Goal: Information Seeking & Learning: Learn about a topic

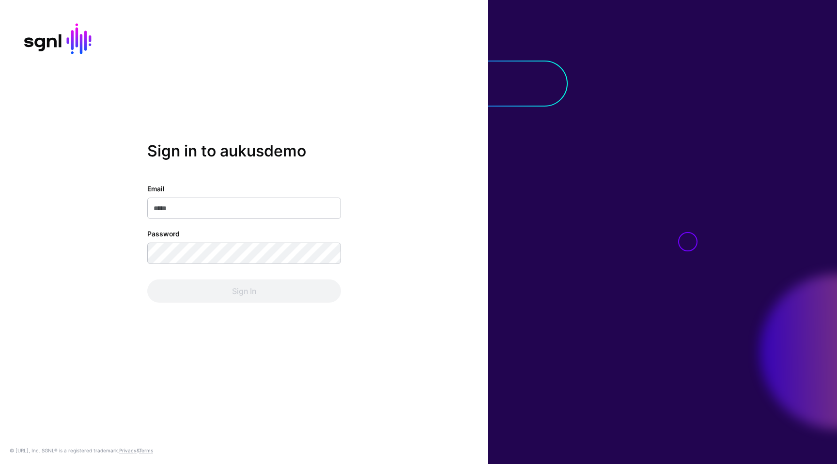
click at [0, 464] on com-1password-button at bounding box center [0, 464] width 0 height 0
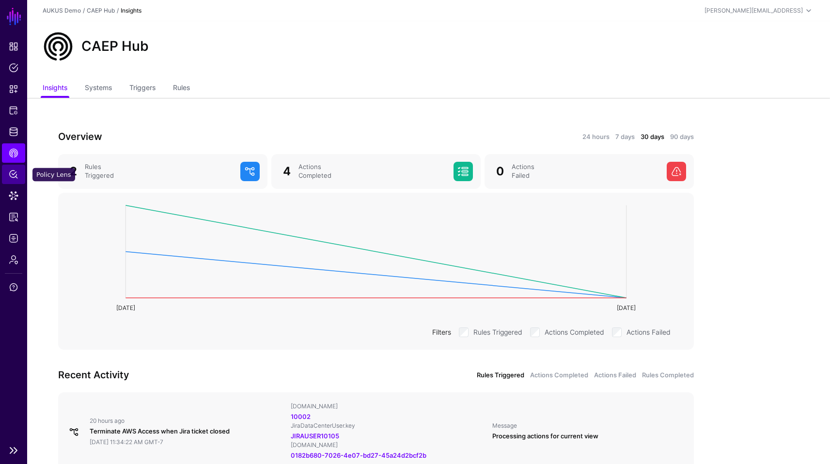
click at [10, 168] on link "Policy Lens" at bounding box center [13, 174] width 23 height 19
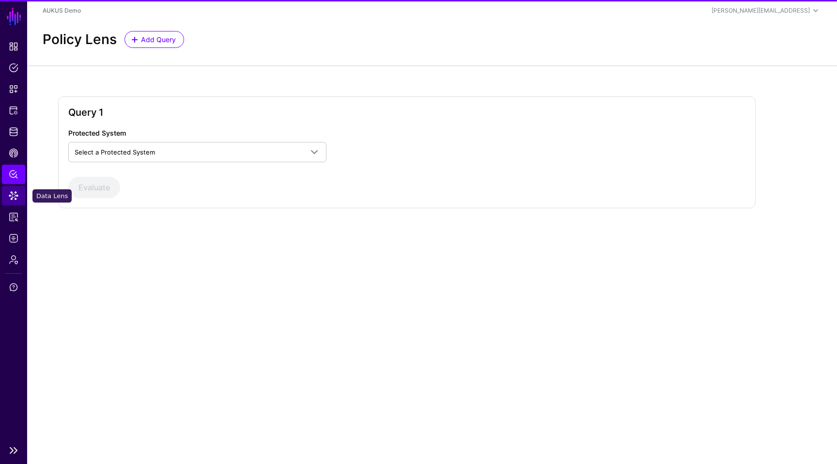
click at [16, 198] on span "Data Lens" at bounding box center [14, 196] width 10 height 10
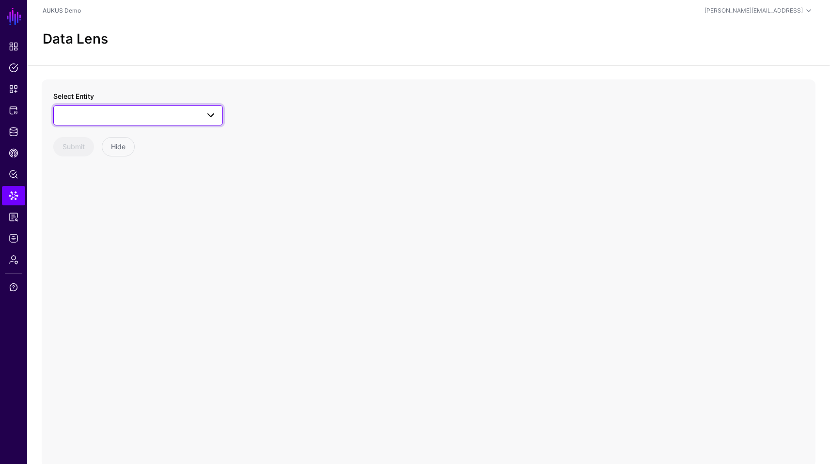
click at [189, 113] on span at bounding box center [138, 116] width 157 height 12
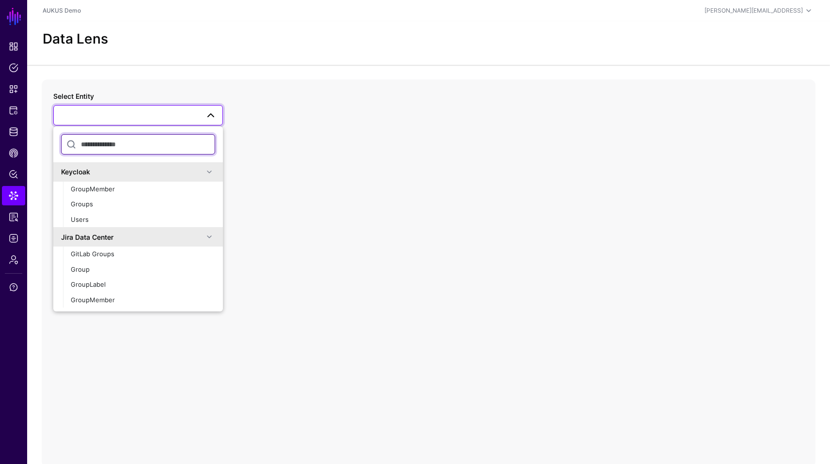
scroll to position [180, 0]
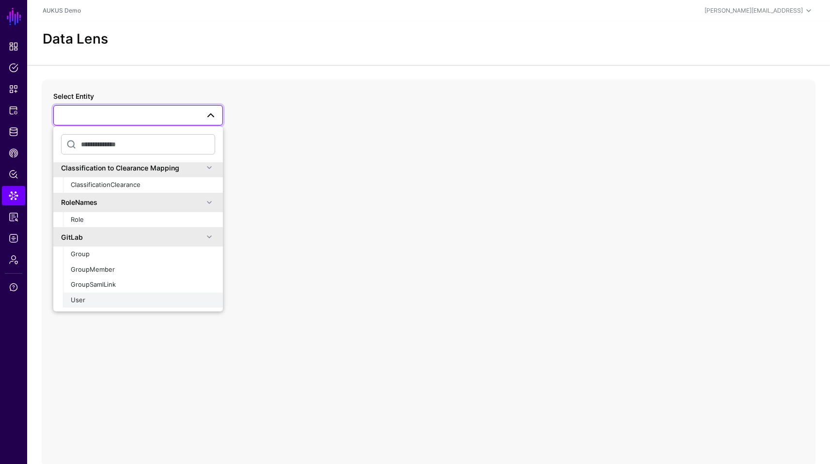
click at [83, 293] on button "User" at bounding box center [143, 301] width 160 height 16
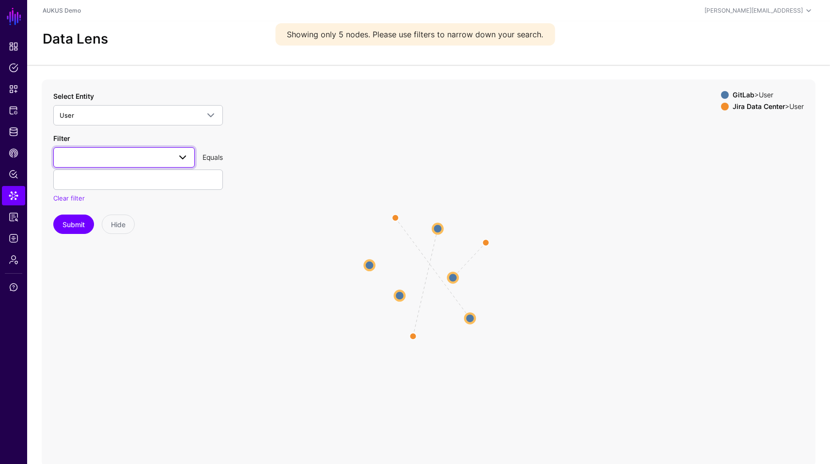
click at [185, 156] on span at bounding box center [183, 158] width 12 height 12
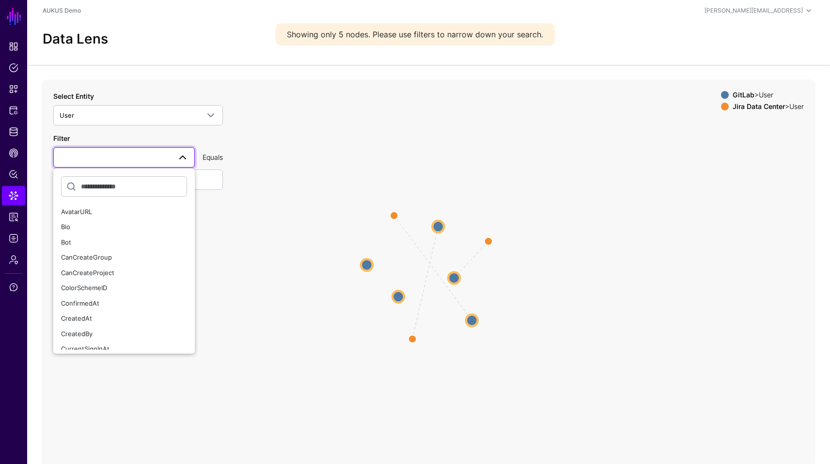
click at [372, 263] on circle at bounding box center [367, 265] width 12 height 12
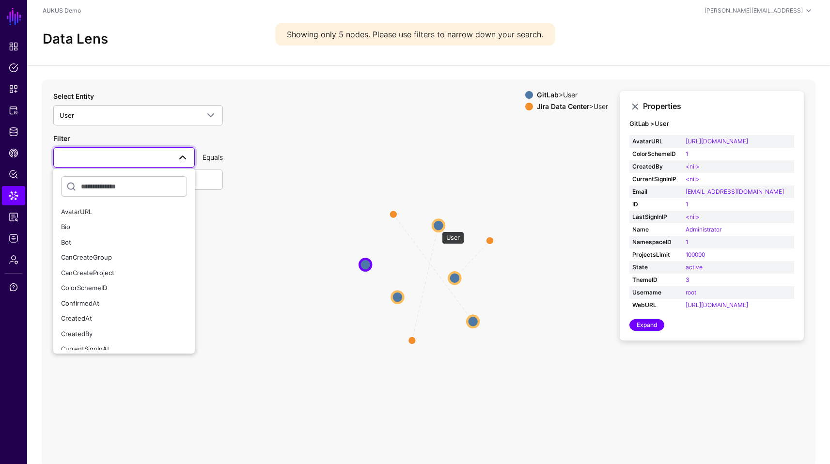
click at [437, 227] on circle at bounding box center [439, 226] width 12 height 12
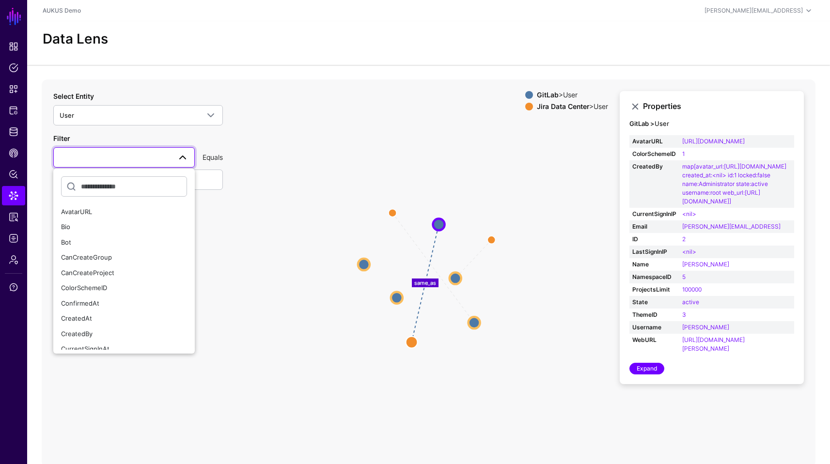
scroll to position [34, 0]
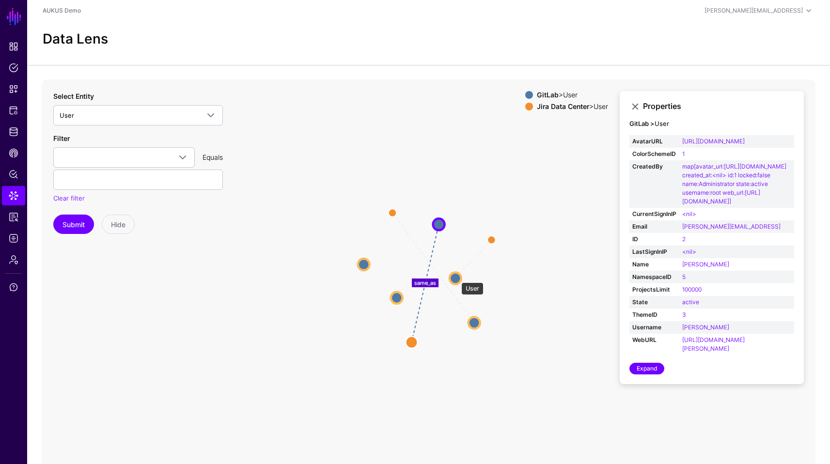
click at [457, 278] on circle at bounding box center [456, 278] width 12 height 12
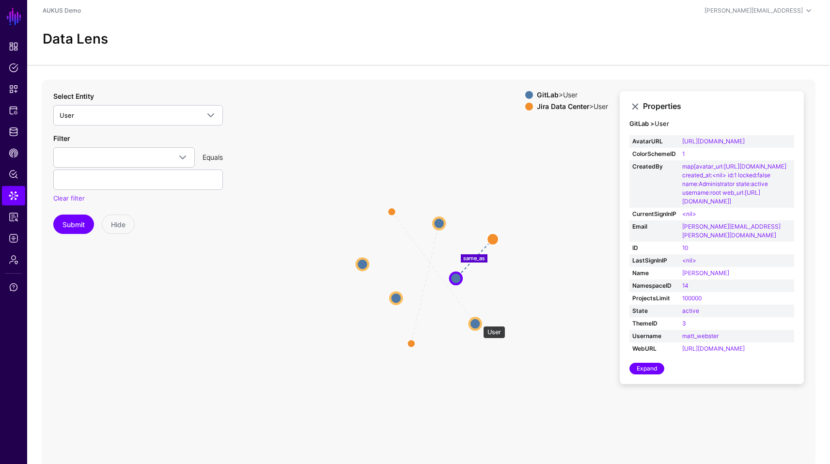
click at [478, 322] on circle at bounding box center [476, 324] width 12 height 12
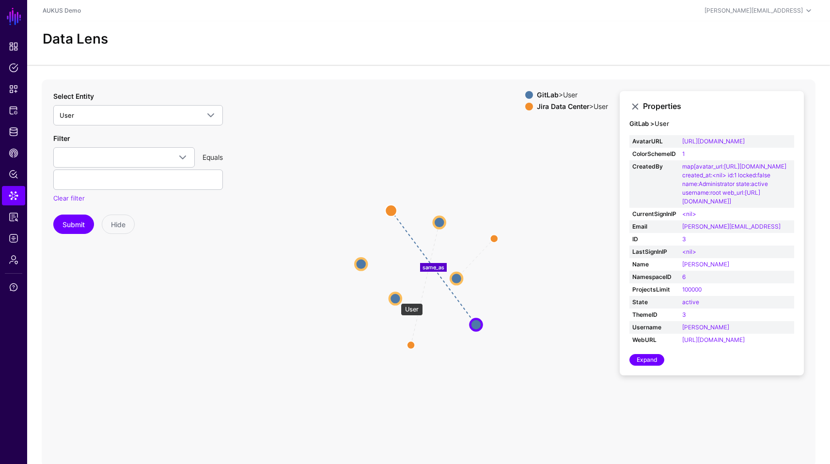
click at [396, 299] on circle at bounding box center [396, 299] width 12 height 12
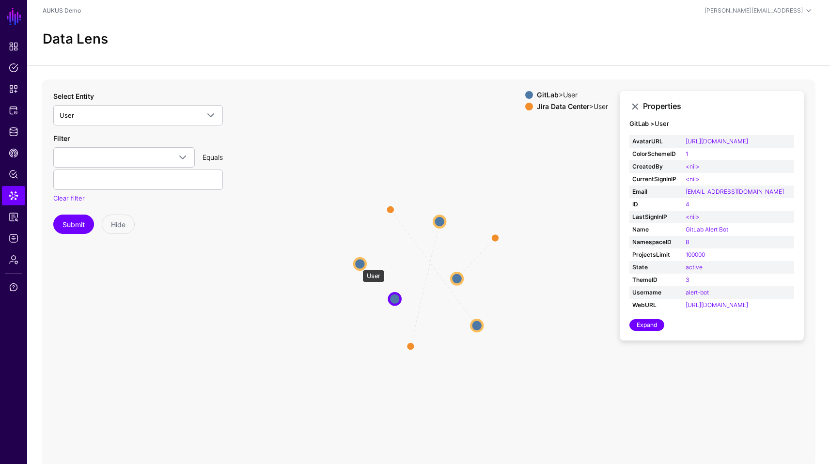
click at [358, 265] on circle at bounding box center [360, 264] width 12 height 12
click at [11, 193] on span "Data Lens" at bounding box center [14, 196] width 10 height 10
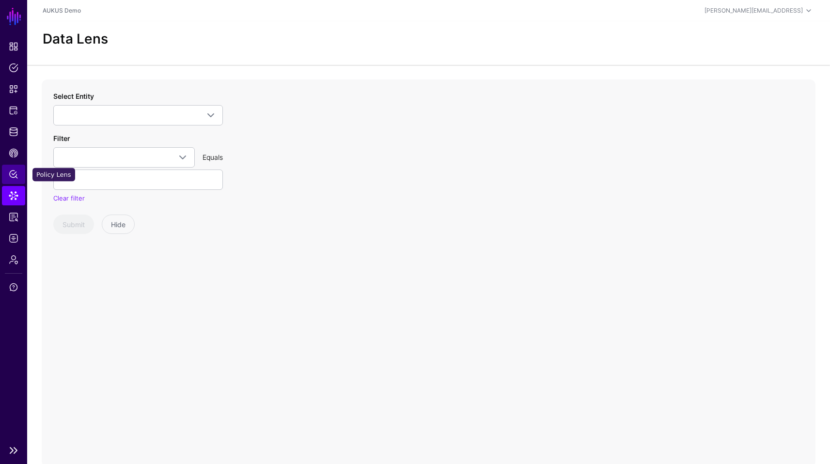
click at [17, 173] on span "Policy Lens" at bounding box center [14, 175] width 10 height 10
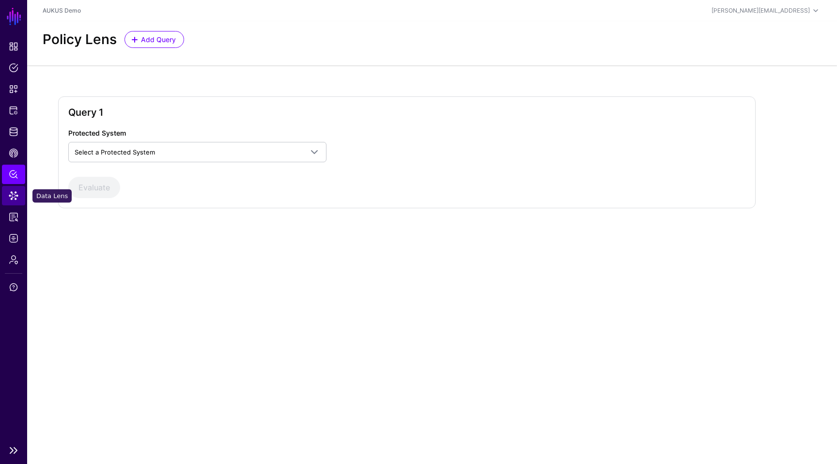
click at [15, 196] on span "Data Lens" at bounding box center [14, 196] width 10 height 10
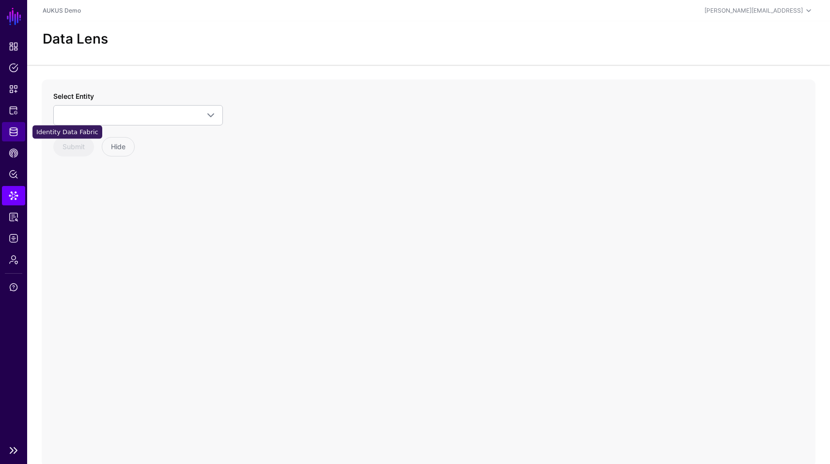
click at [18, 136] on link "Identity Data Fabric" at bounding box center [13, 131] width 23 height 19
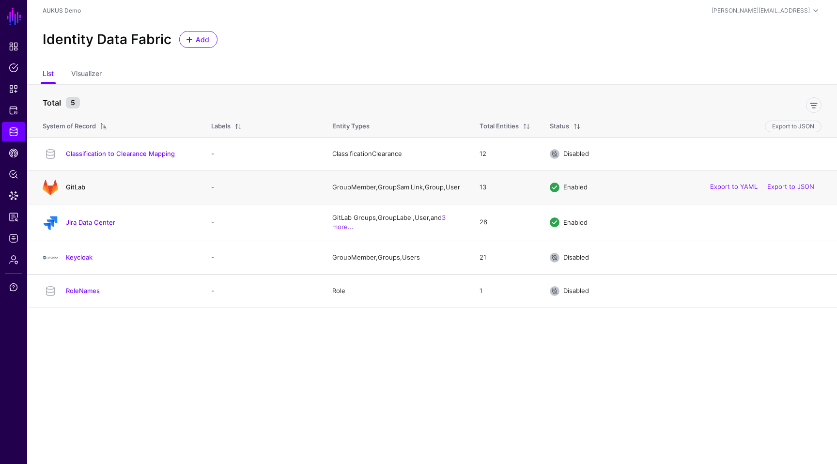
click at [77, 191] on link "GitLab" at bounding box center [75, 187] width 19 height 8
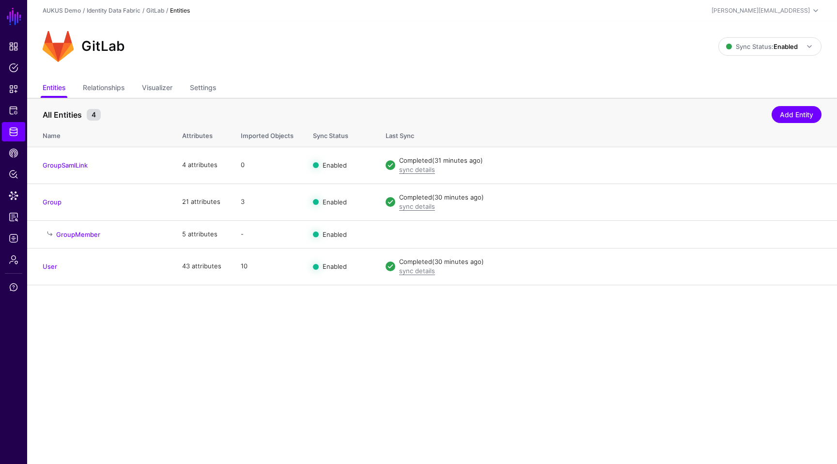
click at [234, 374] on main "SGNL Dashboard Policies Snippets Protected Systems Identity Data Fabric CAEP Hu…" at bounding box center [418, 232] width 837 height 464
click at [75, 235] on link "GroupMember" at bounding box center [78, 235] width 44 height 8
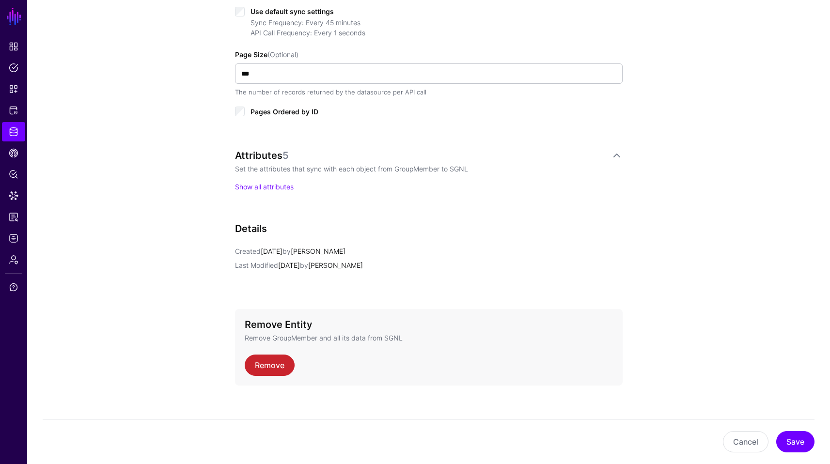
scroll to position [449, 0]
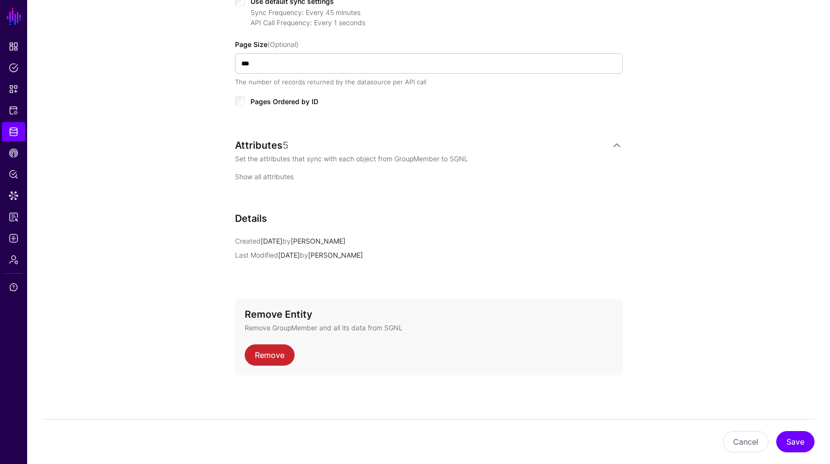
click at [248, 176] on link "Show all attributes" at bounding box center [264, 177] width 59 height 8
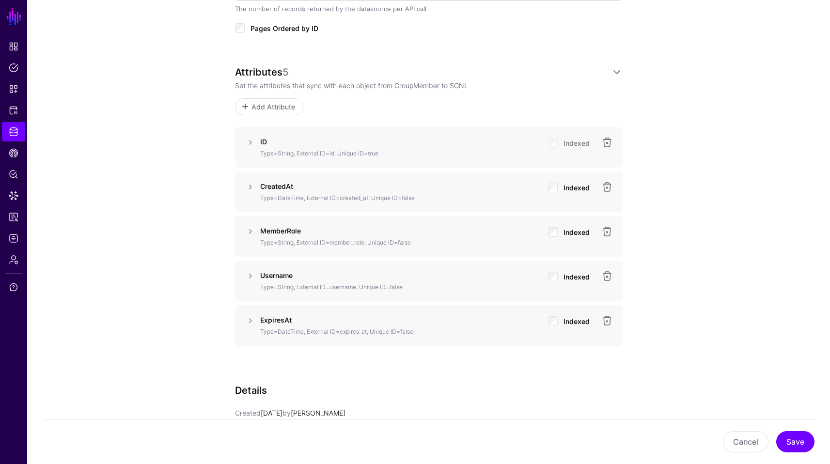
scroll to position [527, 0]
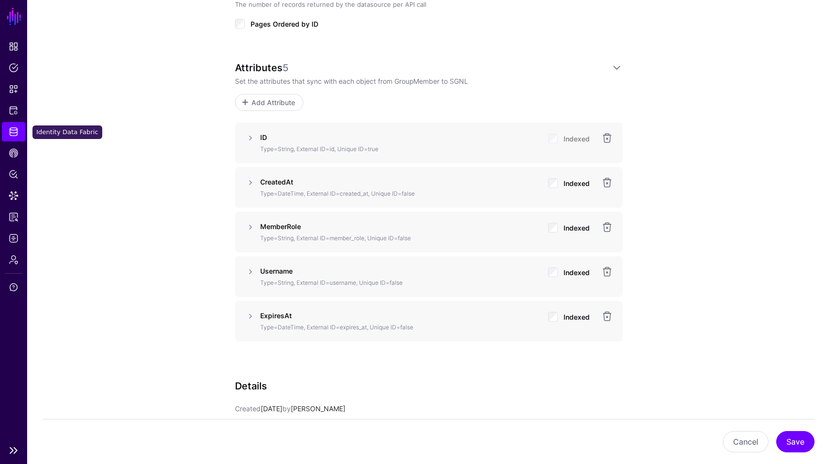
click at [19, 134] on link "Identity Data Fabric" at bounding box center [13, 131] width 23 height 19
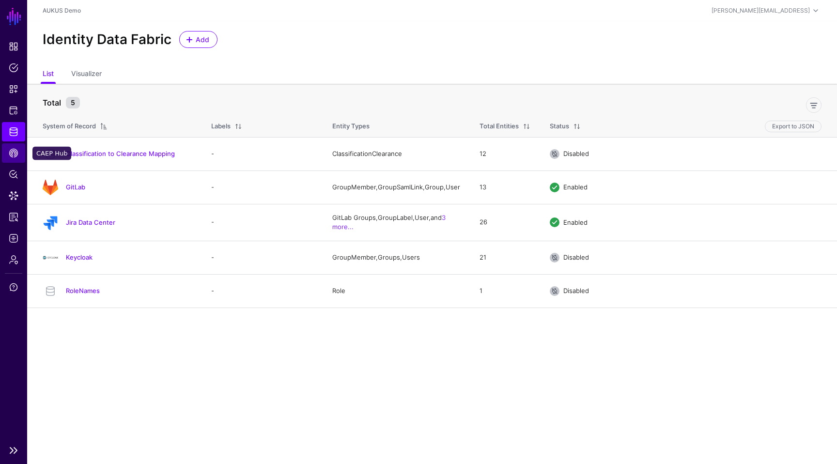
click at [15, 160] on link "CAEP Hub" at bounding box center [13, 152] width 23 height 19
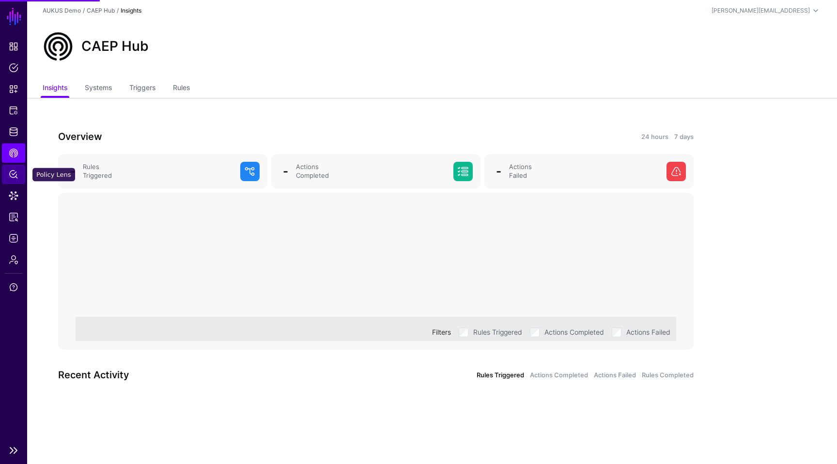
click at [15, 175] on span "Policy Lens" at bounding box center [14, 175] width 10 height 10
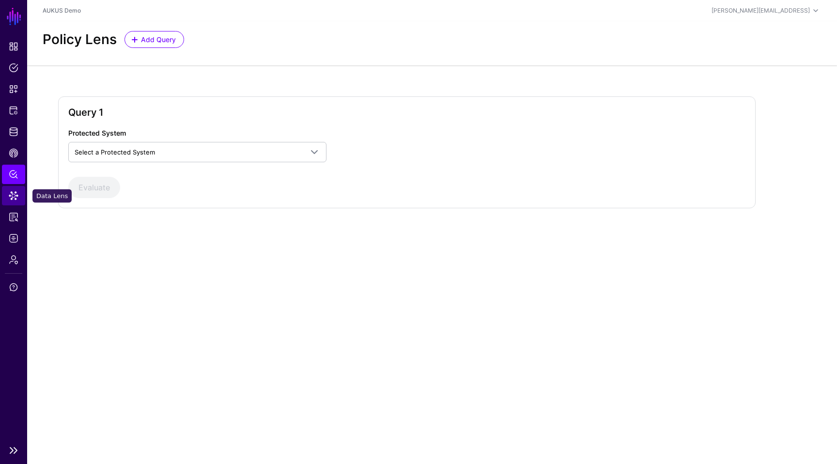
click at [15, 191] on span "Data Lens" at bounding box center [14, 196] width 10 height 10
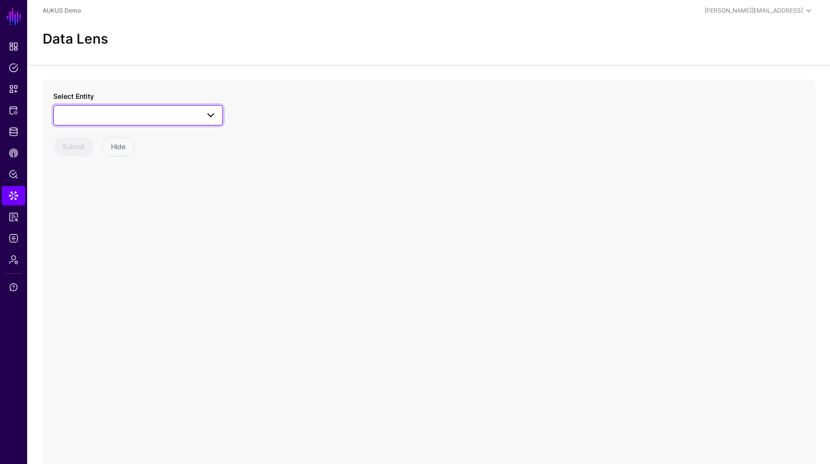
click at [138, 114] on span at bounding box center [138, 116] width 157 height 12
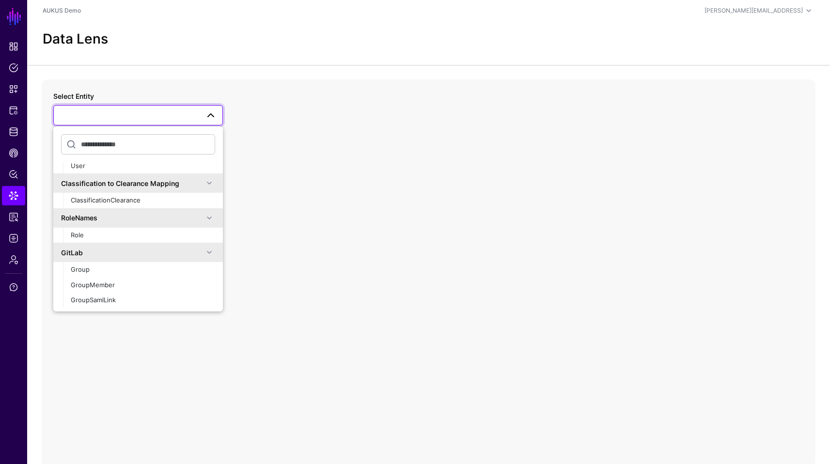
scroll to position [180, 0]
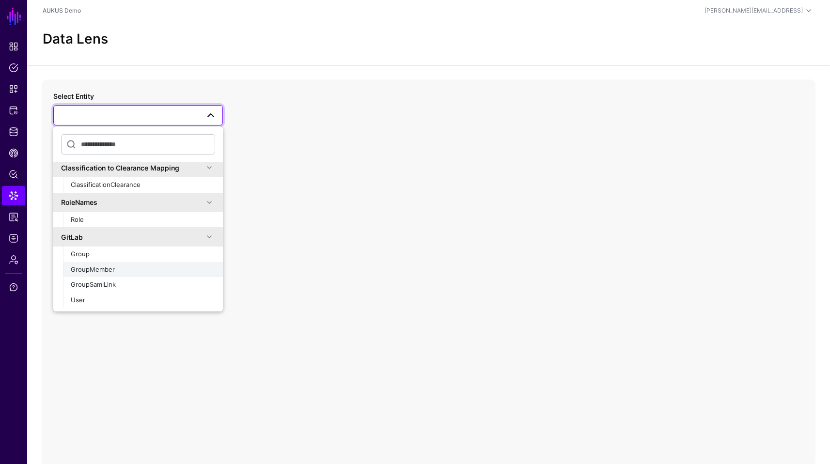
click at [118, 269] on div "GroupMember" at bounding box center [143, 270] width 144 height 10
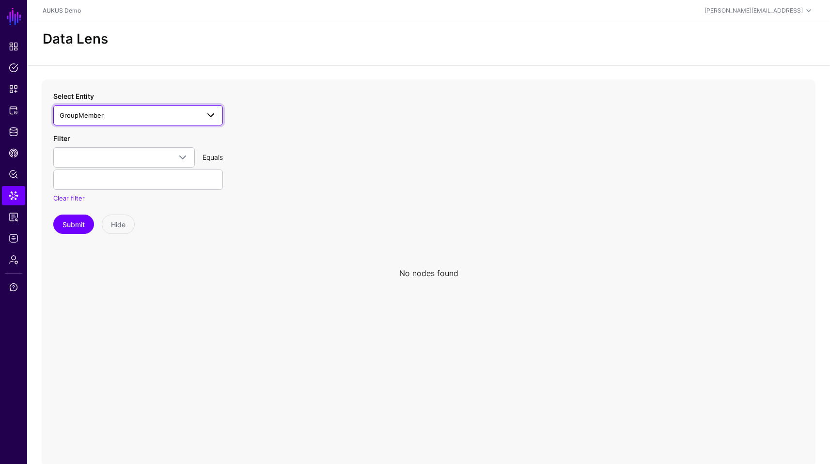
click at [164, 113] on span "GroupMember" at bounding box center [130, 115] width 140 height 11
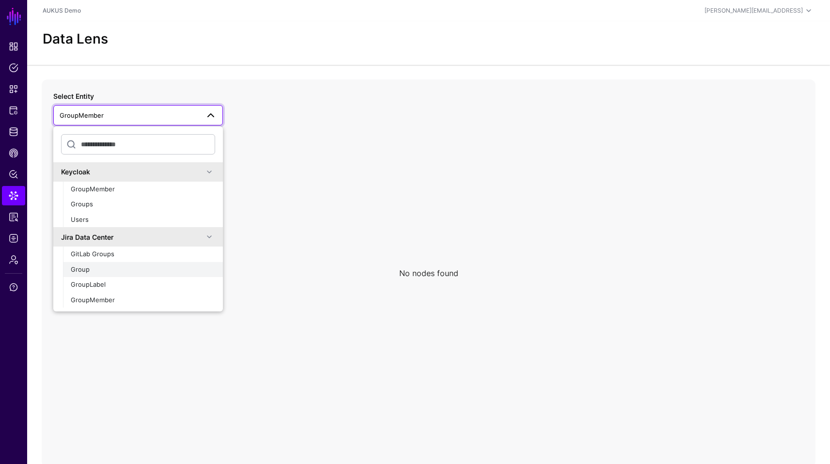
click at [102, 268] on div "Group" at bounding box center [143, 270] width 144 height 10
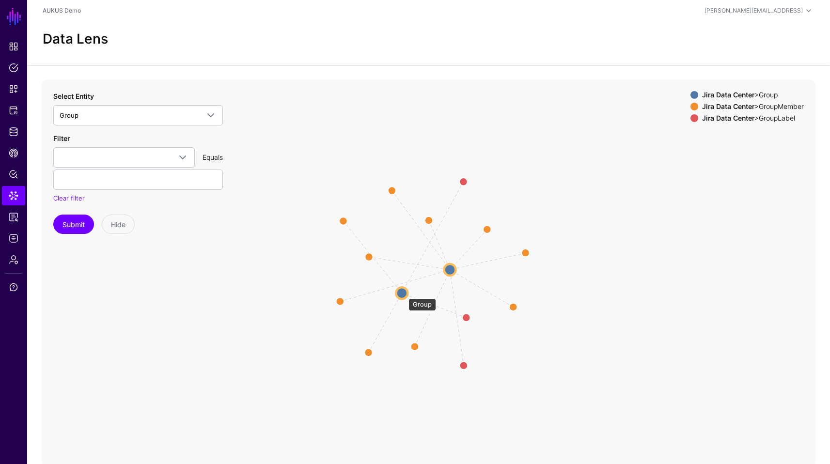
click at [404, 294] on circle at bounding box center [402, 293] width 12 height 12
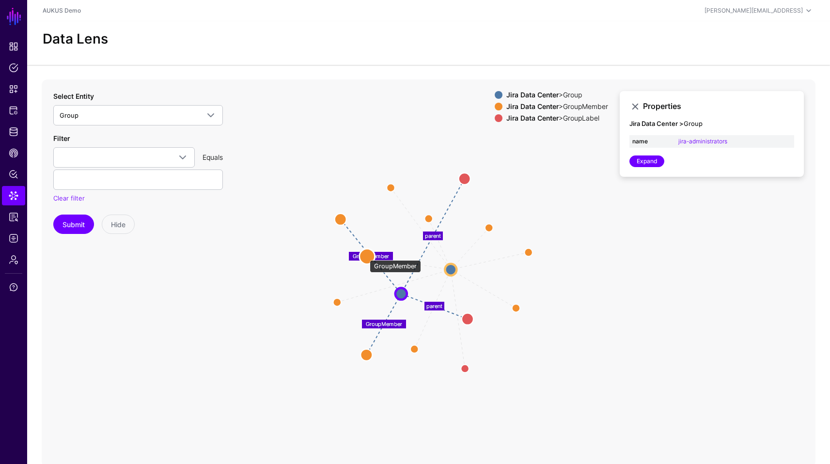
click at [365, 255] on circle at bounding box center [368, 257] width 16 height 16
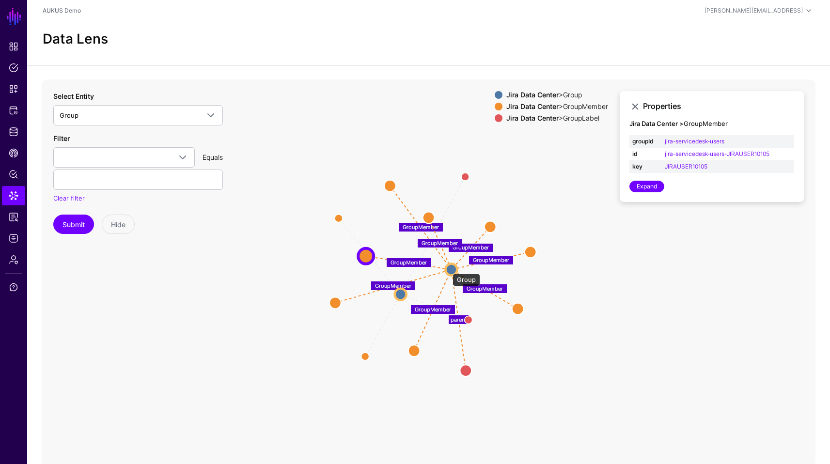
click at [448, 269] on circle at bounding box center [451, 270] width 12 height 12
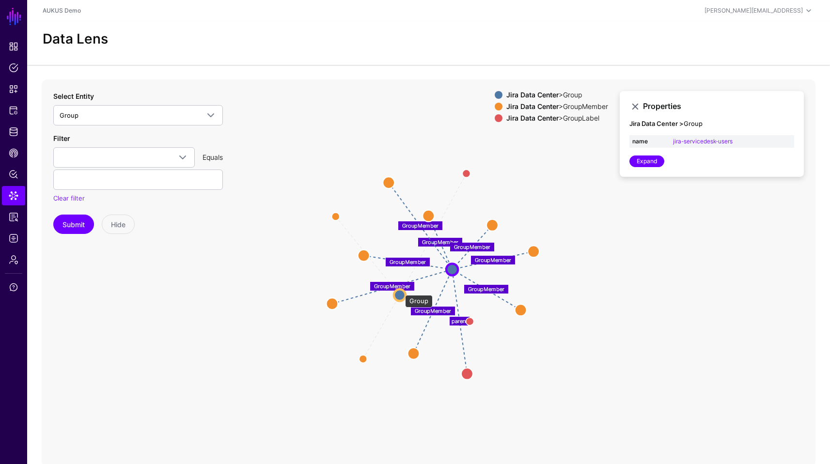
click at [400, 290] on circle at bounding box center [400, 295] width 12 height 12
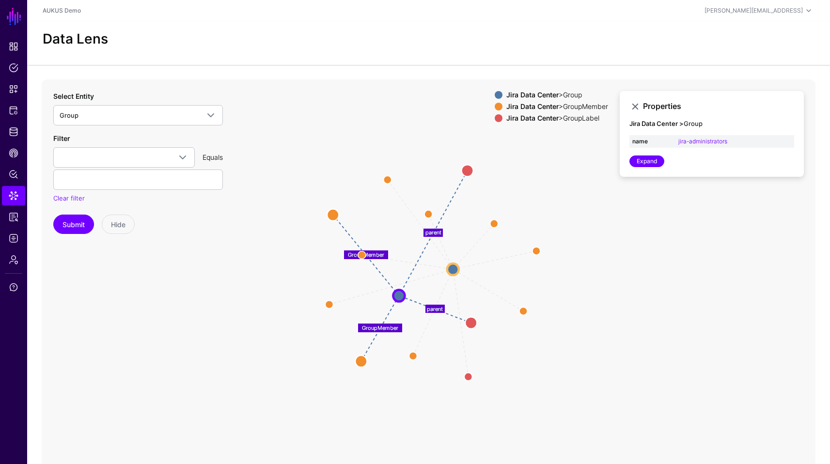
click at [575, 117] on div "Jira Data Center > GroupLabel" at bounding box center [558, 118] width 106 height 8
click at [571, 91] on div "Jira Data Center > Group" at bounding box center [558, 95] width 106 height 8
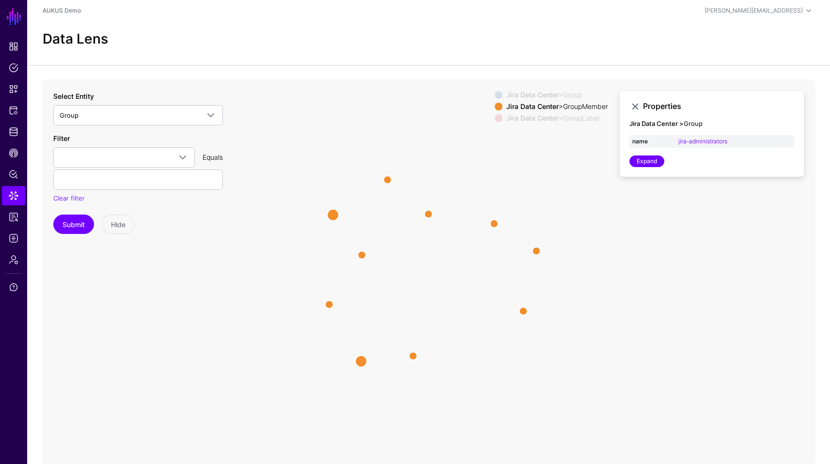
click at [569, 107] on div "Jira Data Center > GroupMember" at bounding box center [558, 107] width 106 height 8
click at [574, 96] on div "Jira Data Center > Group" at bounding box center [558, 95] width 106 height 8
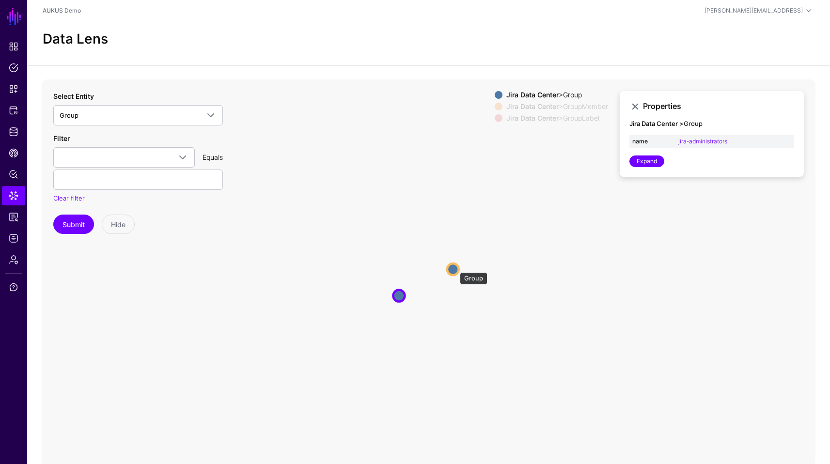
click at [455, 268] on circle at bounding box center [453, 270] width 12 height 12
click at [401, 296] on circle at bounding box center [399, 296] width 12 height 12
click at [453, 268] on circle at bounding box center [455, 269] width 12 height 12
click at [401, 303] on icon "parent parent GroupMember GroupMember parent GroupMember GroupMember GroupMembe…" at bounding box center [429, 273] width 774 height 388
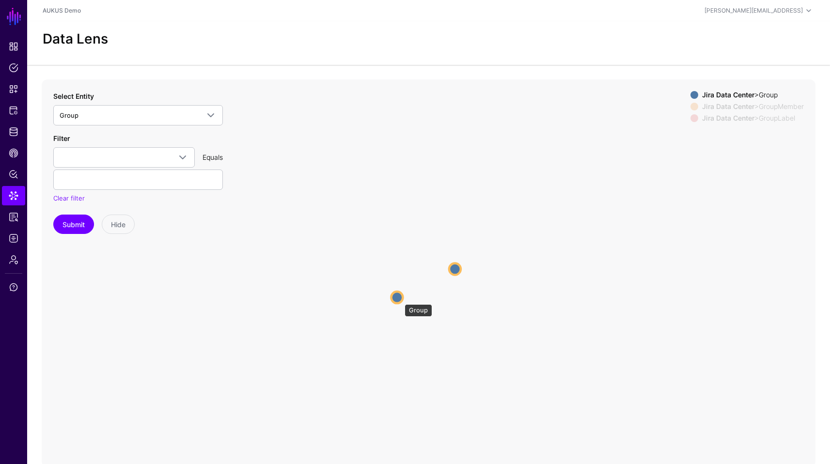
click at [400, 300] on circle at bounding box center [397, 298] width 12 height 12
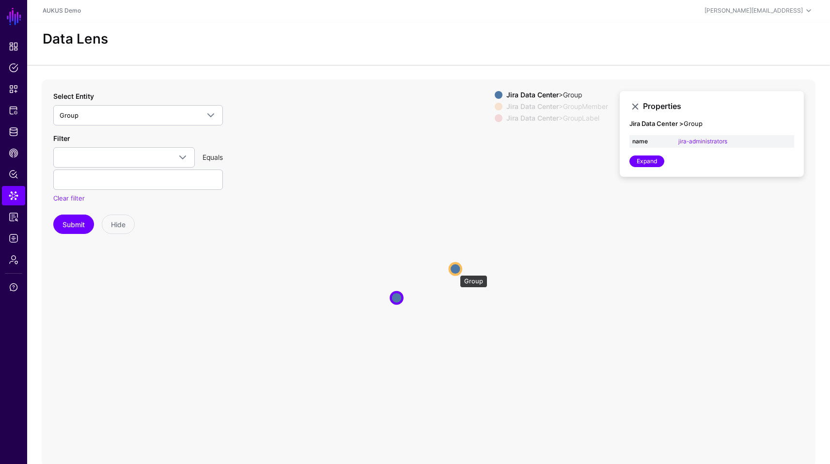
click at [455, 270] on circle at bounding box center [456, 269] width 12 height 12
click at [16, 175] on span "Policy Lens" at bounding box center [14, 175] width 10 height 10
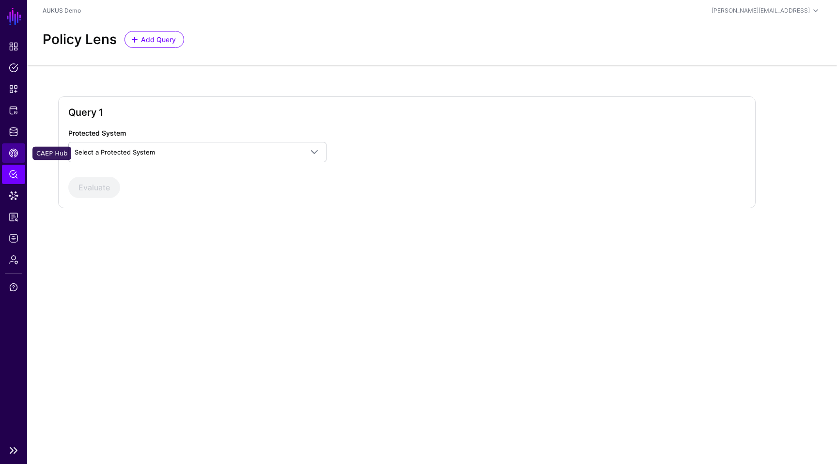
click at [16, 149] on span "CAEP Hub" at bounding box center [14, 153] width 10 height 10
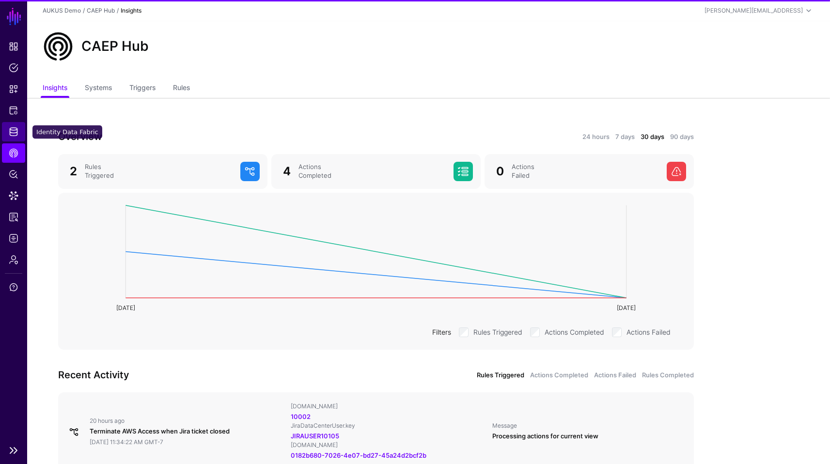
click at [16, 132] on span "Identity Data Fabric" at bounding box center [14, 132] width 10 height 10
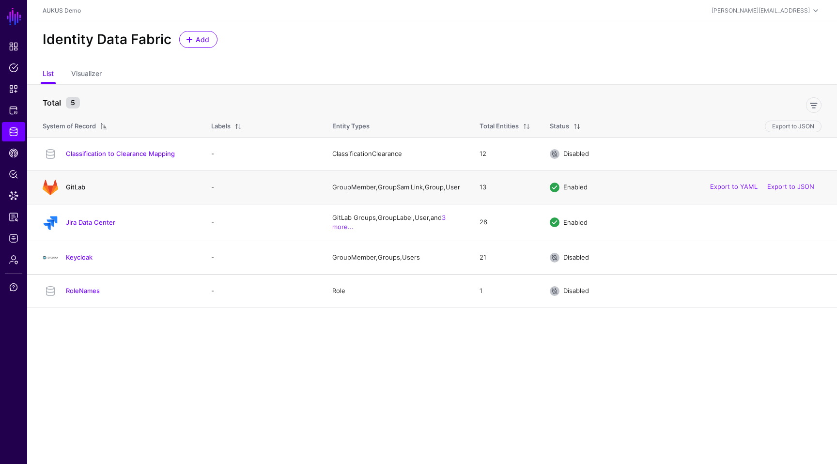
click at [74, 189] on link "GitLab" at bounding box center [75, 187] width 19 height 8
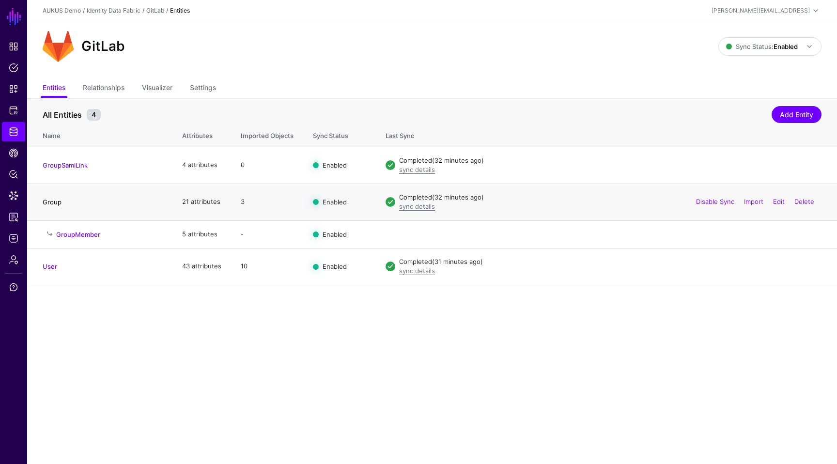
click at [53, 200] on link "Group" at bounding box center [52, 202] width 19 height 8
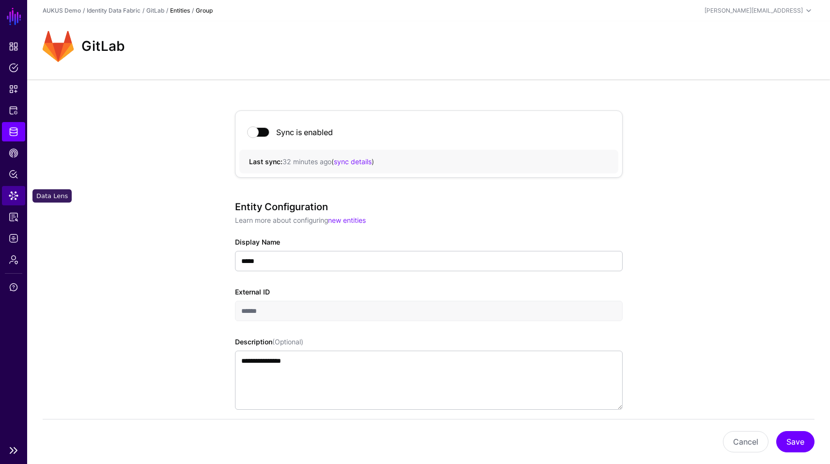
click at [15, 192] on span "Data Lens" at bounding box center [14, 196] width 10 height 10
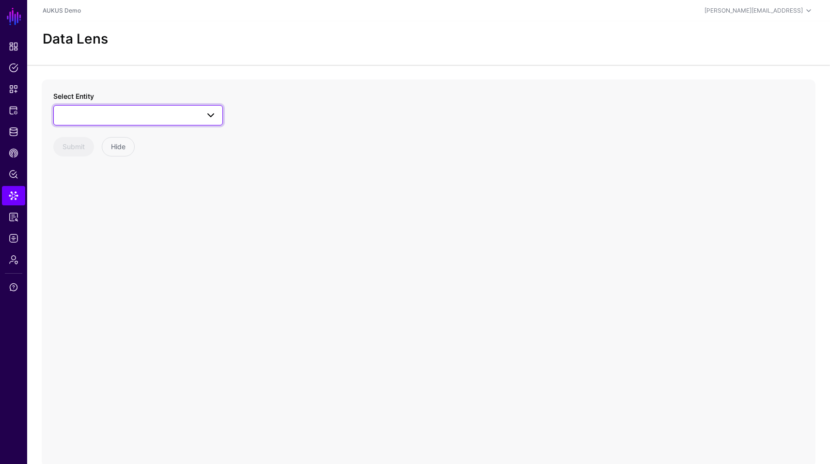
click at [147, 116] on span at bounding box center [138, 116] width 157 height 12
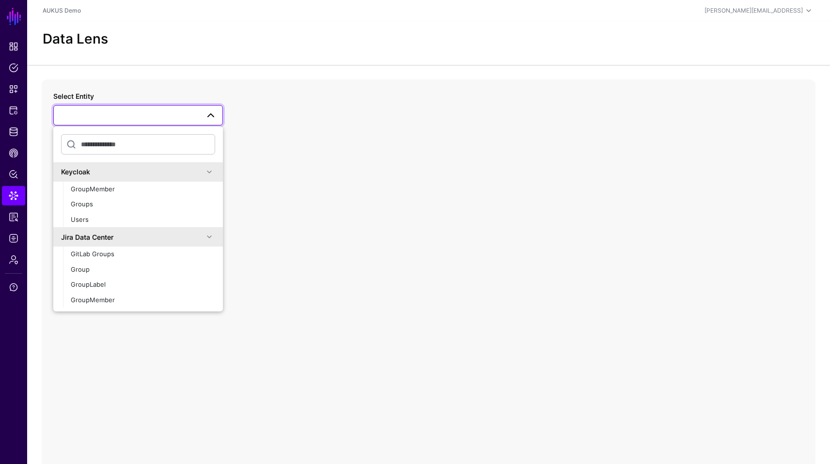
scroll to position [180, 0]
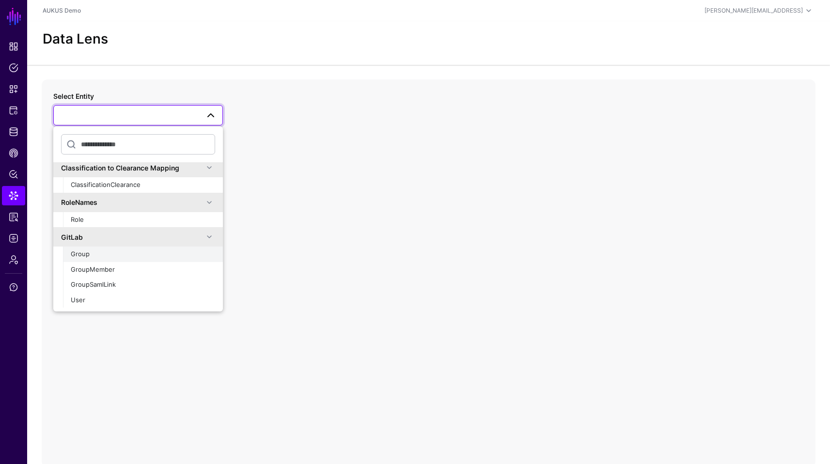
click at [98, 258] on div "Group" at bounding box center [143, 255] width 144 height 10
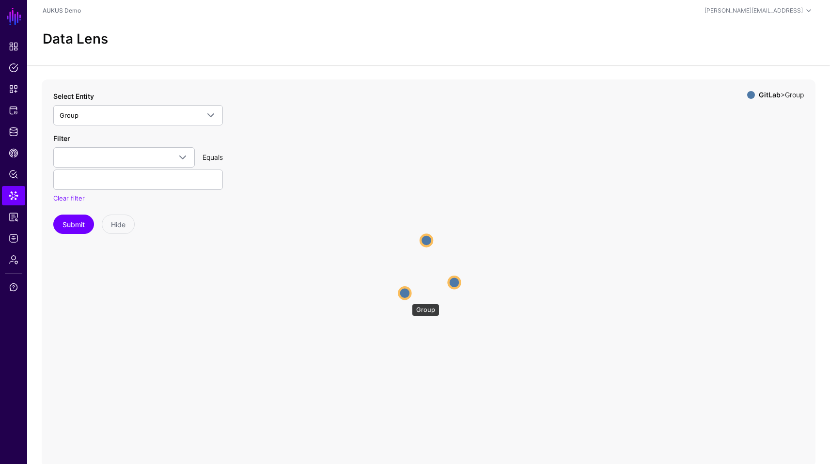
click at [407, 299] on circle at bounding box center [405, 293] width 12 height 12
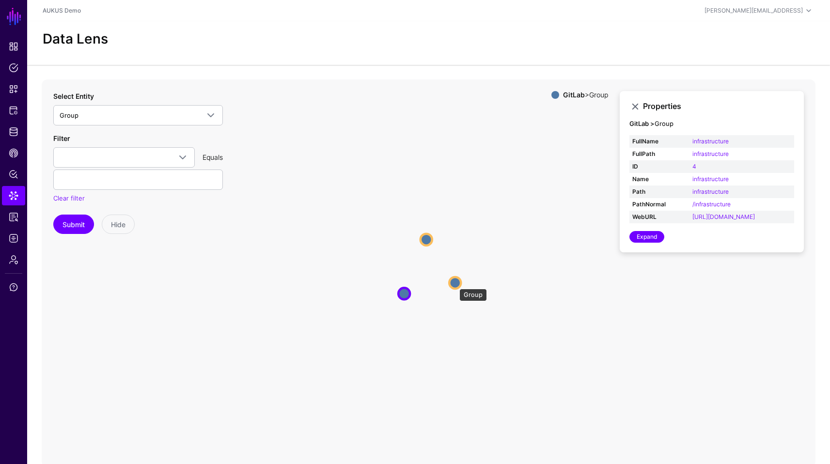
click at [455, 284] on circle at bounding box center [455, 283] width 12 height 12
click at [428, 234] on circle at bounding box center [426, 239] width 12 height 12
click at [300, 274] on icon "Group Group Group Group Group Group" at bounding box center [429, 273] width 774 height 388
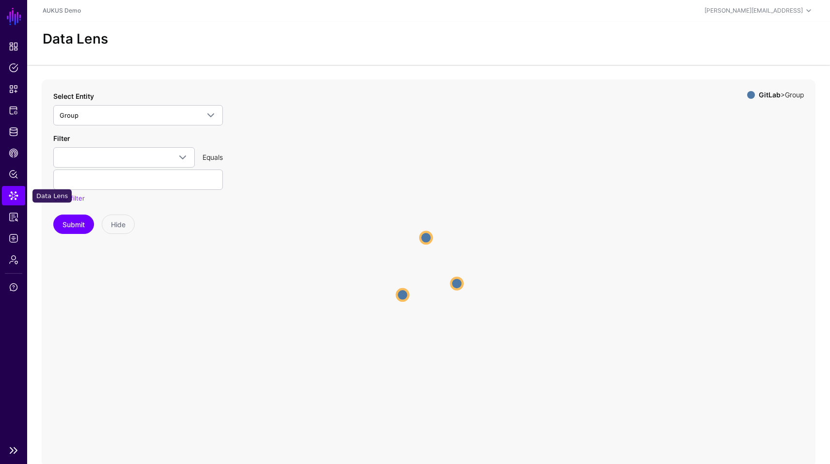
click at [11, 197] on span "Data Lens" at bounding box center [14, 196] width 10 height 10
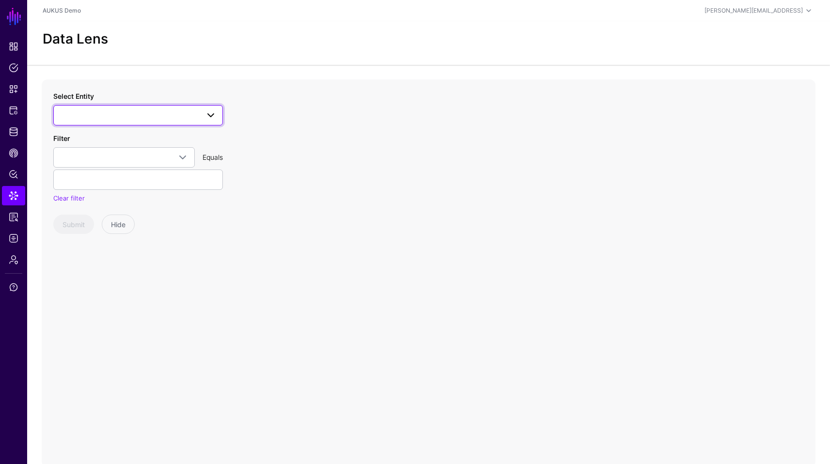
click at [114, 121] on link at bounding box center [138, 115] width 170 height 20
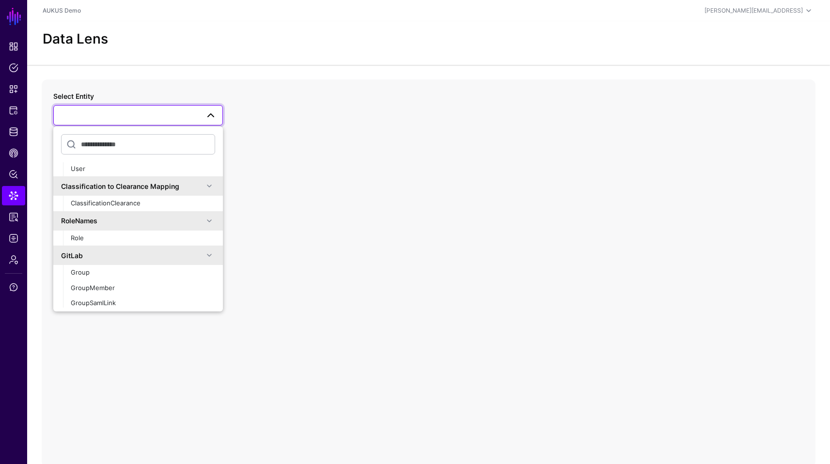
scroll to position [180, 0]
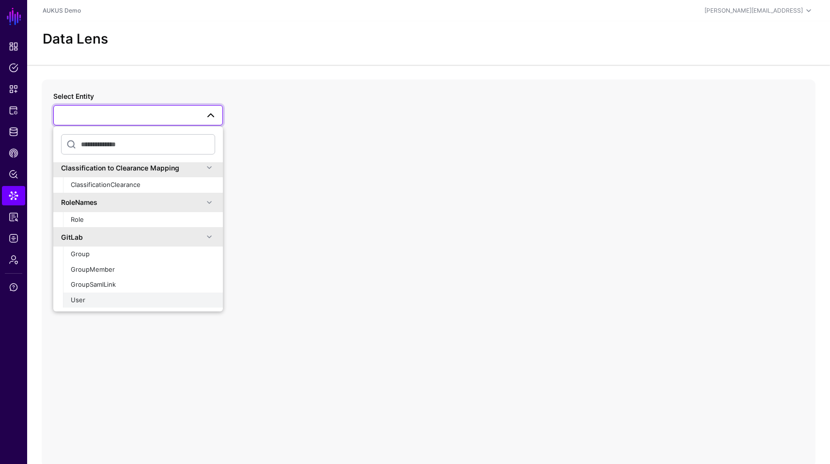
click at [92, 296] on div "User" at bounding box center [143, 301] width 144 height 10
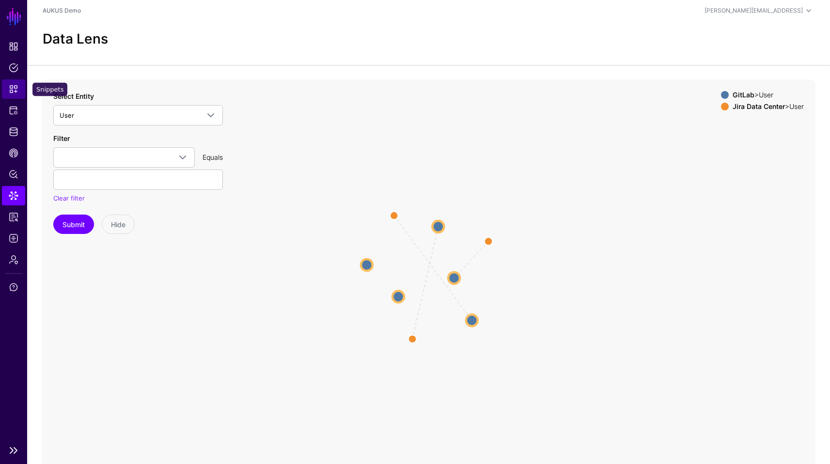
click at [8, 86] on link "Snippets" at bounding box center [13, 88] width 23 height 19
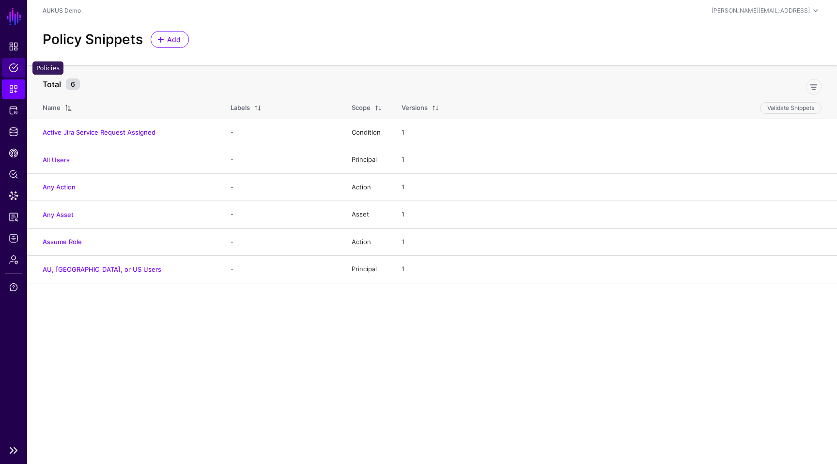
click at [18, 75] on link "Policies" at bounding box center [13, 67] width 23 height 19
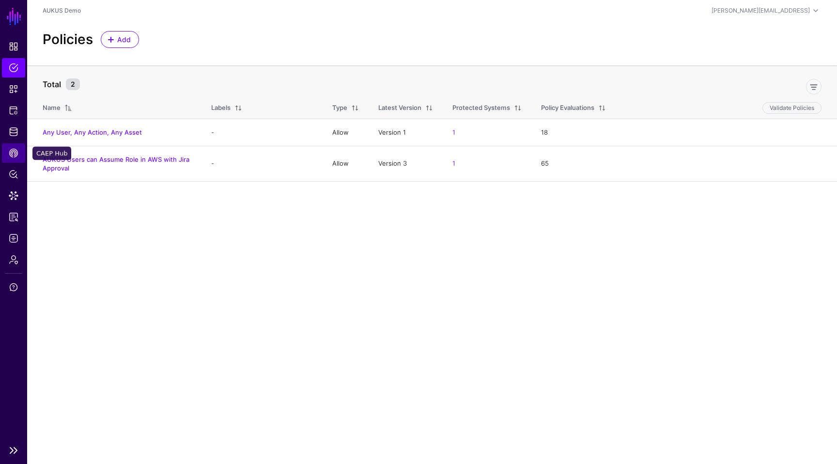
click at [16, 151] on span "CAEP Hub" at bounding box center [14, 153] width 10 height 10
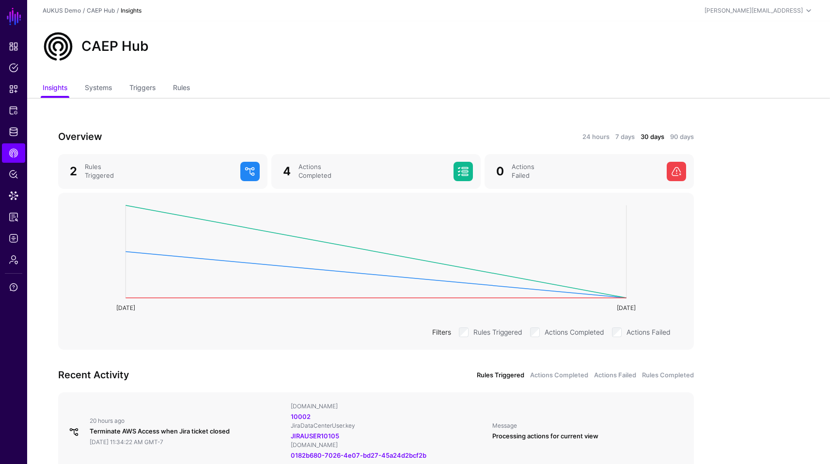
click at [252, 380] on h3 "Recent Activity" at bounding box center [214, 375] width 312 height 16
click at [145, 87] on link "Triggers" at bounding box center [142, 88] width 26 height 18
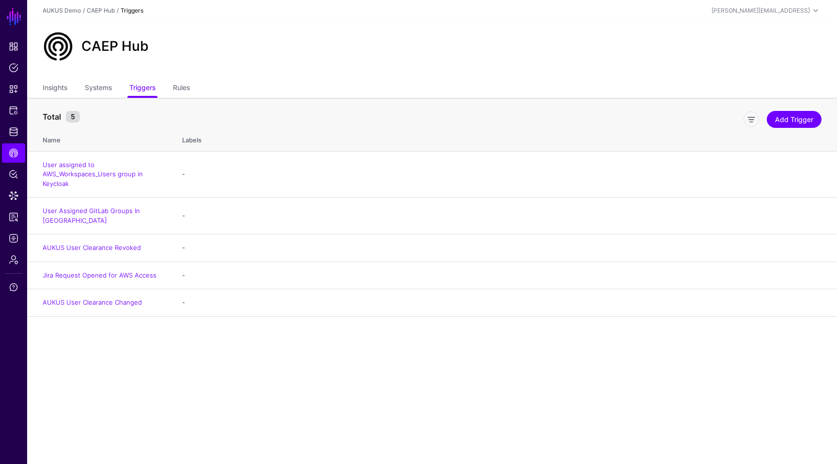
click at [249, 434] on main "SGNL Dashboard Policies Snippets Protected Systems Identity Data Fabric CAEP Hu…" at bounding box center [418, 232] width 837 height 464
click at [108, 211] on link "User Assigned GitLab Groups In [GEOGRAPHIC_DATA]" at bounding box center [91, 215] width 97 height 17
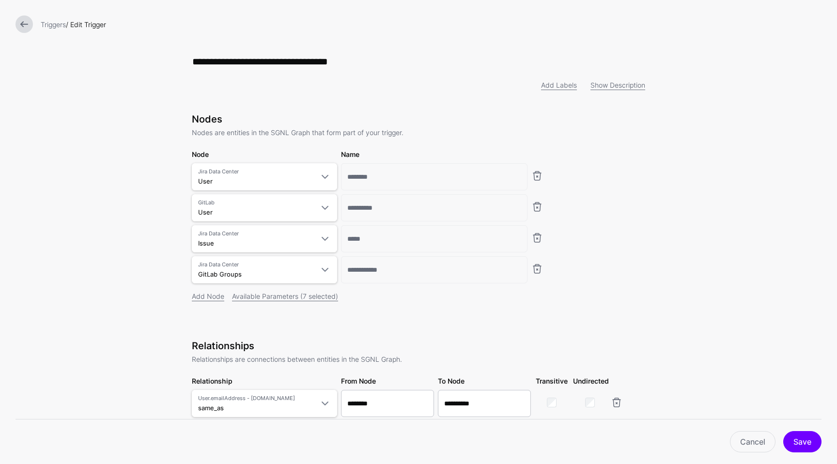
click at [707, 268] on form "**********" at bounding box center [418, 337] width 837 height 674
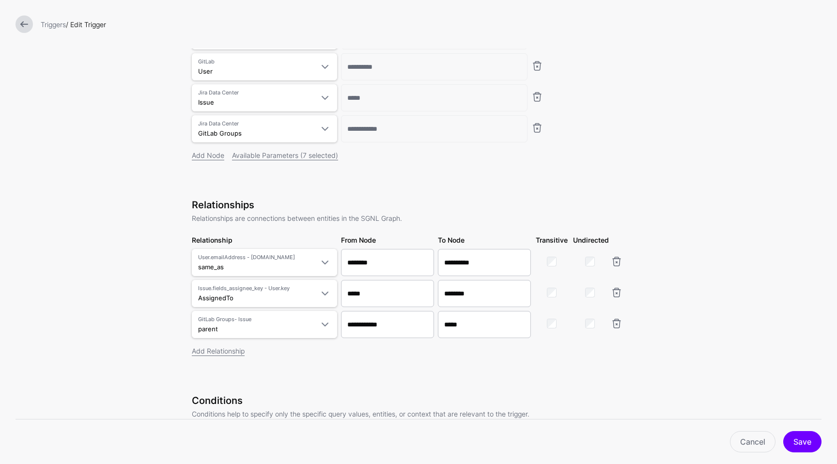
scroll to position [133, 0]
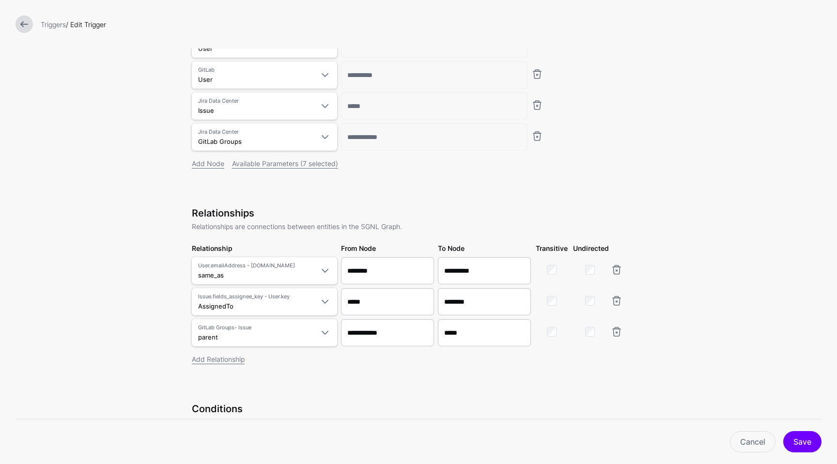
click at [25, 25] on link at bounding box center [24, 24] width 17 height 17
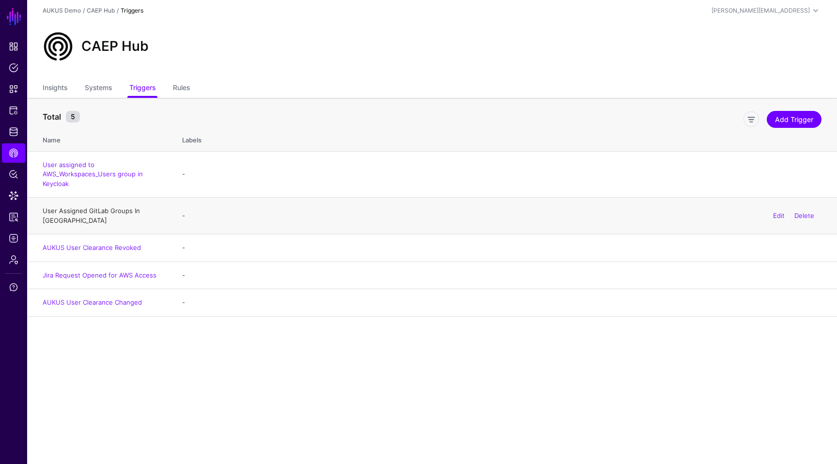
click at [107, 210] on link "User Assigned GitLab Groups In [GEOGRAPHIC_DATA]" at bounding box center [91, 215] width 97 height 17
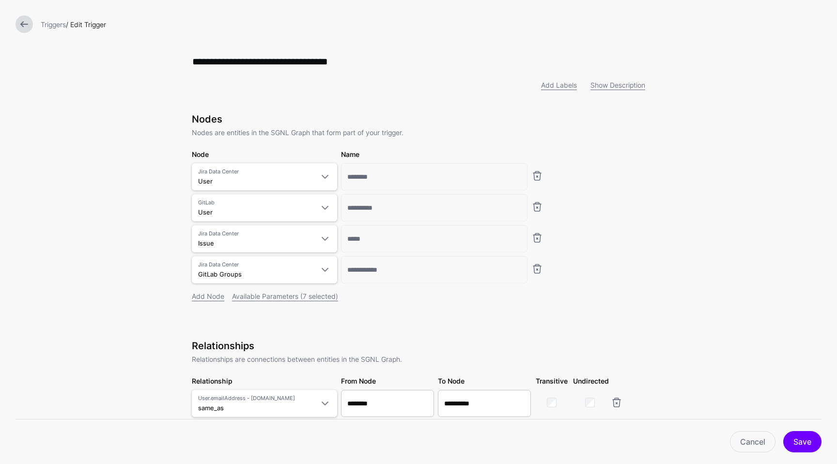
click at [715, 220] on form "**********" at bounding box center [418, 337] width 837 height 674
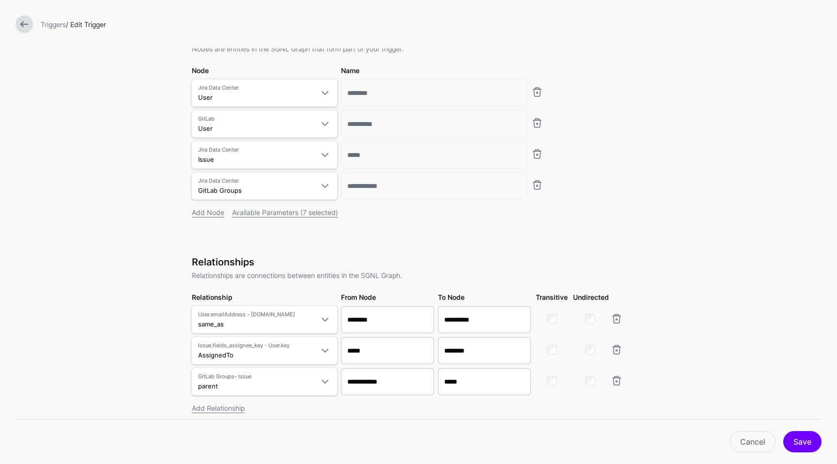
scroll to position [40, 0]
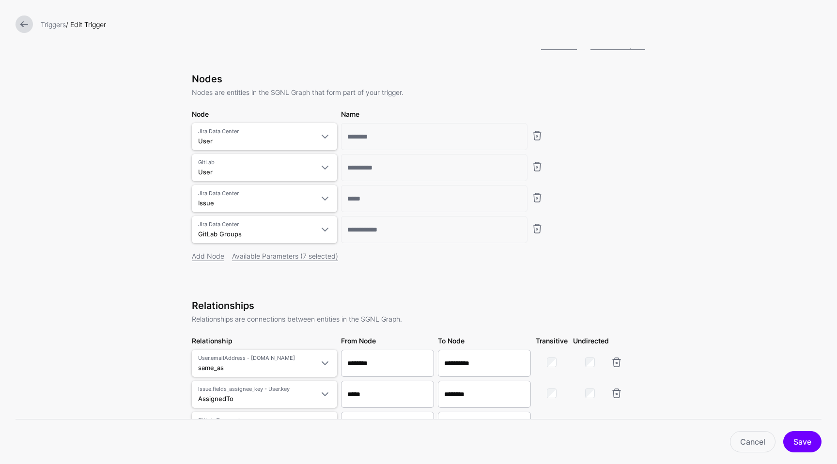
click at [22, 26] on link at bounding box center [24, 24] width 17 height 17
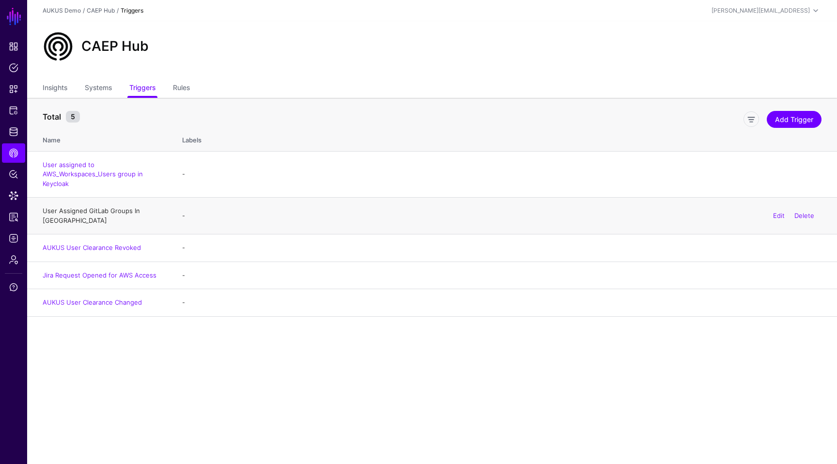
click at [118, 211] on link "User Assigned GitLab Groups In [GEOGRAPHIC_DATA]" at bounding box center [91, 215] width 97 height 17
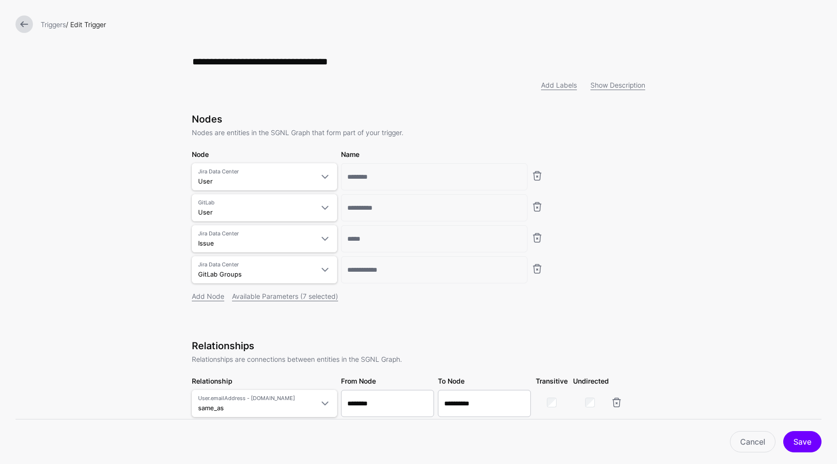
click at [775, 256] on form "**********" at bounding box center [418, 337] width 837 height 674
click at [18, 23] on link at bounding box center [24, 24] width 17 height 17
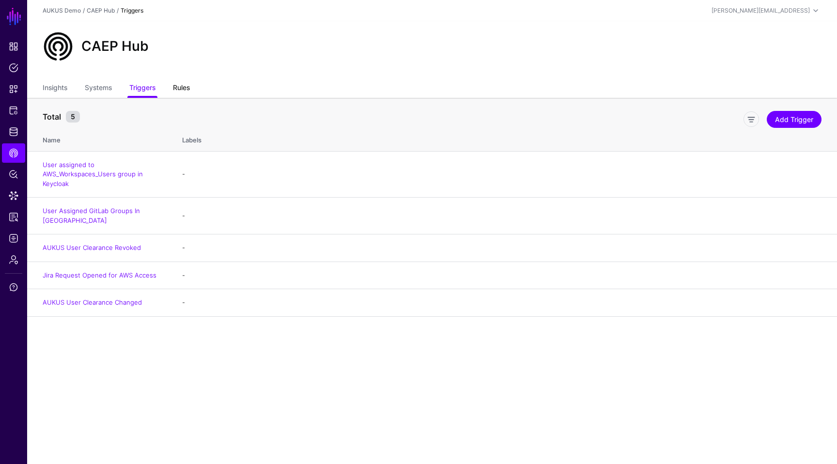
click at [189, 90] on link "Rules" at bounding box center [181, 88] width 17 height 18
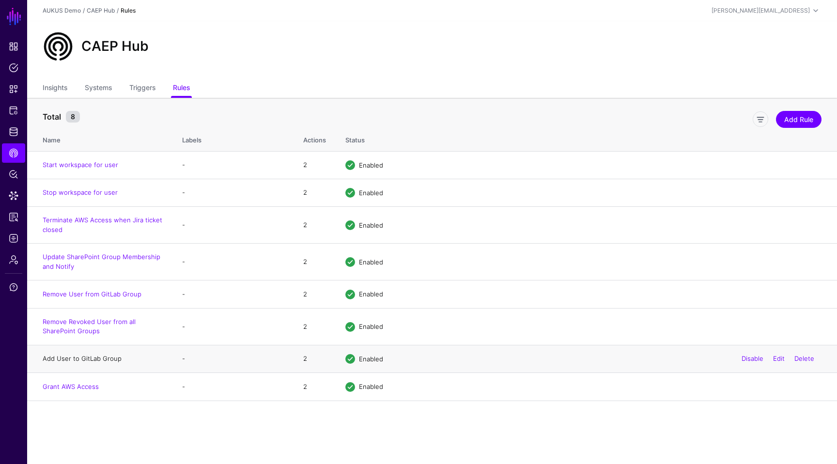
click at [77, 362] on link "Add User to GitLab Group" at bounding box center [82, 359] width 79 height 8
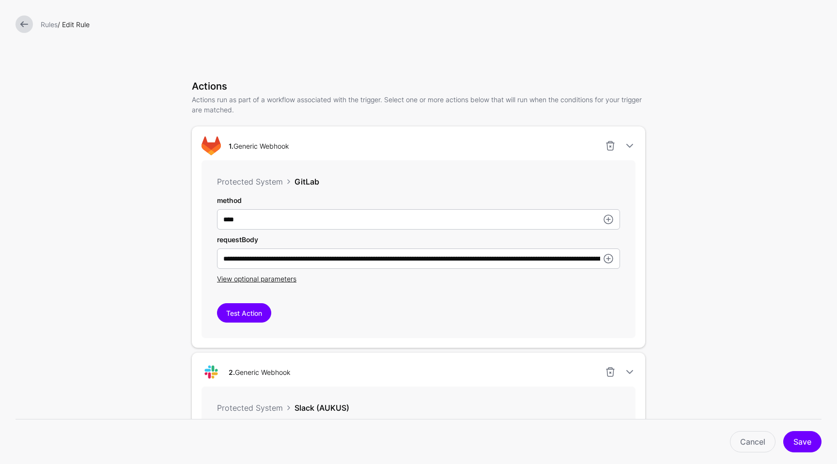
scroll to position [213, 0]
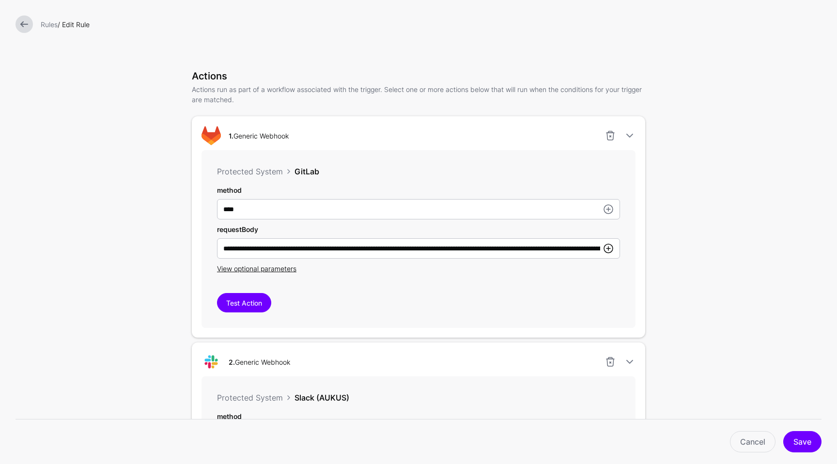
click at [604, 250] on link at bounding box center [609, 249] width 12 height 12
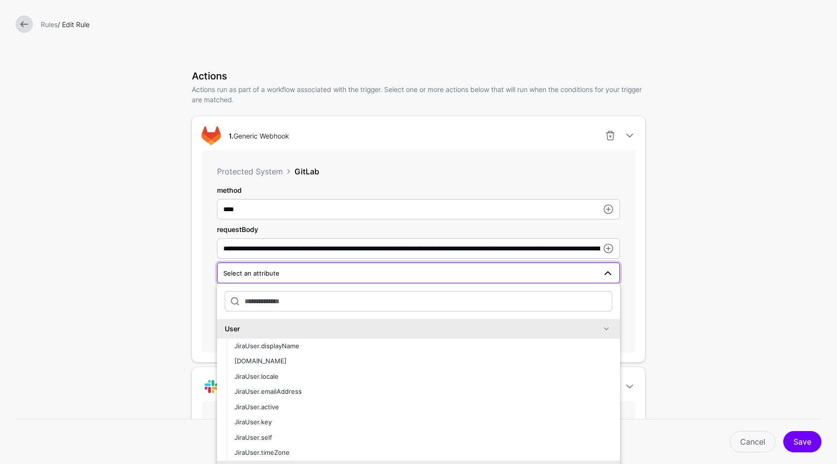
click at [693, 265] on form "**********" at bounding box center [418, 310] width 837 height 1046
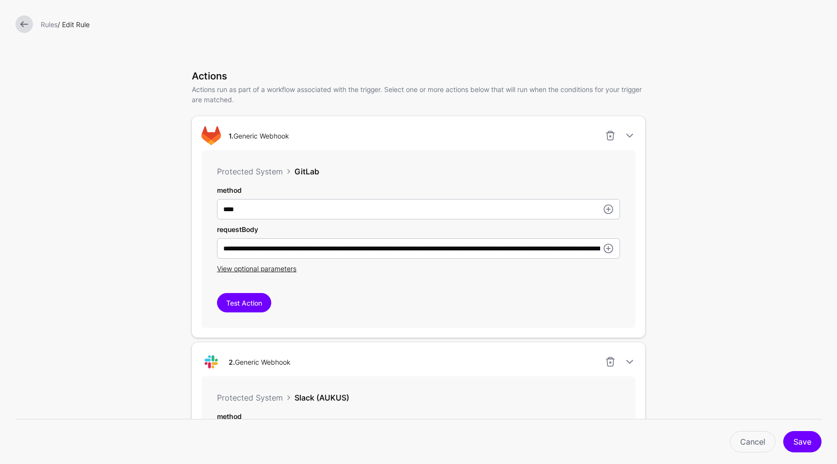
click at [704, 302] on form "**********" at bounding box center [418, 298] width 837 height 1022
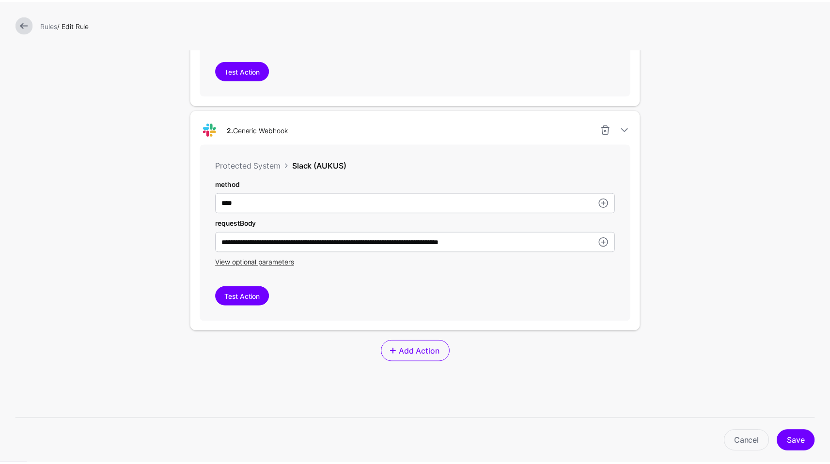
scroll to position [465, 0]
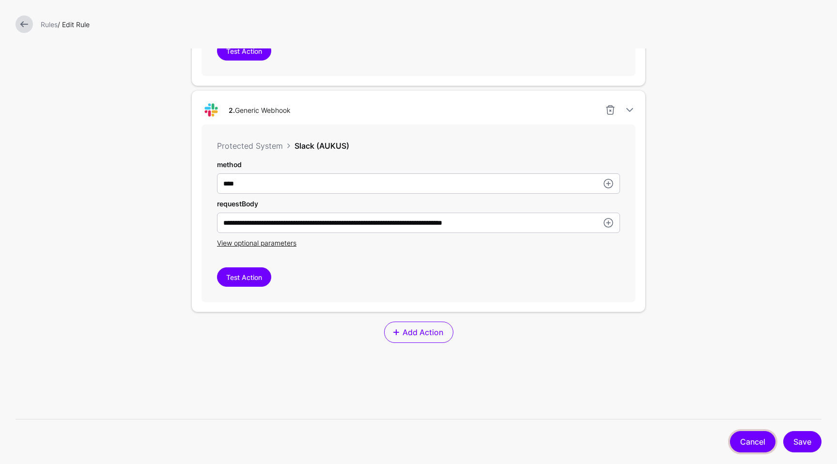
click at [752, 443] on link "Cancel" at bounding box center [753, 441] width 46 height 21
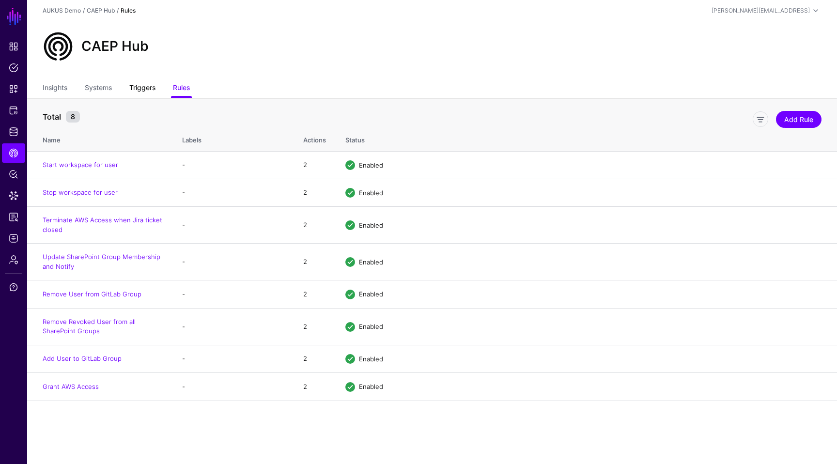
click at [140, 96] on link "Triggers" at bounding box center [142, 88] width 26 height 18
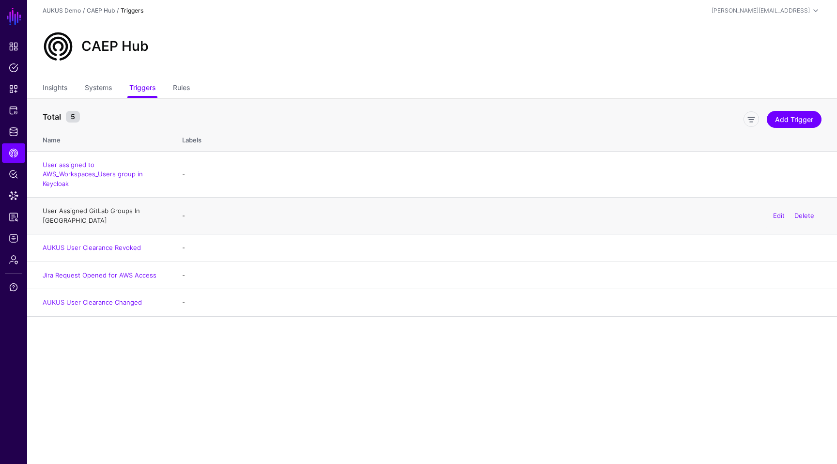
click at [133, 210] on link "User Assigned GitLab Groups In [GEOGRAPHIC_DATA]" at bounding box center [91, 215] width 97 height 17
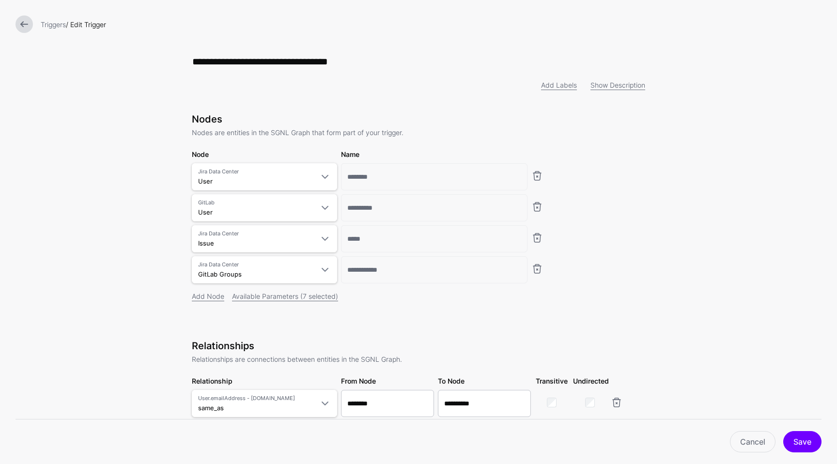
click at [15, 21] on div at bounding box center [24, 24] width 25 height 17
click at [16, 21] on link at bounding box center [24, 24] width 17 height 17
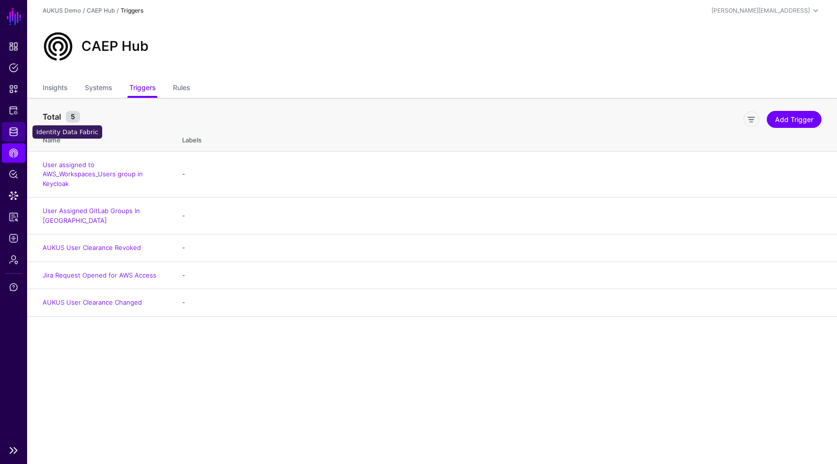
click at [12, 136] on span "Identity Data Fabric" at bounding box center [14, 132] width 10 height 10
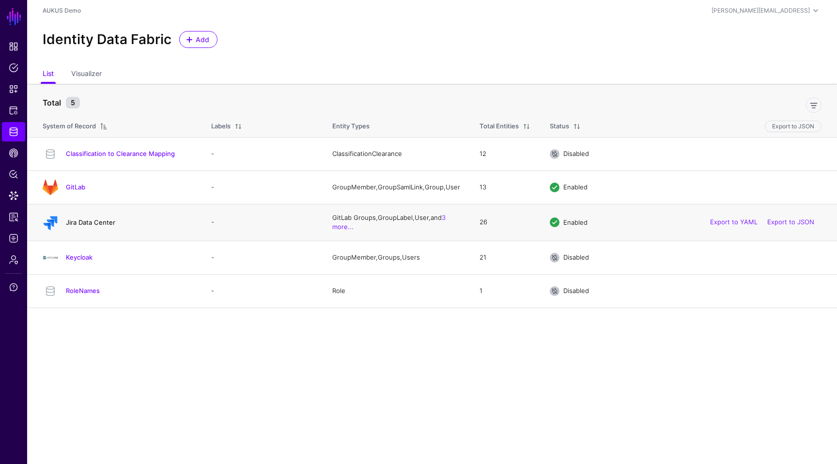
click at [105, 226] on link "Jira Data Center" at bounding box center [90, 223] width 49 height 8
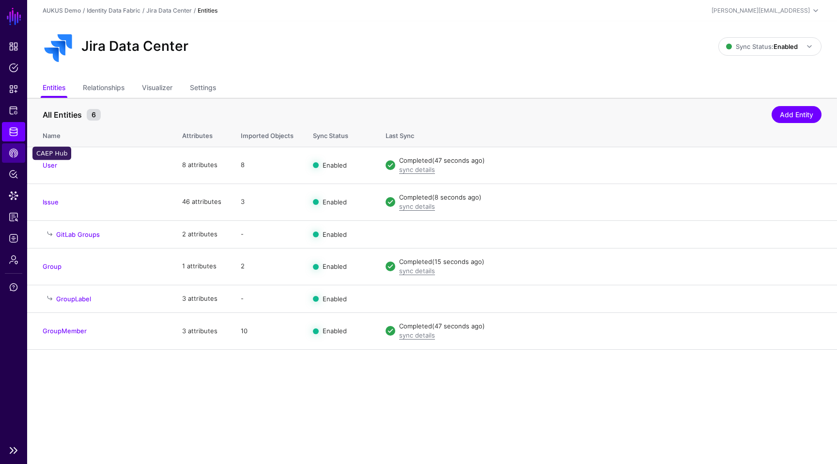
click at [12, 156] on span "CAEP Hub" at bounding box center [14, 153] width 10 height 10
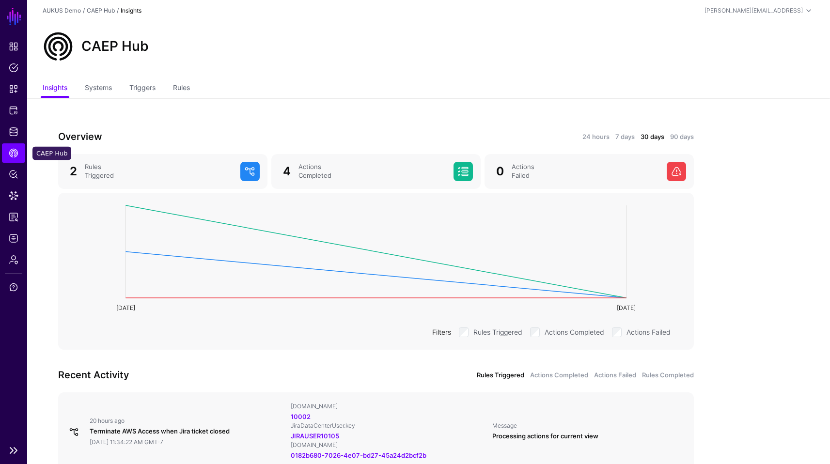
click at [13, 149] on span "CAEP Hub" at bounding box center [14, 153] width 10 height 10
click at [13, 170] on span "Policy Lens" at bounding box center [14, 175] width 10 height 10
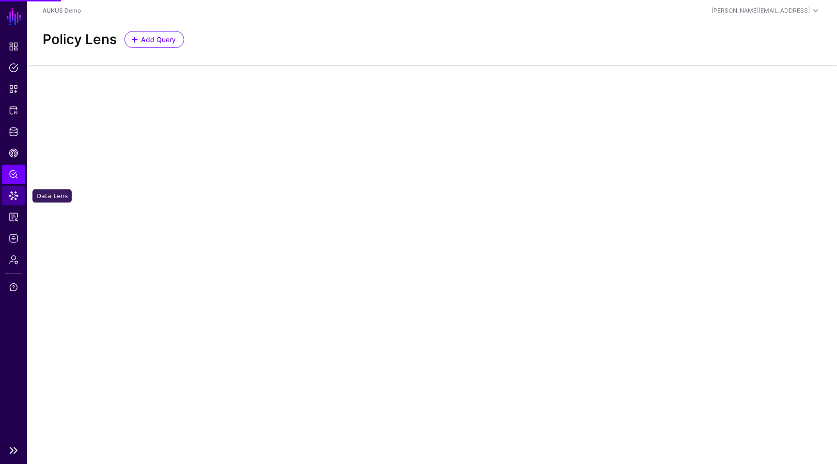
click at [16, 188] on link "Data Lens" at bounding box center [13, 195] width 23 height 19
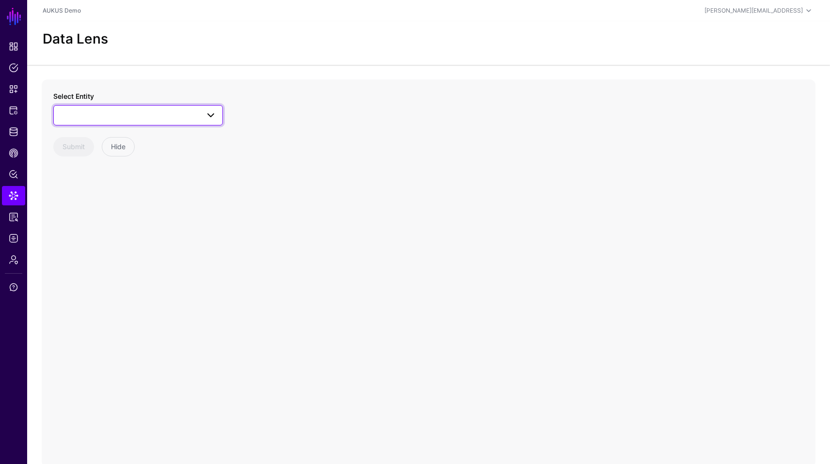
click at [145, 115] on span at bounding box center [138, 116] width 157 height 12
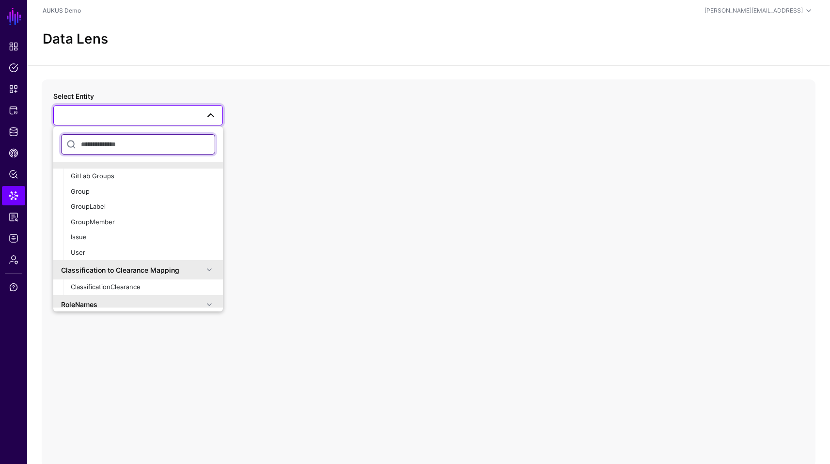
scroll to position [77, 0]
click at [89, 237] on div "Issue" at bounding box center [143, 239] width 144 height 10
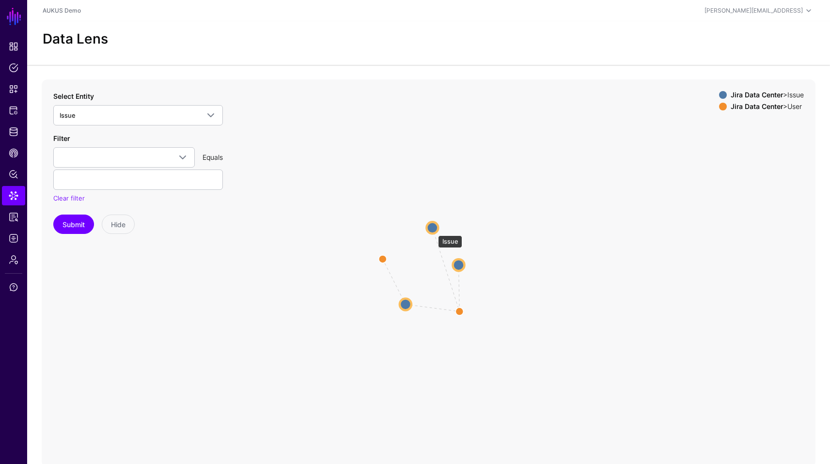
click at [433, 231] on circle at bounding box center [432, 228] width 12 height 12
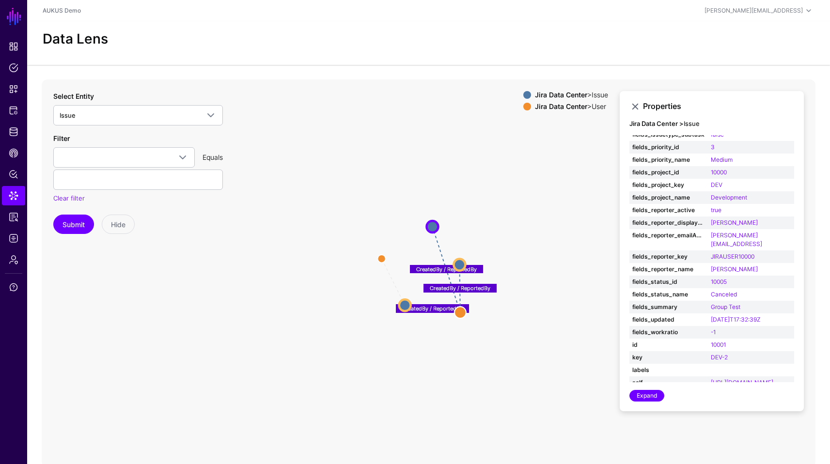
scroll to position [144, 0]
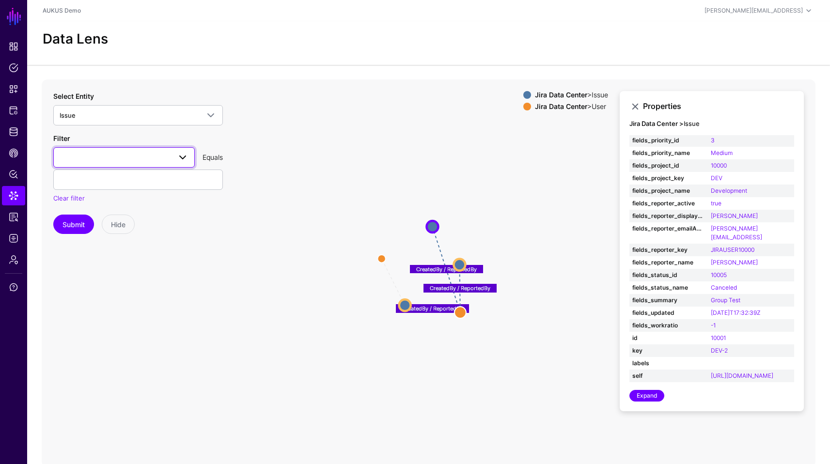
click at [142, 165] on link at bounding box center [124, 157] width 142 height 20
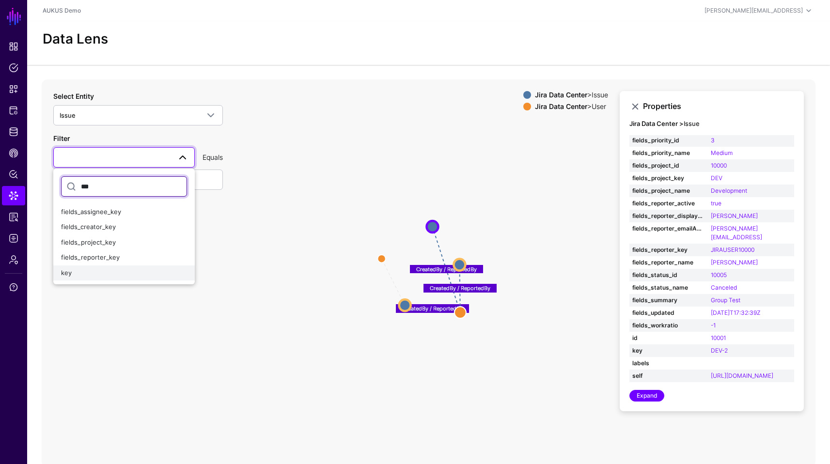
type input "***"
click at [105, 270] on div "key" at bounding box center [124, 273] width 126 height 10
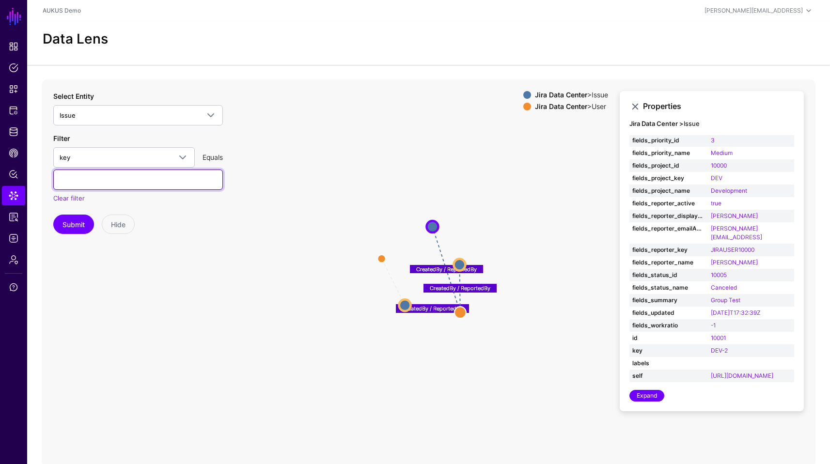
click at [98, 184] on input "text" at bounding box center [138, 180] width 170 height 20
click at [67, 221] on button "Submit" at bounding box center [73, 224] width 41 height 19
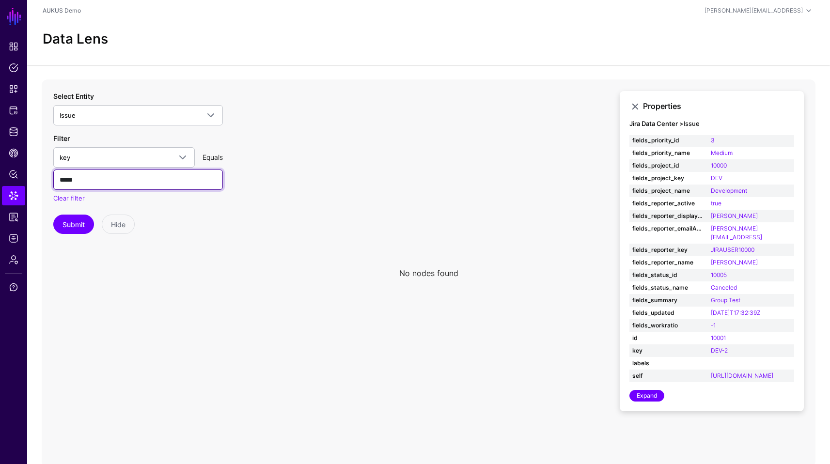
click at [161, 187] on input "*****" at bounding box center [138, 180] width 170 height 20
type input "*****"
click at [75, 225] on button "Submit" at bounding box center [73, 224] width 41 height 19
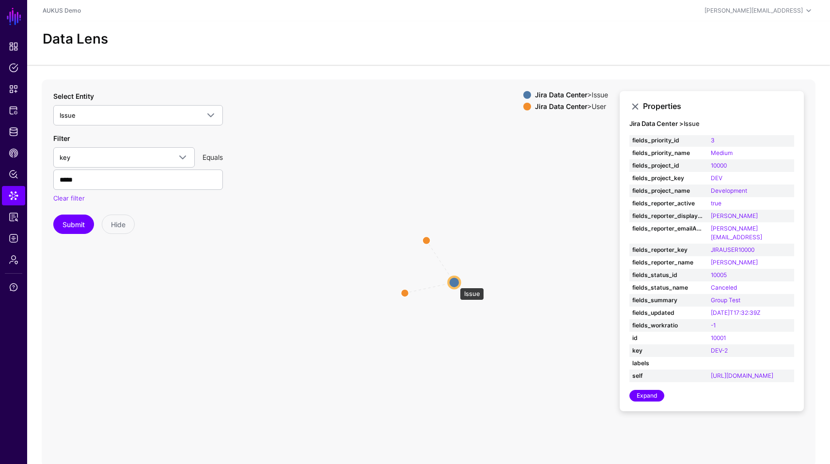
click at [455, 283] on circle at bounding box center [454, 283] width 12 height 12
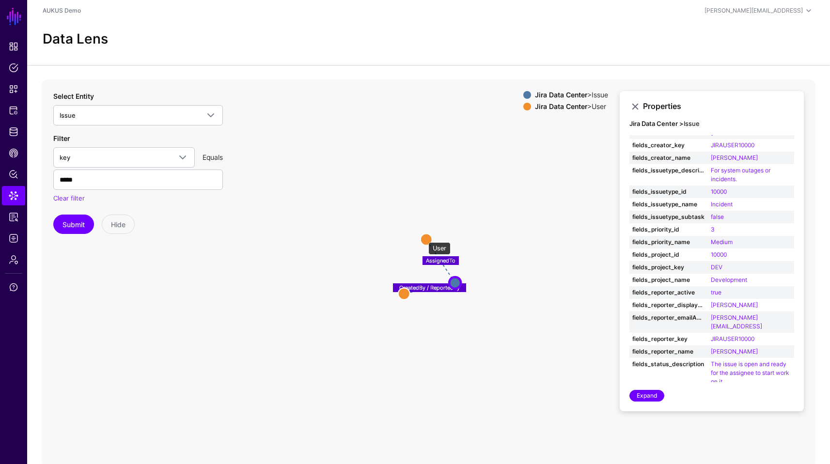
click at [424, 237] on circle at bounding box center [427, 240] width 12 height 12
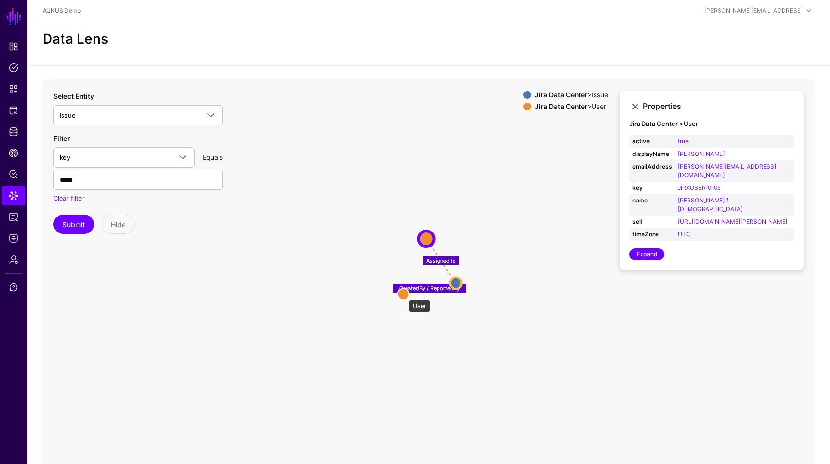
click at [404, 295] on circle at bounding box center [404, 294] width 12 height 12
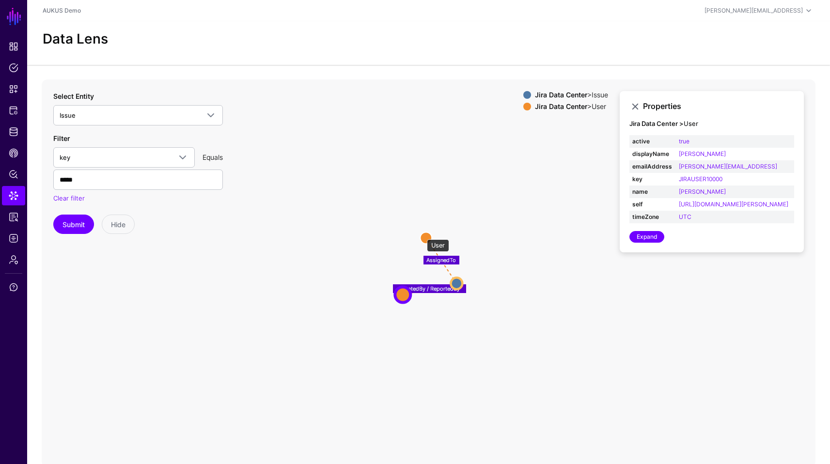
click at [423, 235] on circle at bounding box center [426, 238] width 12 height 12
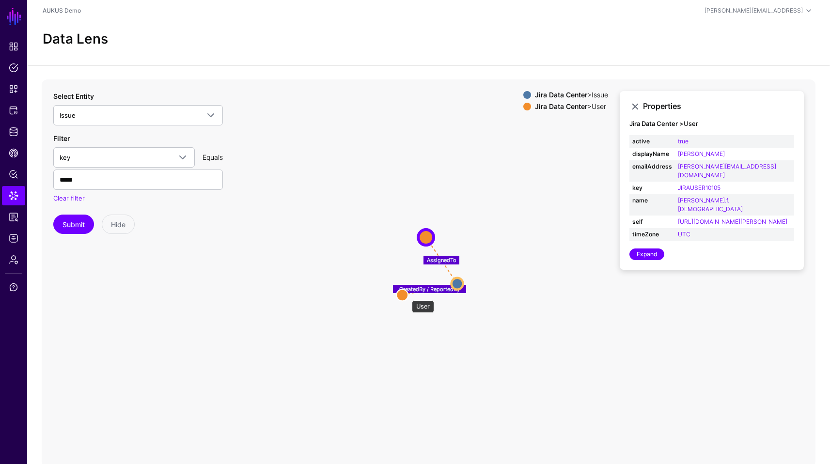
click at [407, 296] on circle at bounding box center [402, 295] width 12 height 12
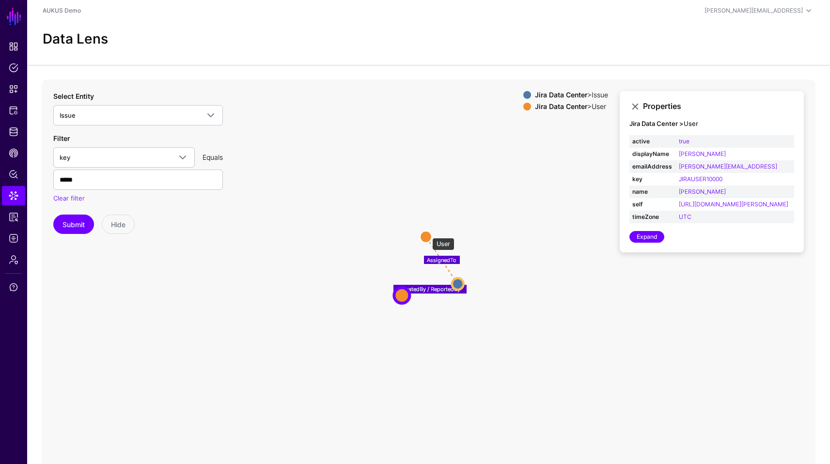
click at [427, 233] on circle at bounding box center [426, 237] width 12 height 12
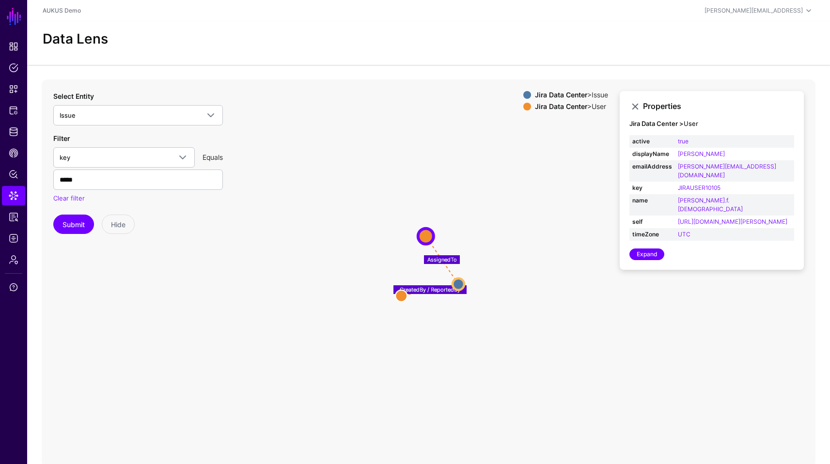
click at [458, 284] on circle at bounding box center [459, 284] width 12 height 12
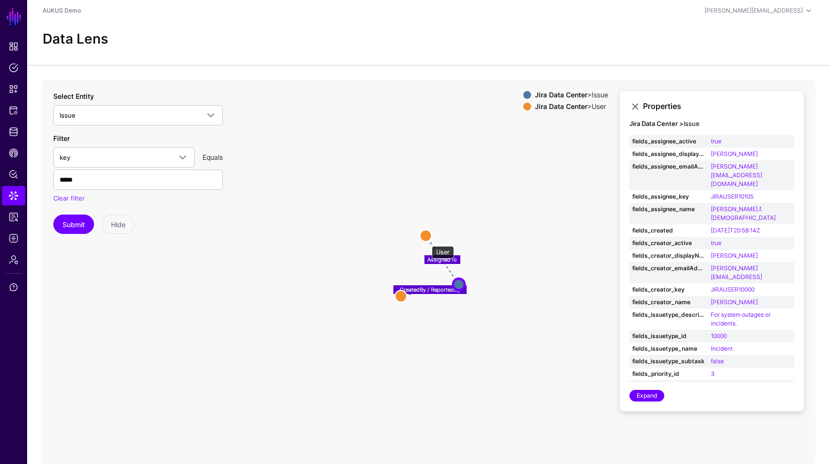
click at [426, 238] on circle at bounding box center [426, 236] width 12 height 12
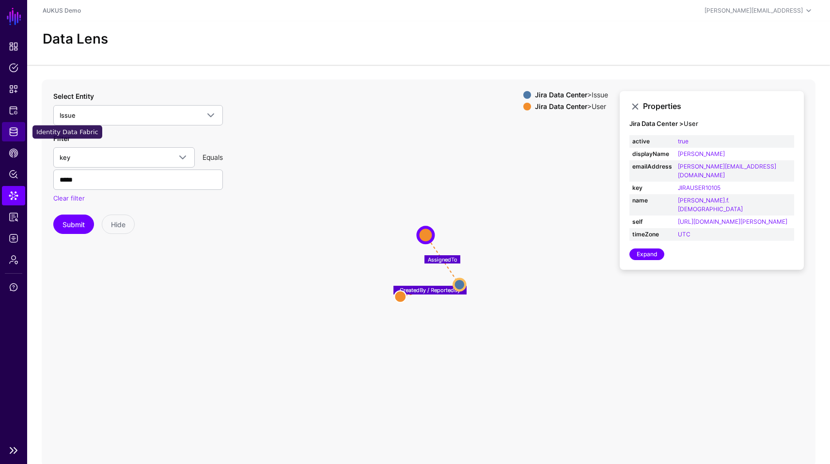
click at [15, 132] on span "Identity Data Fabric" at bounding box center [14, 132] width 10 height 10
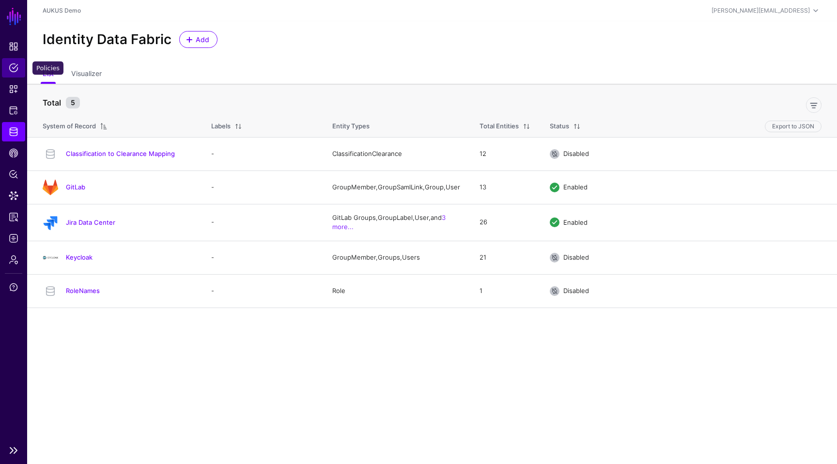
click at [16, 62] on link "Policies" at bounding box center [13, 67] width 23 height 19
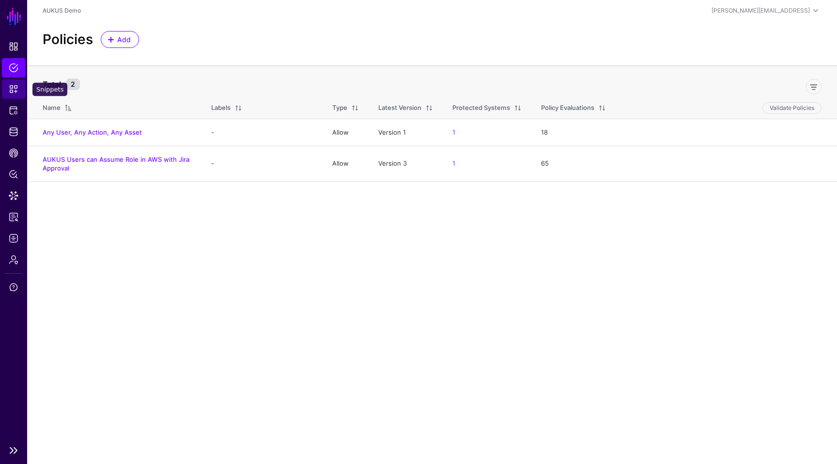
click at [16, 83] on link "Snippets" at bounding box center [13, 88] width 23 height 19
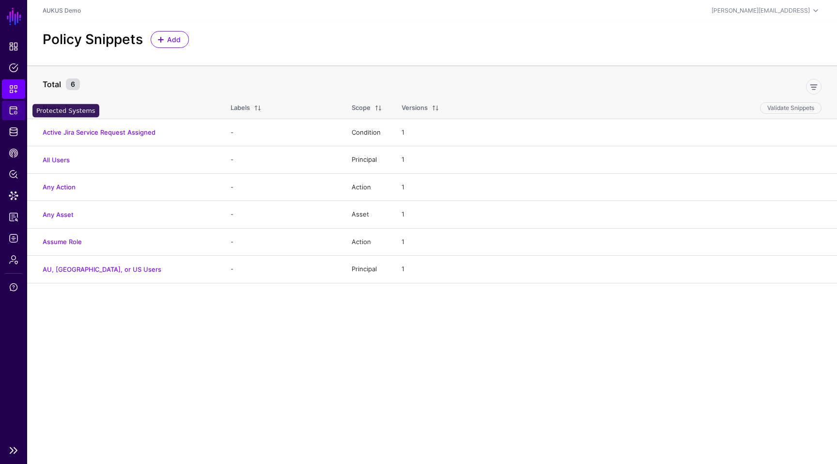
click at [10, 115] on link "Protected Systems" at bounding box center [13, 110] width 23 height 19
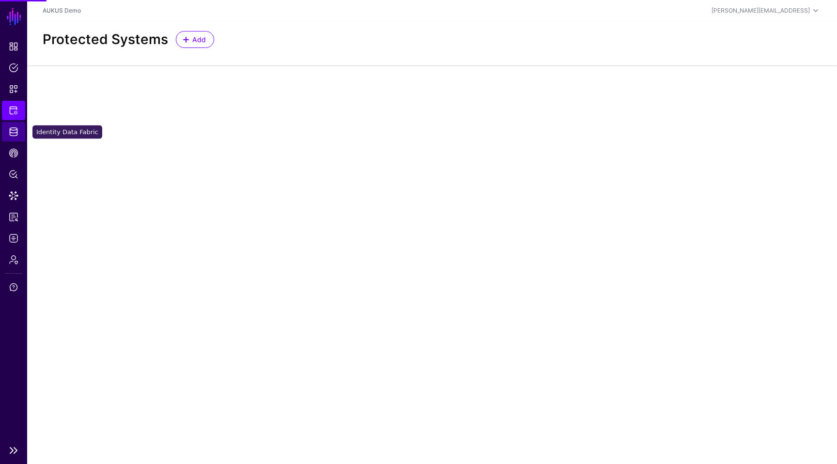
click at [12, 141] on link "Identity Data Fabric" at bounding box center [13, 131] width 23 height 19
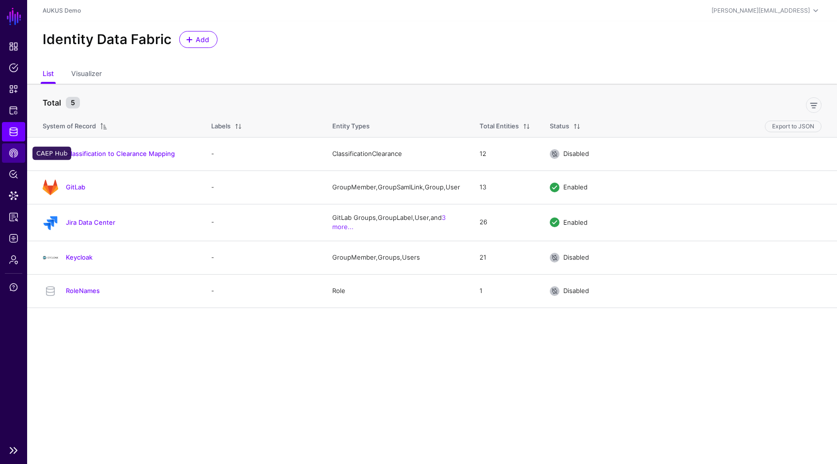
click at [16, 156] on span "CAEP Hub" at bounding box center [14, 153] width 10 height 10
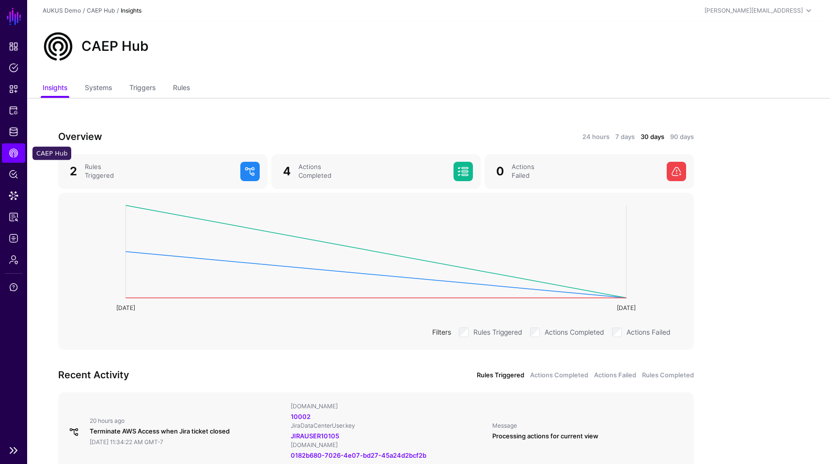
click at [16, 155] on span "CAEP Hub" at bounding box center [14, 153] width 10 height 10
click at [11, 173] on span "Policy Lens" at bounding box center [14, 175] width 10 height 10
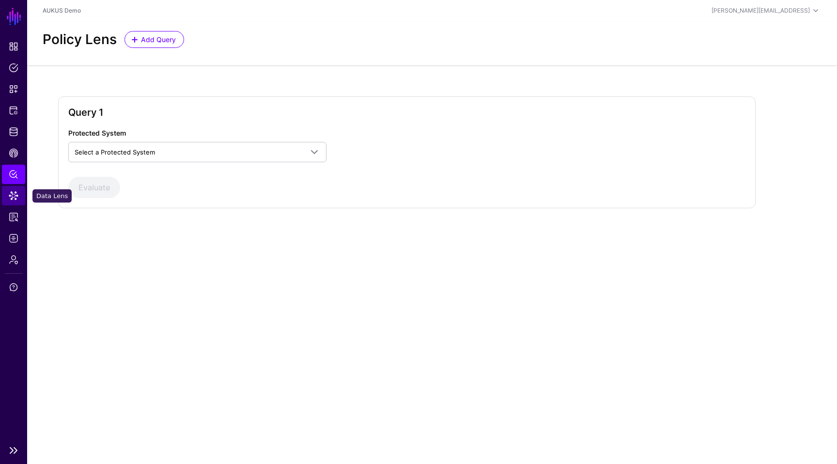
click at [14, 194] on span "Data Lens" at bounding box center [14, 196] width 10 height 10
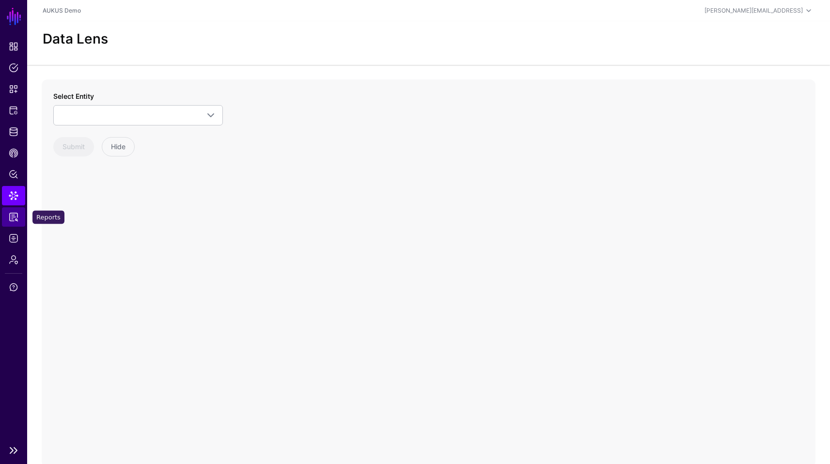
click at [7, 219] on link "Reports" at bounding box center [13, 216] width 23 height 19
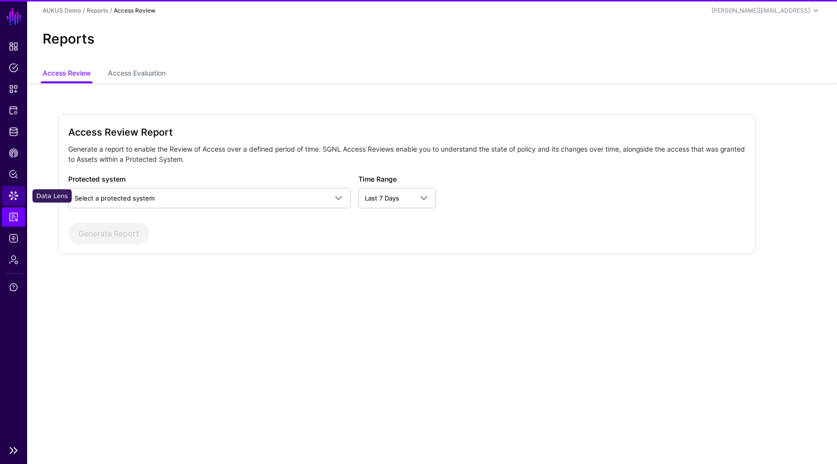
click at [16, 194] on span "Data Lens" at bounding box center [14, 196] width 10 height 10
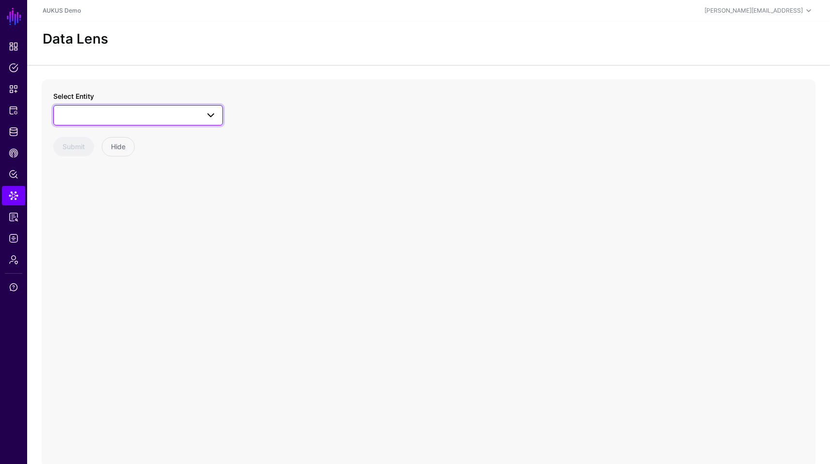
click at [187, 112] on span at bounding box center [138, 116] width 157 height 12
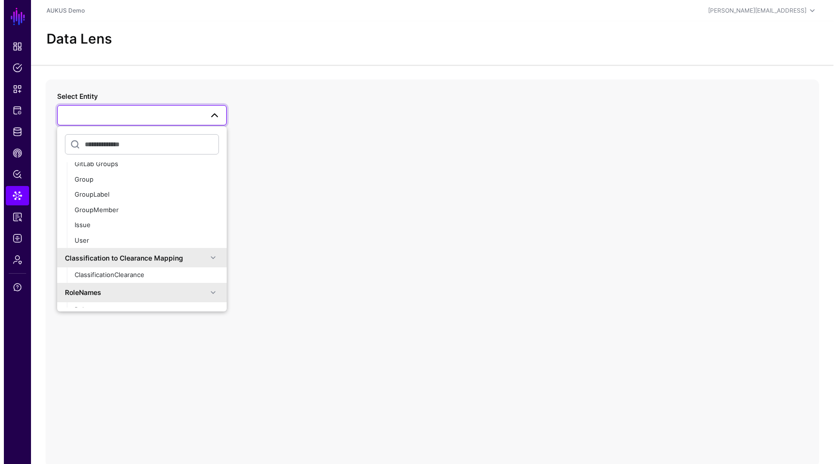
scroll to position [76, 0]
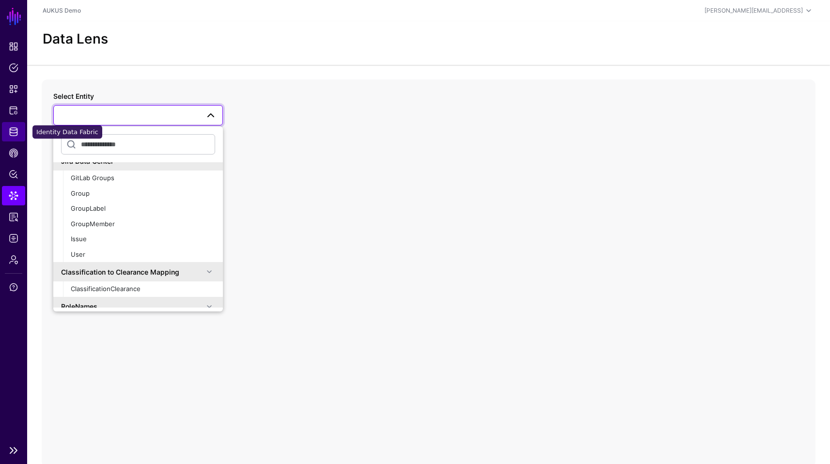
click at [15, 129] on span "Identity Data Fabric" at bounding box center [14, 132] width 10 height 10
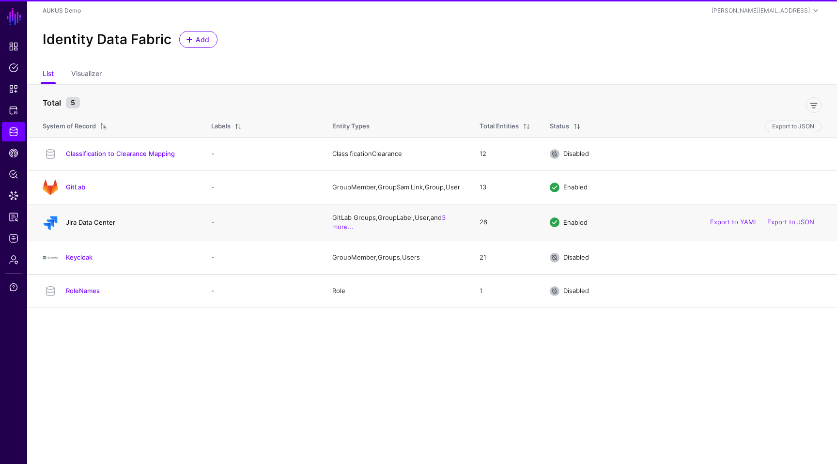
click at [90, 222] on link "Jira Data Center" at bounding box center [90, 223] width 49 height 8
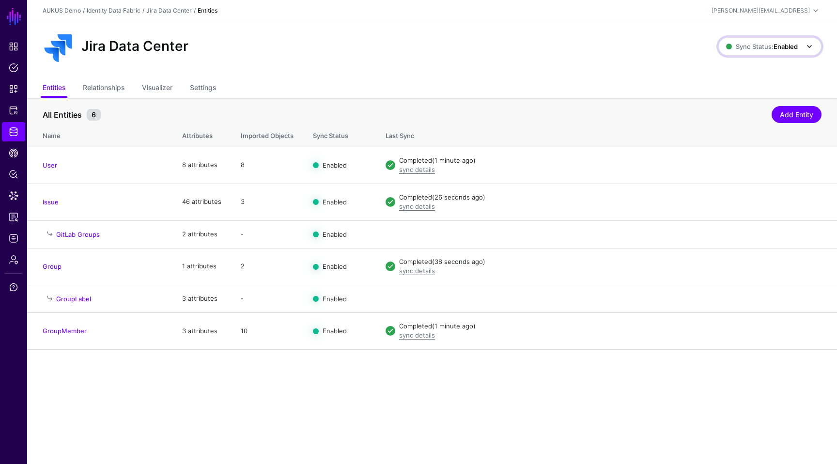
click at [798, 51] on span at bounding box center [806, 47] width 17 height 12
click at [745, 106] on span "Disabled Syncing inactive for all configured entities" at bounding box center [760, 116] width 109 height 32
click at [792, 44] on strong "Disabled" at bounding box center [786, 47] width 26 height 8
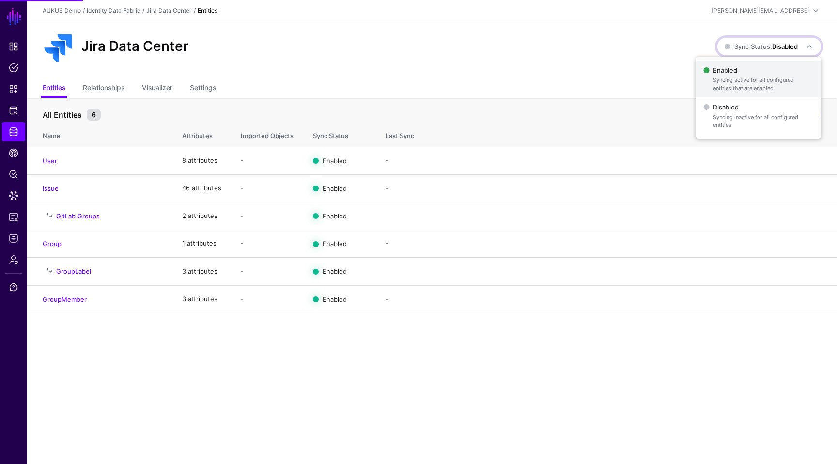
click at [760, 67] on span "Enabled Syncing active for all configured entities that are enabled" at bounding box center [759, 79] width 110 height 32
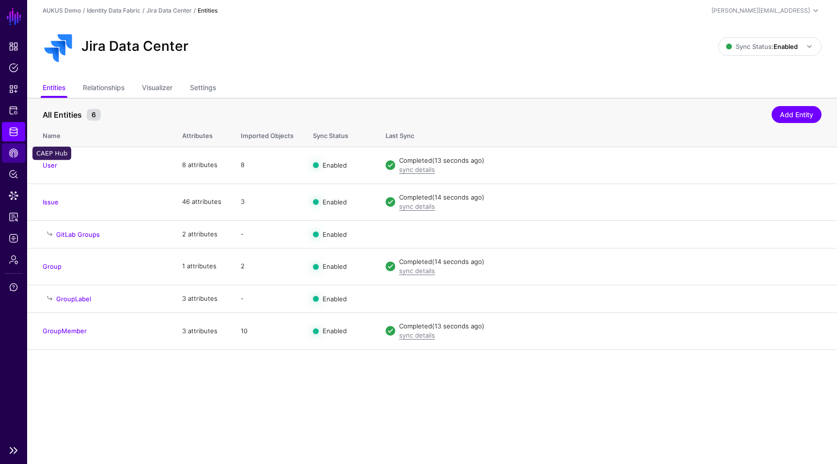
click at [20, 156] on link "CAEP Hub" at bounding box center [13, 152] width 23 height 19
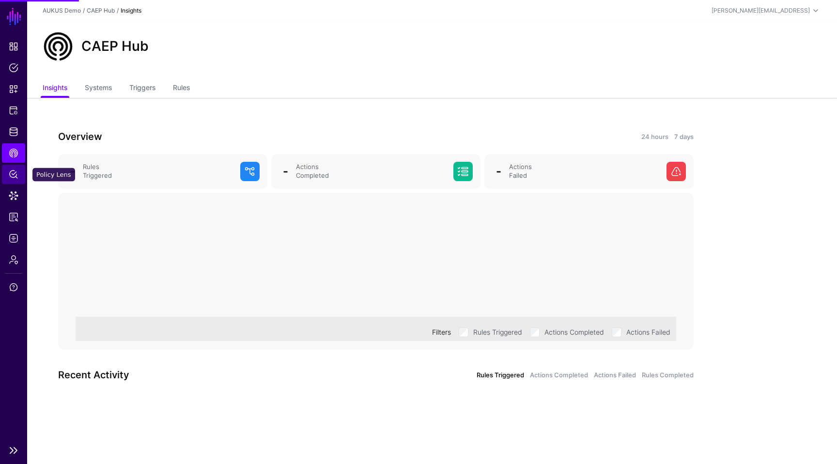
click at [18, 173] on link "Policy Lens" at bounding box center [13, 174] width 23 height 19
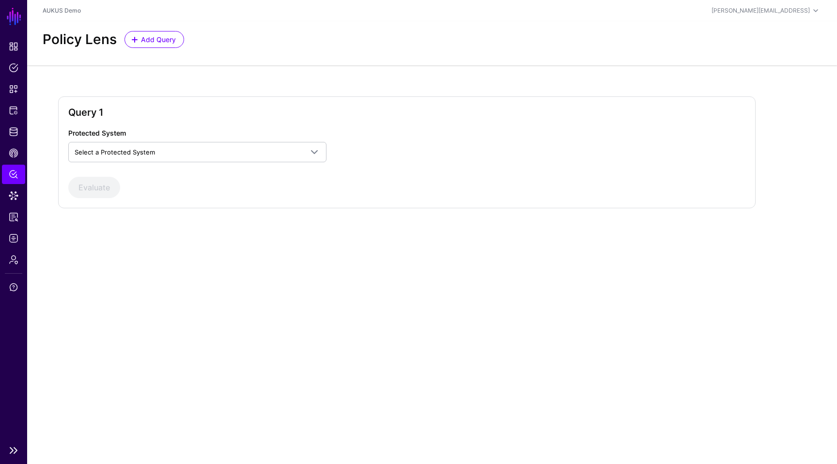
click at [12, 143] on ul "Dashboard Policies Snippets Protected Systems Identity Data Fabric CAEP Hub Pol…" at bounding box center [13, 238] width 27 height 403
click at [12, 147] on link "CAEP Hub" at bounding box center [13, 152] width 23 height 19
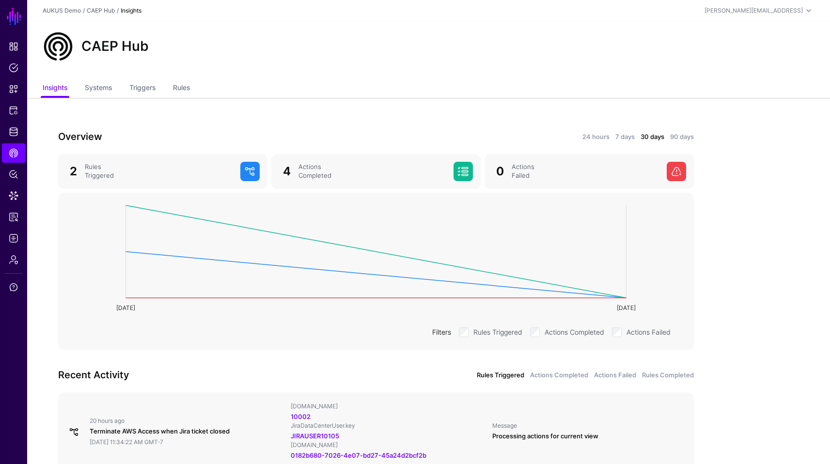
click at [748, 203] on app-caephub-insights "Overview 24 hours 7 days 30 days 90 days 2 Rules Triggered 4 Actions Completed …" at bounding box center [428, 350] width 803 height 504
click at [10, 70] on span "Policies" at bounding box center [14, 68] width 10 height 10
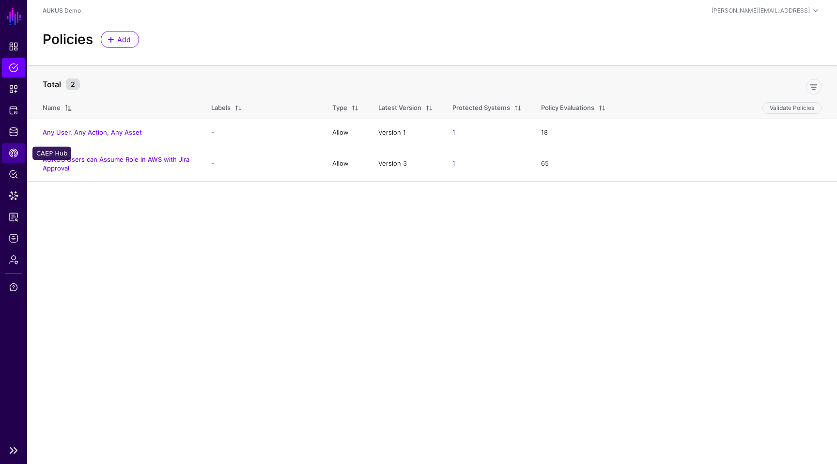
click at [16, 159] on link "CAEP Hub" at bounding box center [13, 152] width 23 height 19
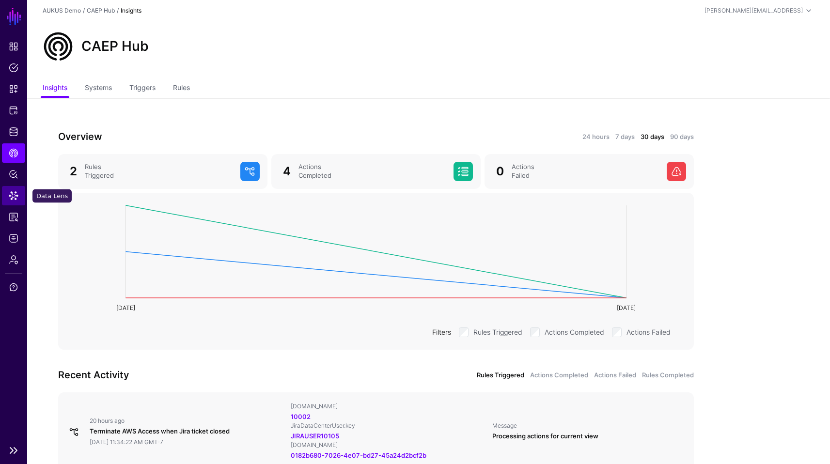
click at [11, 197] on span "Data Lens" at bounding box center [14, 196] width 10 height 10
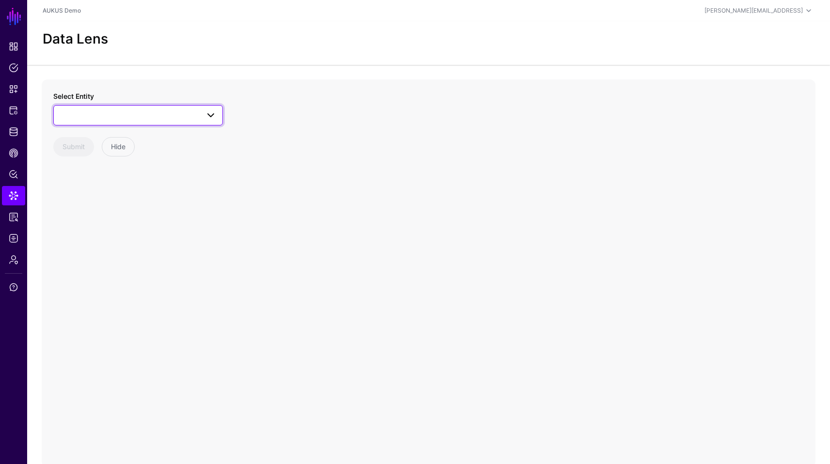
click at [162, 115] on span at bounding box center [138, 116] width 157 height 12
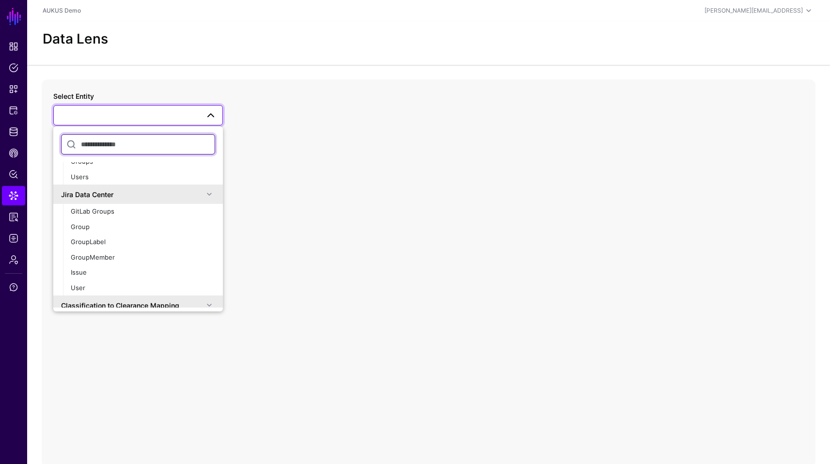
scroll to position [47, 0]
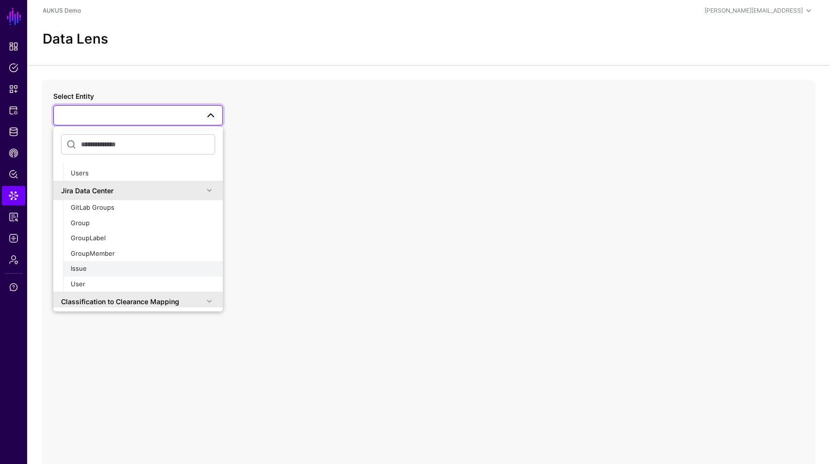
click at [90, 268] on div "Issue" at bounding box center [143, 269] width 144 height 10
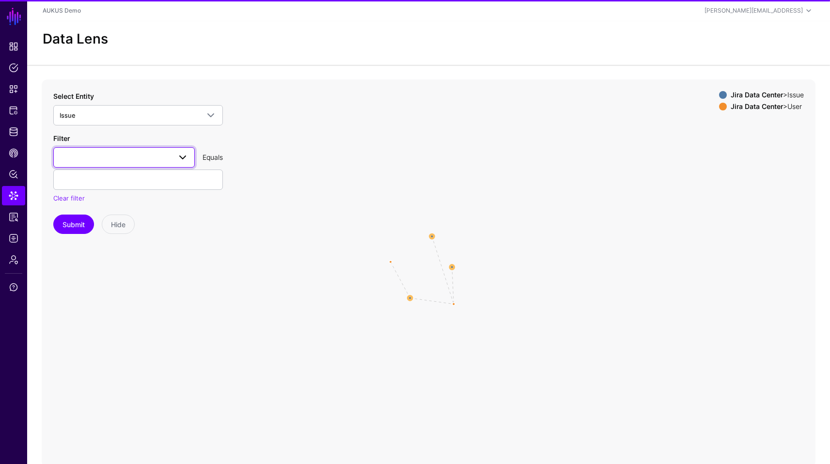
click at [113, 157] on span at bounding box center [124, 158] width 129 height 12
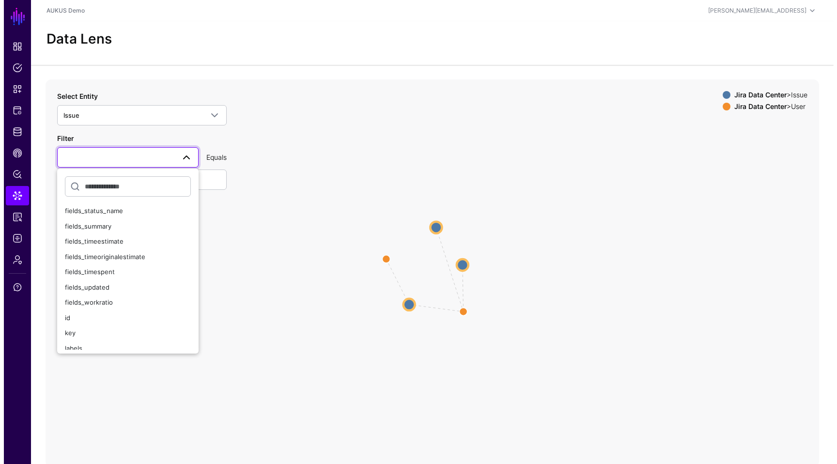
scroll to position [542, 0]
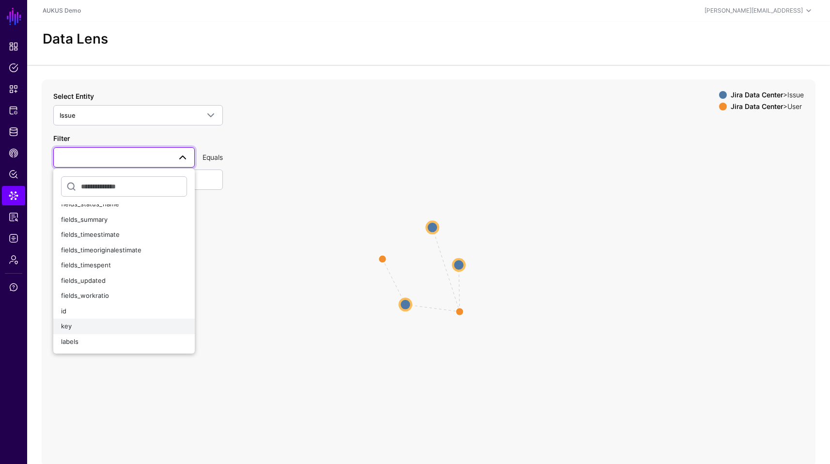
click at [126, 331] on div "key" at bounding box center [124, 327] width 126 height 10
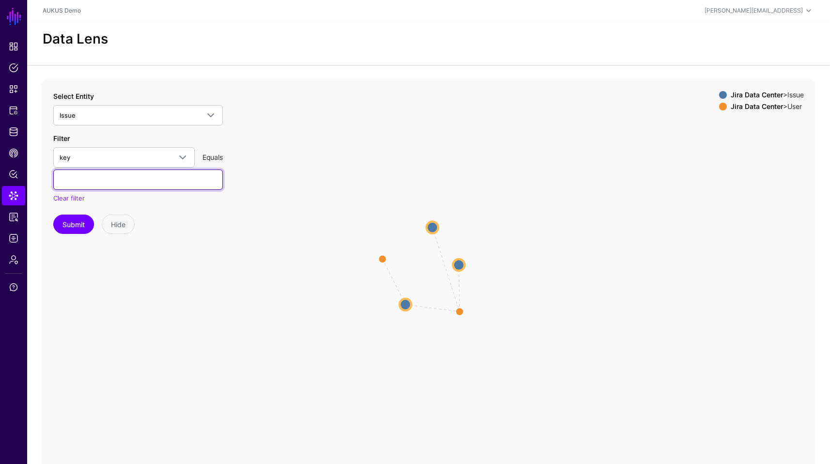
click at [115, 179] on input "text" at bounding box center [138, 180] width 170 height 20
type input "*****"
click at [87, 229] on button "Submit" at bounding box center [73, 224] width 41 height 19
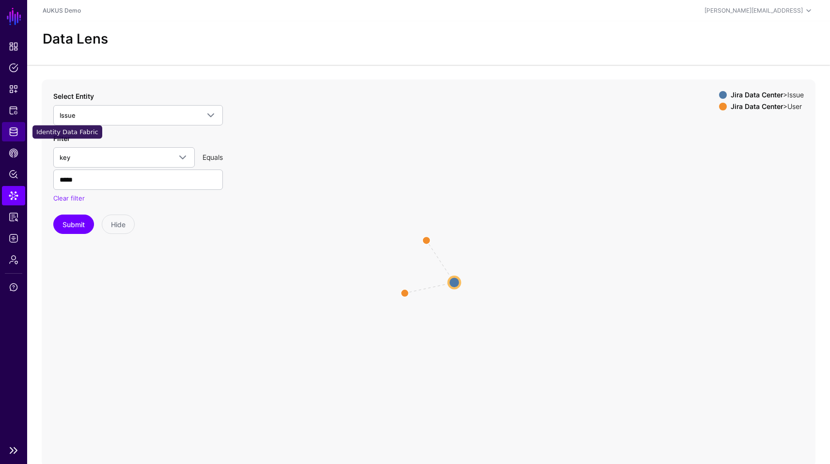
click at [17, 125] on link "Identity Data Fabric" at bounding box center [13, 131] width 23 height 19
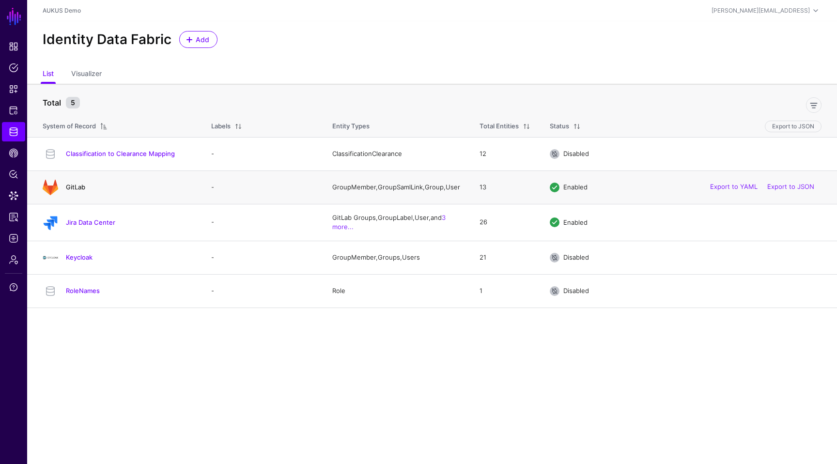
click at [77, 189] on link "GitLab" at bounding box center [75, 187] width 19 height 8
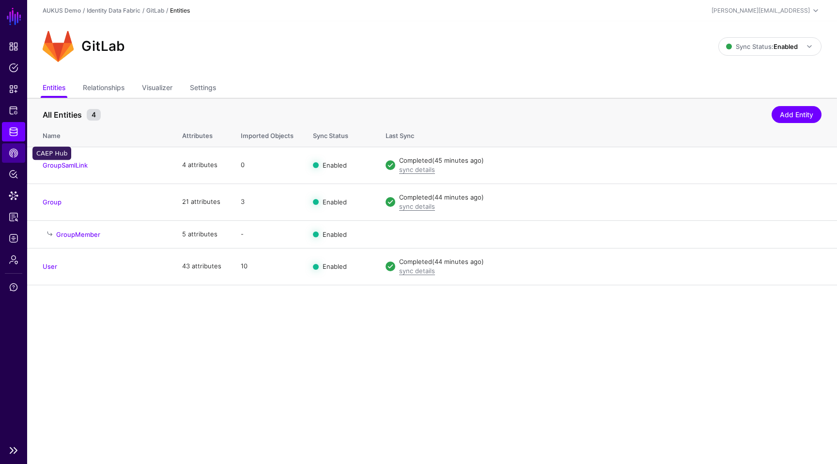
click at [14, 152] on span "CAEP Hub" at bounding box center [14, 153] width 10 height 10
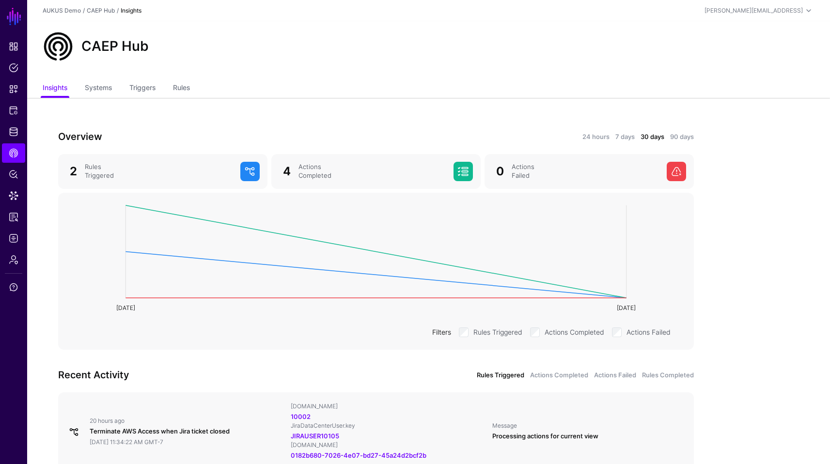
click at [105, 107] on div "Overview 24 hours 7 days 30 days 90 days 2 Rules Triggered 4 Actions Completed …" at bounding box center [376, 350] width 698 height 504
click at [105, 94] on link "Systems" at bounding box center [98, 88] width 27 height 18
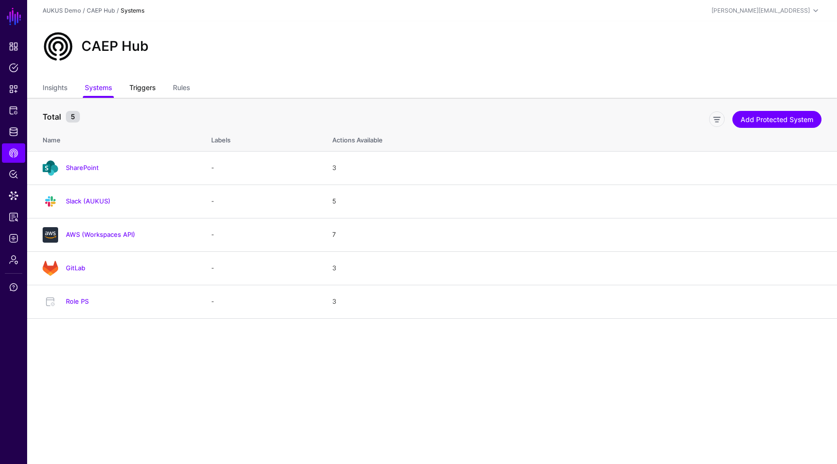
click at [152, 91] on link "Triggers" at bounding box center [142, 88] width 26 height 18
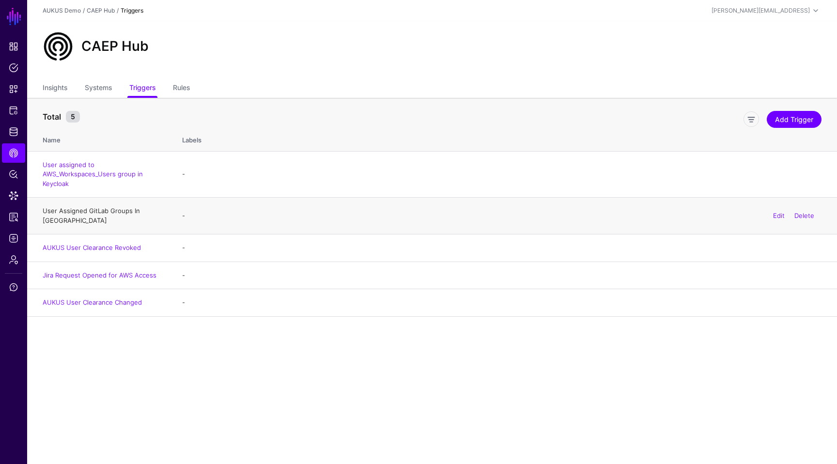
click at [105, 214] on link "User Assigned GitLab Groups In [GEOGRAPHIC_DATA]" at bounding box center [91, 215] width 97 height 17
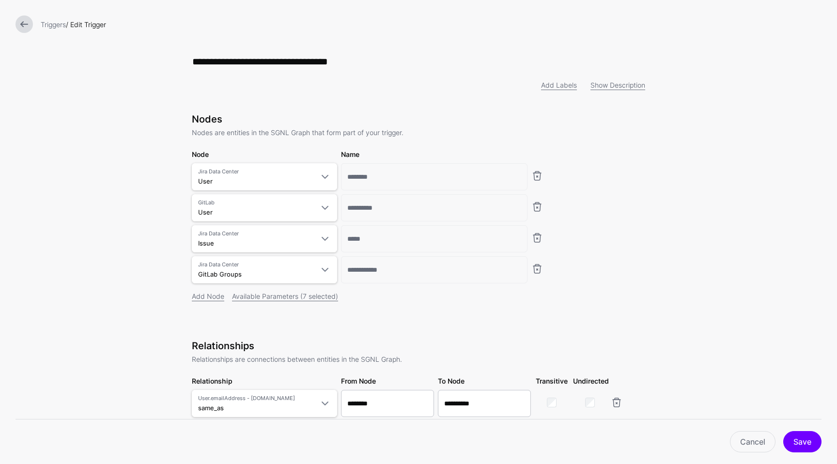
click at [816, 184] on form "**********" at bounding box center [418, 337] width 837 height 674
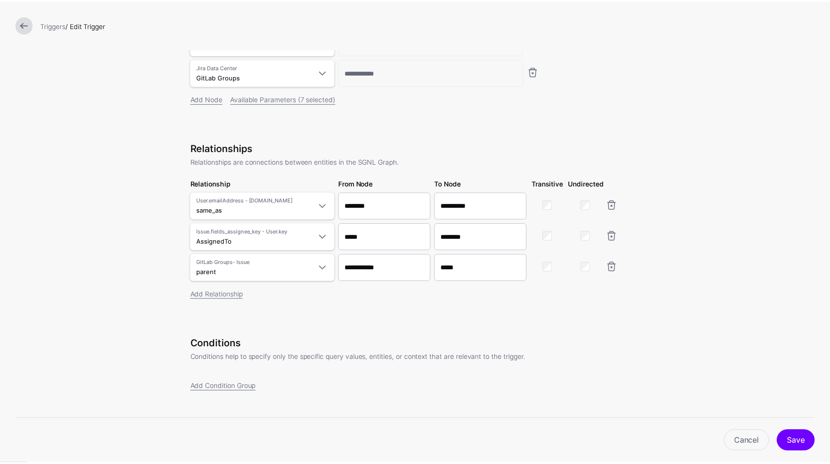
scroll to position [210, 0]
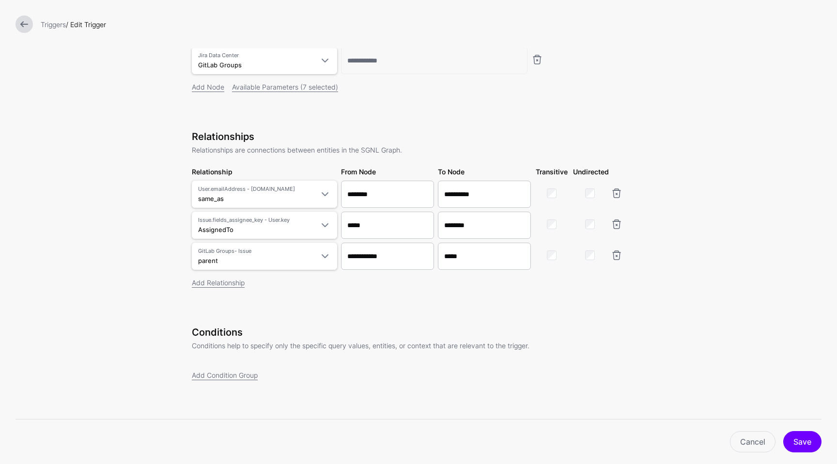
click at [23, 21] on link at bounding box center [24, 24] width 17 height 17
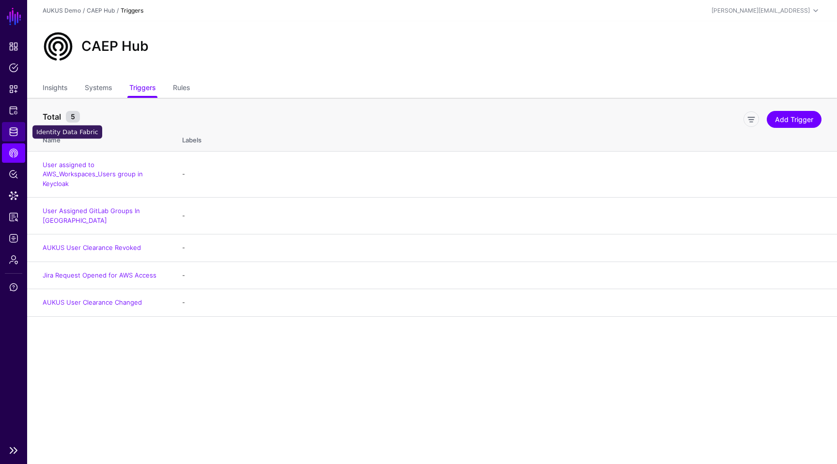
click at [16, 130] on span "Identity Data Fabric" at bounding box center [14, 132] width 10 height 10
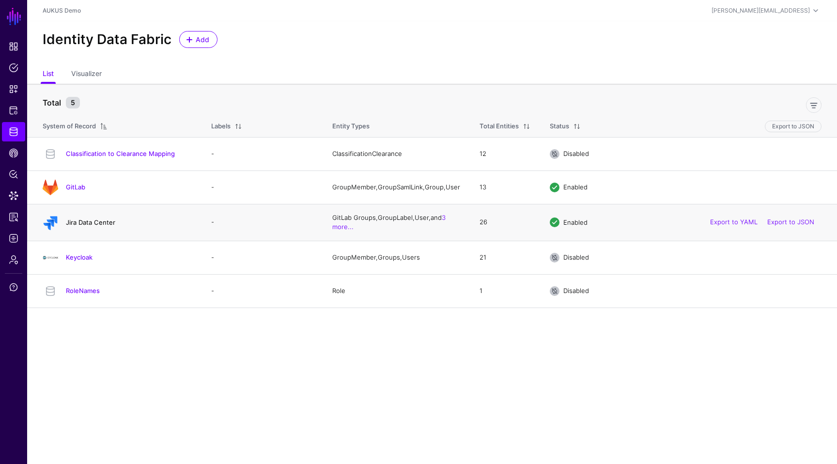
click at [85, 224] on link "Jira Data Center" at bounding box center [90, 223] width 49 height 8
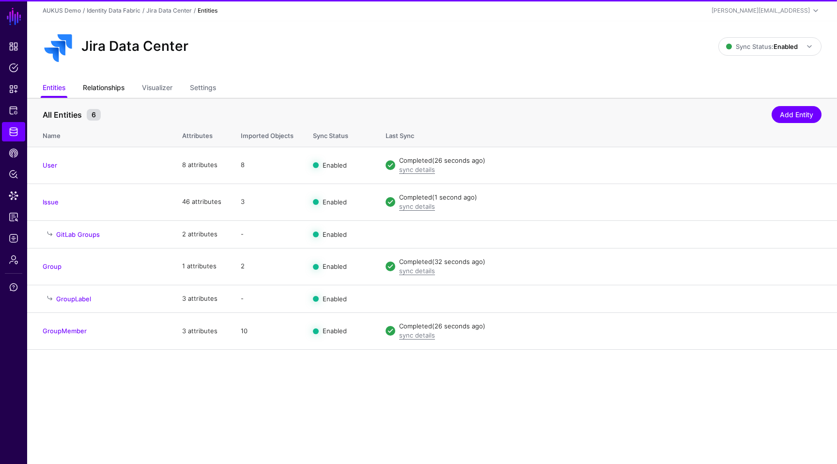
click at [111, 92] on link "Relationships" at bounding box center [104, 88] width 42 height 18
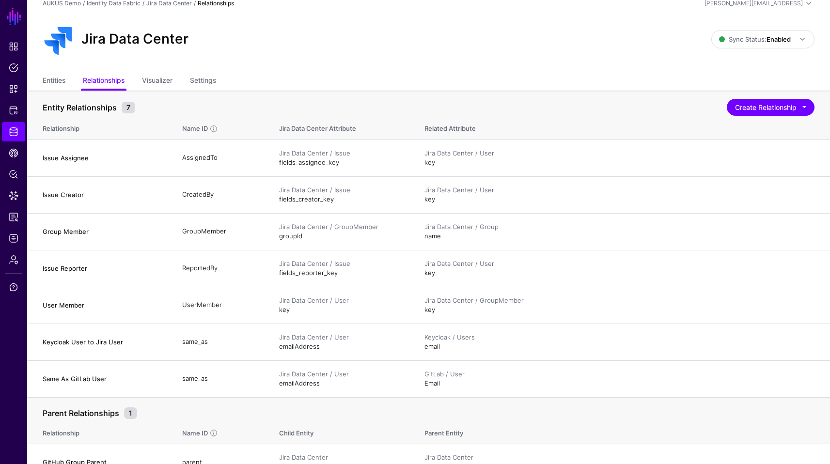
scroll to position [24, 0]
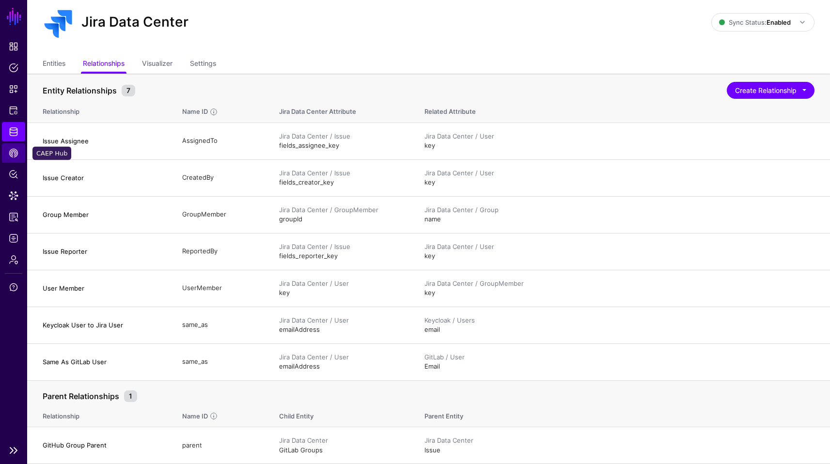
click at [14, 152] on span "CAEP Hub" at bounding box center [14, 153] width 10 height 10
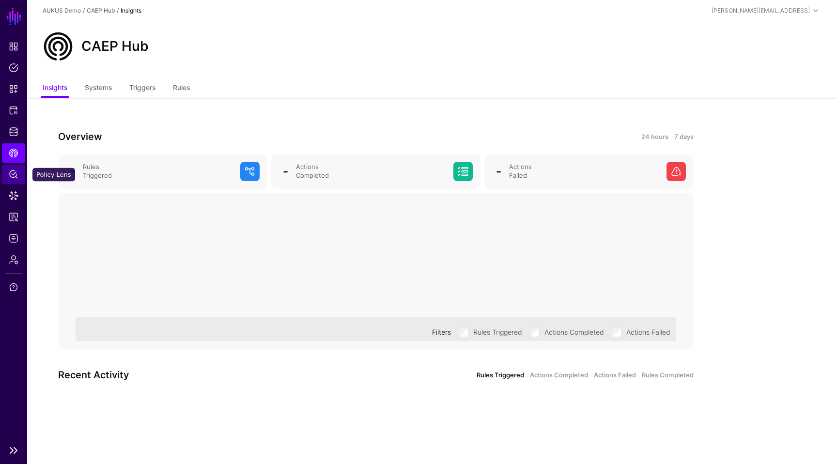
click at [15, 176] on span "Policy Lens" at bounding box center [14, 175] width 10 height 10
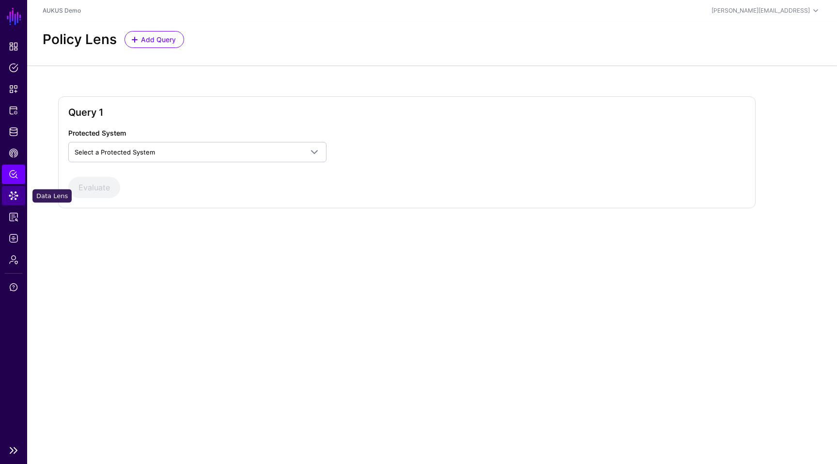
click at [16, 193] on span "Data Lens" at bounding box center [14, 196] width 10 height 10
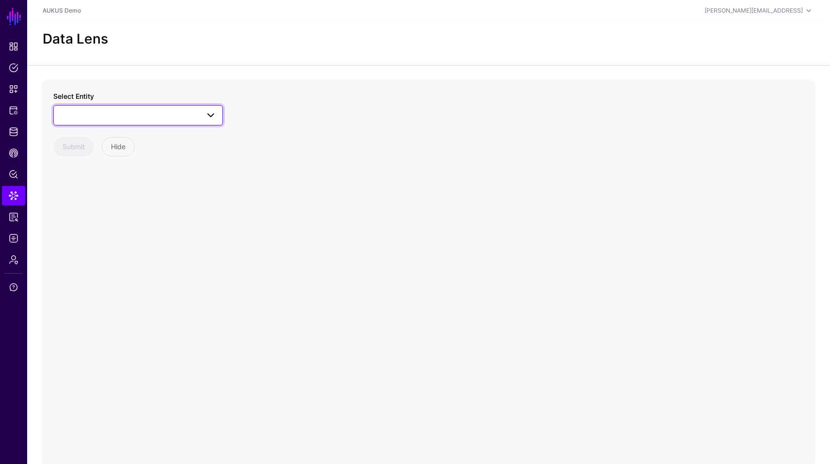
click at [143, 118] on span at bounding box center [138, 116] width 157 height 12
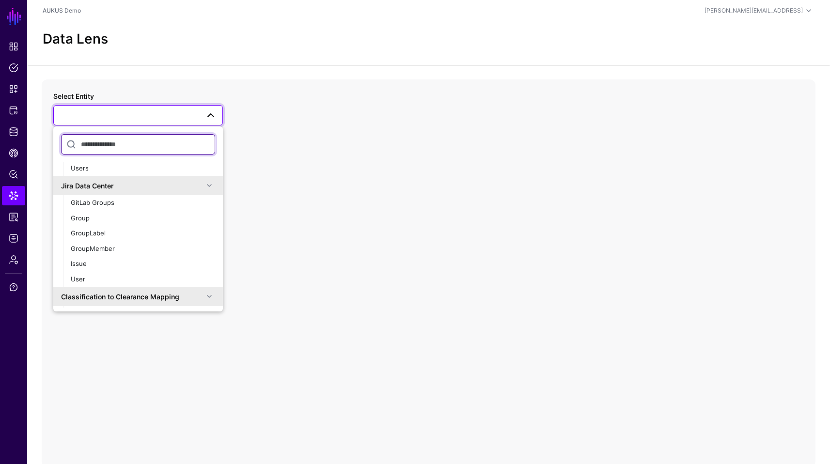
scroll to position [55, 0]
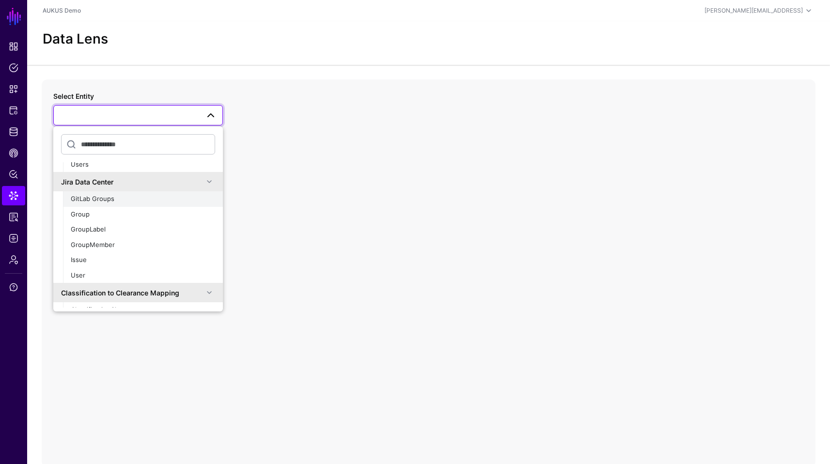
click at [135, 200] on div "GitLab Groups" at bounding box center [143, 199] width 144 height 10
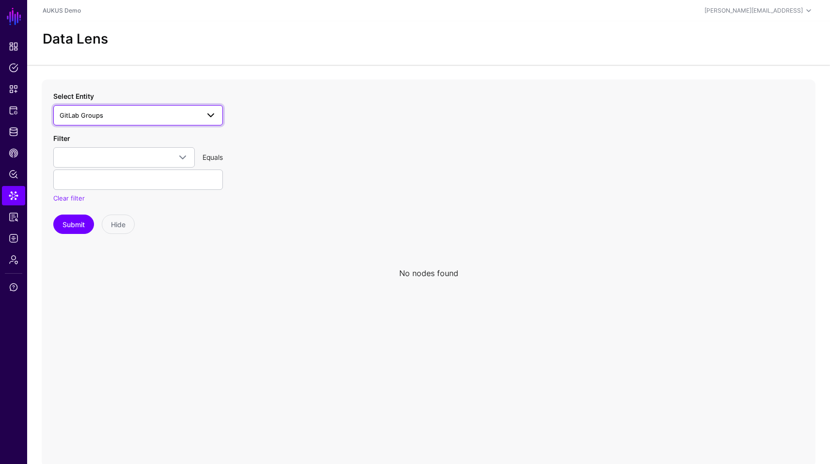
click at [100, 110] on span "GitLab Groups" at bounding box center [130, 115] width 140 height 11
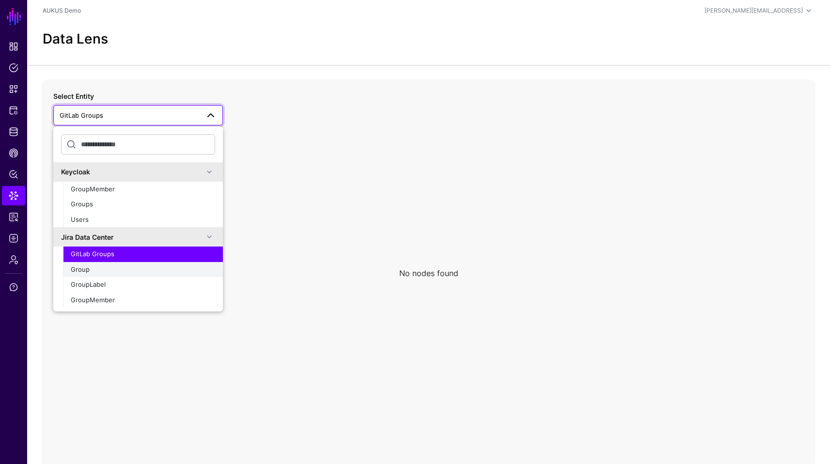
click at [108, 272] on div "Group" at bounding box center [143, 270] width 144 height 10
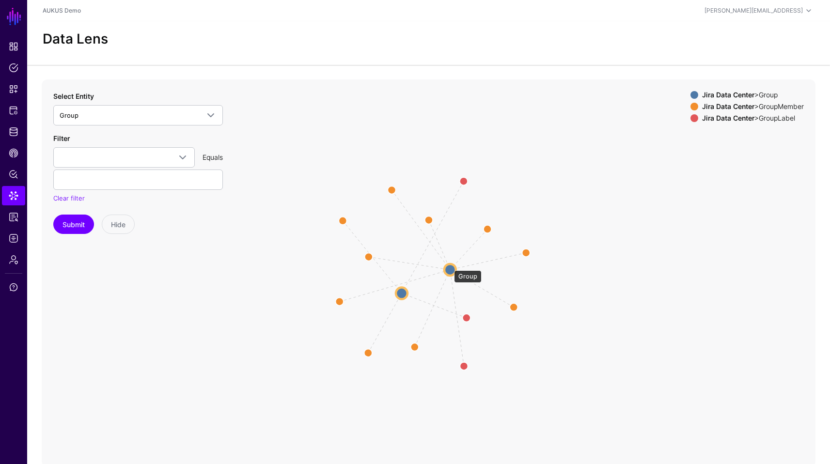
click at [449, 266] on circle at bounding box center [450, 270] width 12 height 12
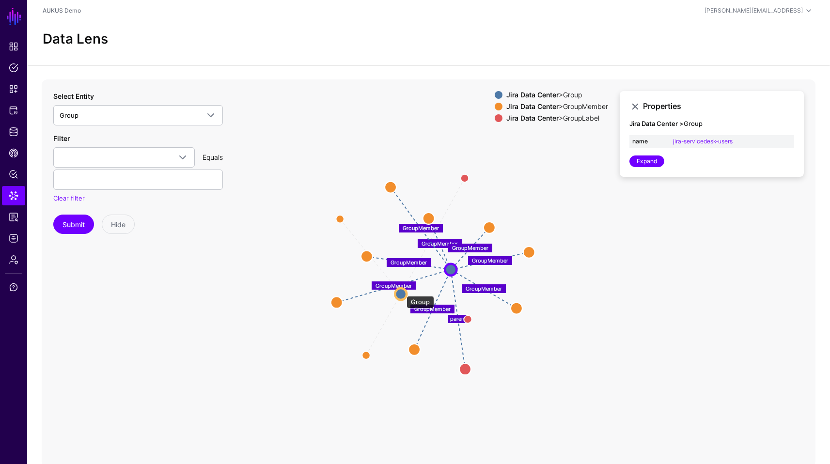
click at [401, 292] on circle at bounding box center [401, 294] width 12 height 12
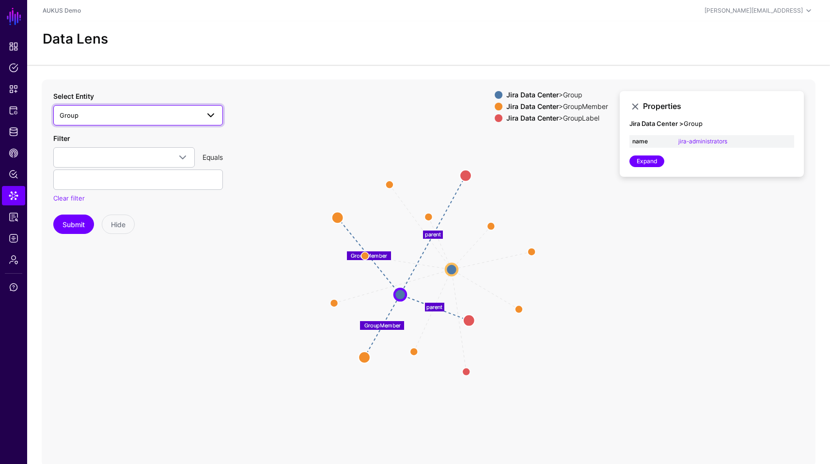
click at [108, 110] on span "Group" at bounding box center [138, 116] width 157 height 12
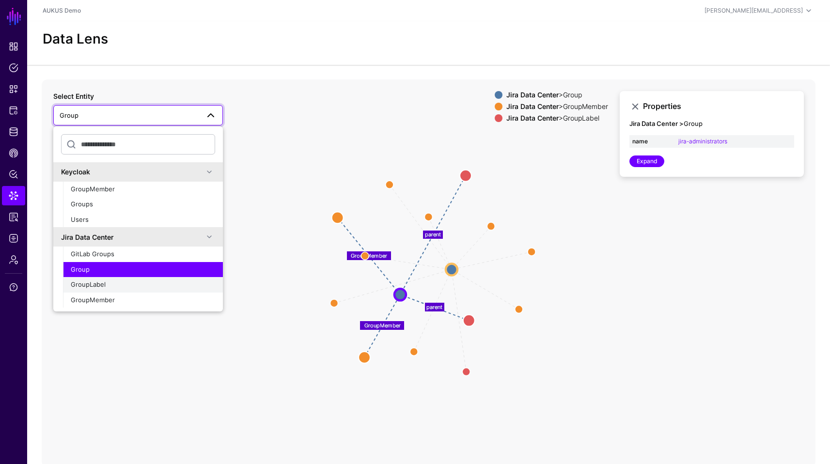
click at [124, 281] on div "GroupLabel" at bounding box center [143, 285] width 144 height 10
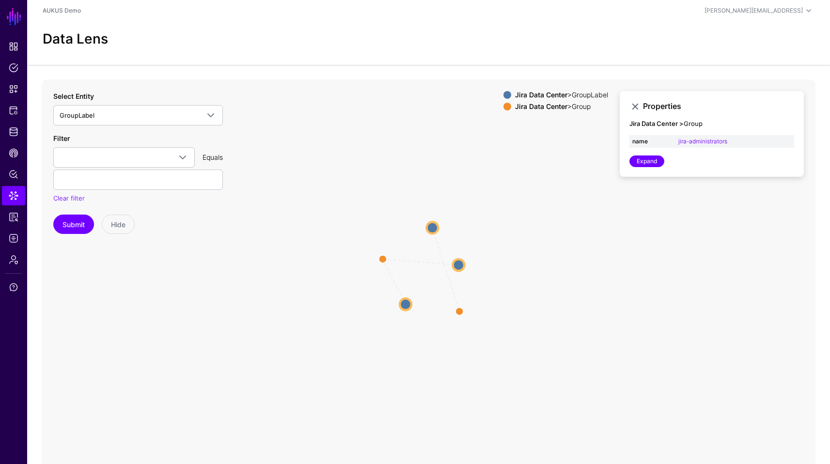
click at [467, 268] on icon "parent parent parent GroupLabel GroupLabel GroupLabel GroupLabel GroupLabel Gro…" at bounding box center [429, 273] width 774 height 388
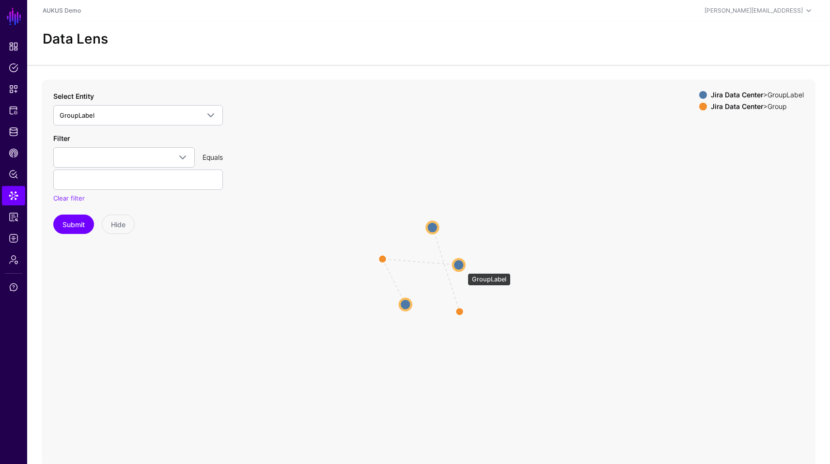
click at [459, 268] on circle at bounding box center [459, 265] width 12 height 12
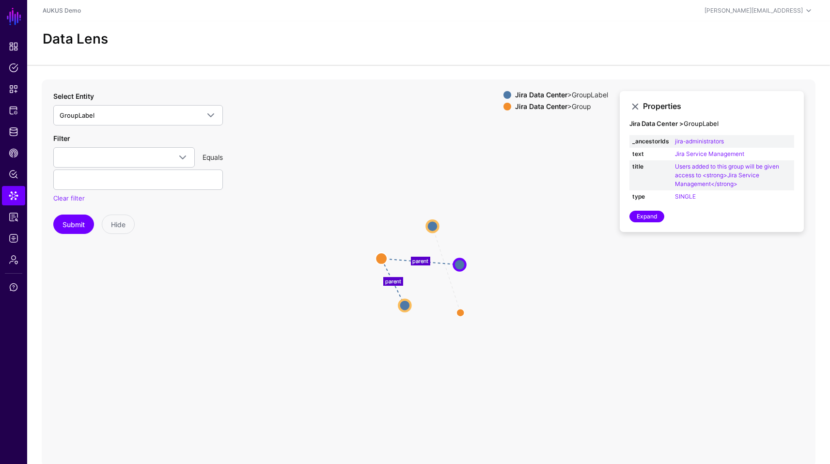
click at [410, 303] on circle at bounding box center [405, 306] width 12 height 12
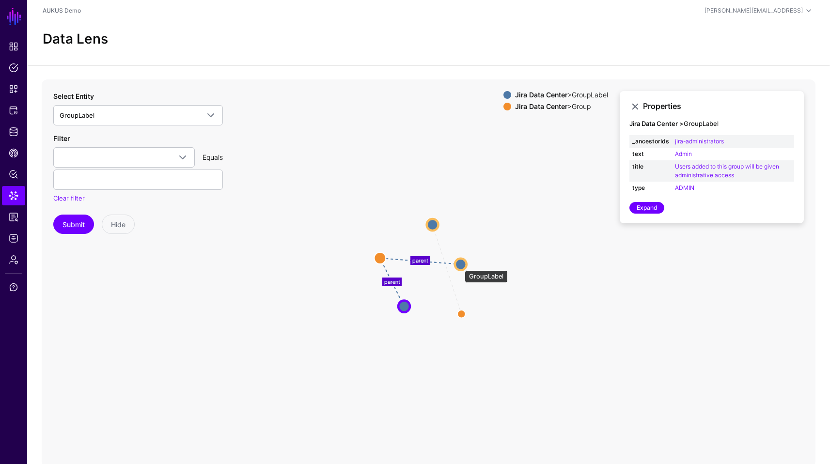
click at [460, 266] on circle at bounding box center [461, 264] width 12 height 12
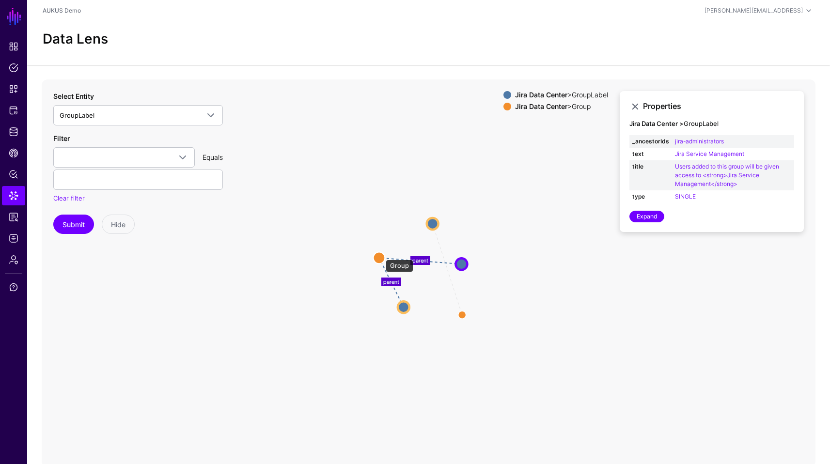
click at [381, 255] on circle at bounding box center [379, 258] width 12 height 12
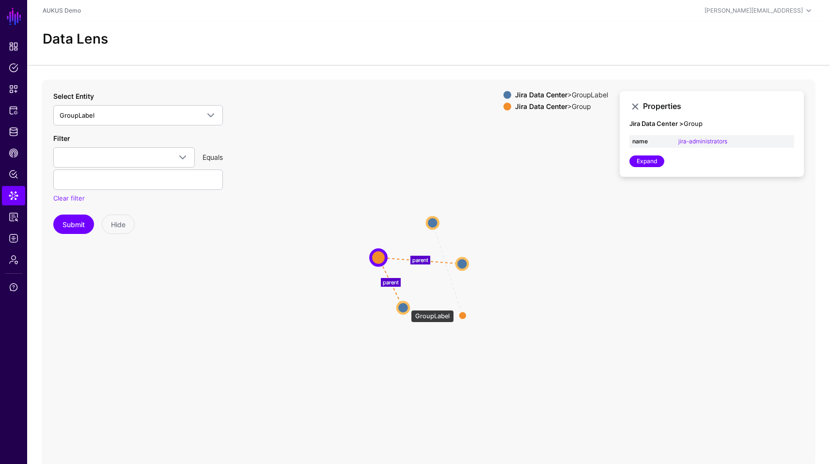
click at [406, 305] on circle at bounding box center [403, 308] width 12 height 12
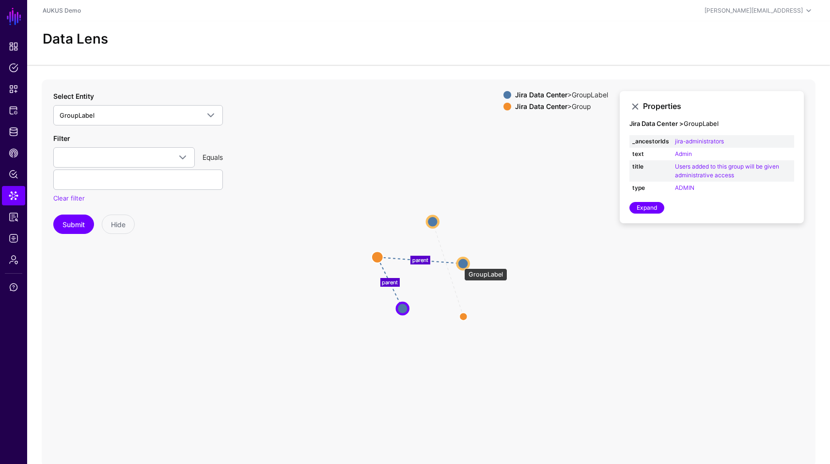
click at [459, 264] on circle at bounding box center [463, 264] width 12 height 12
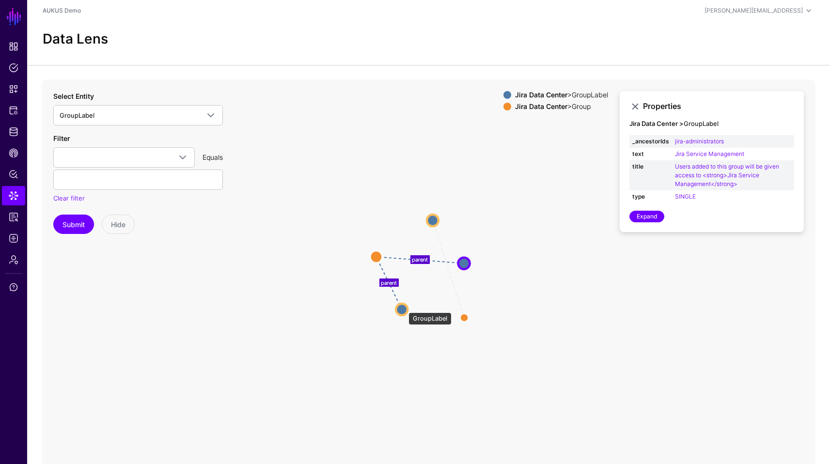
click at [404, 308] on circle at bounding box center [402, 310] width 12 height 12
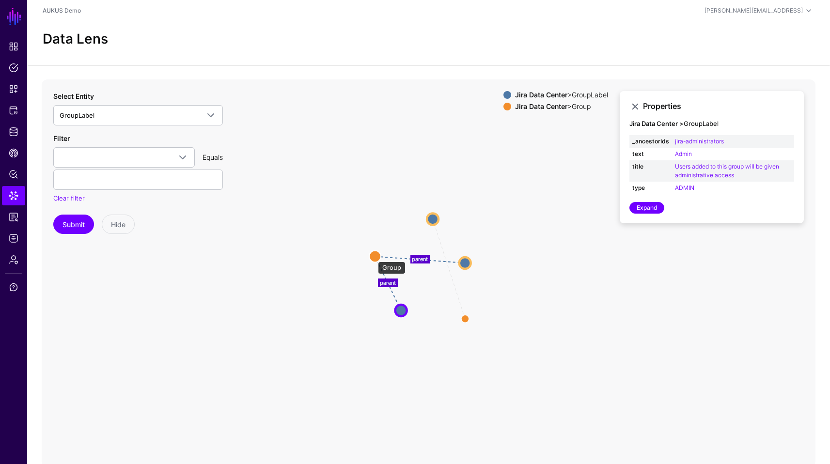
click at [373, 257] on circle at bounding box center [375, 257] width 12 height 12
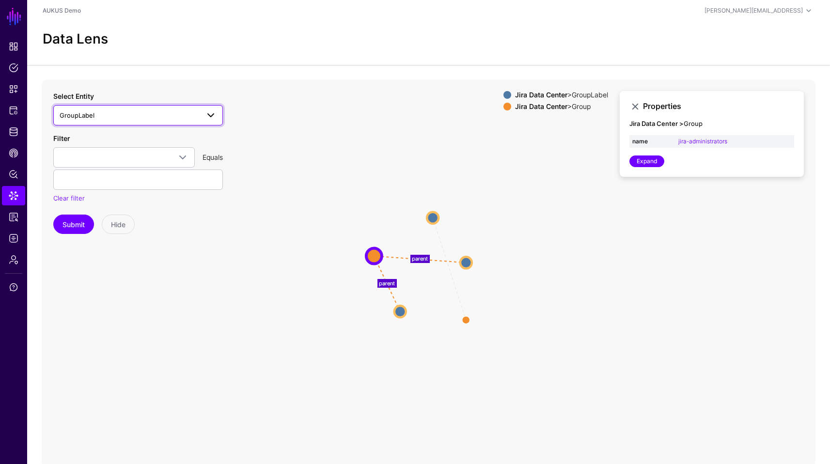
click at [123, 115] on span "GroupLabel" at bounding box center [130, 115] width 140 height 11
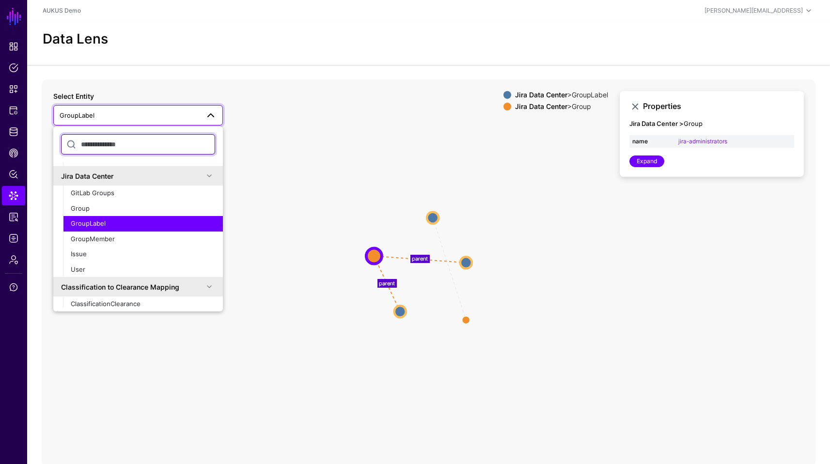
scroll to position [59, 0]
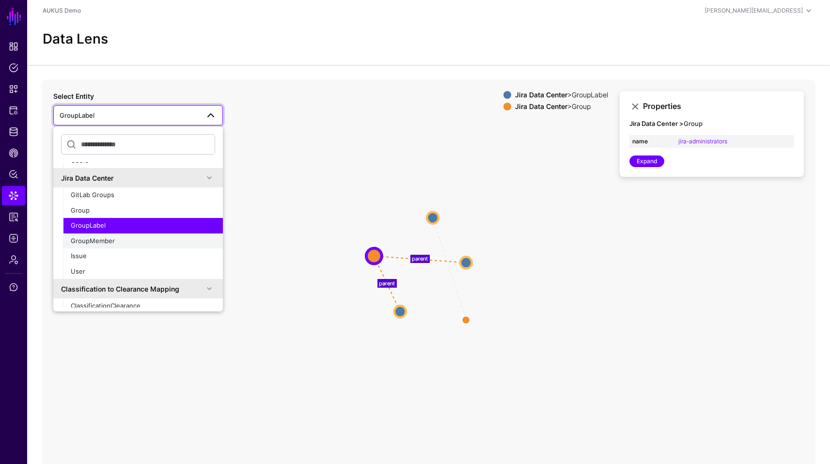
click at [133, 241] on div "GroupMember" at bounding box center [143, 242] width 144 height 10
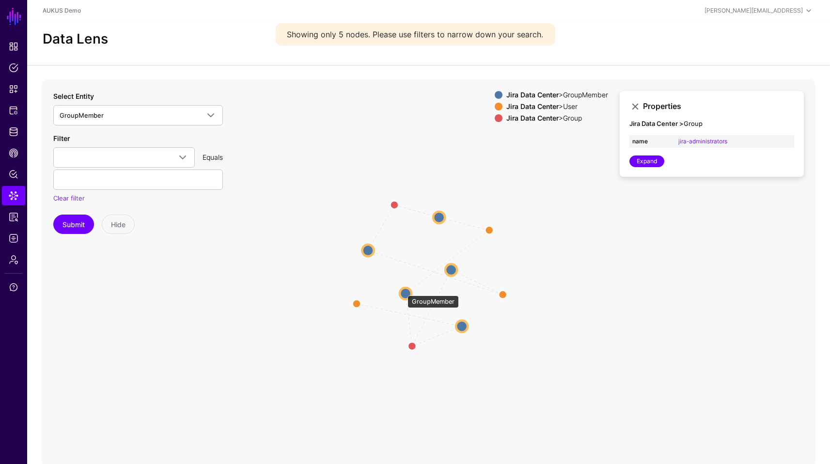
click at [403, 291] on circle at bounding box center [406, 294] width 12 height 12
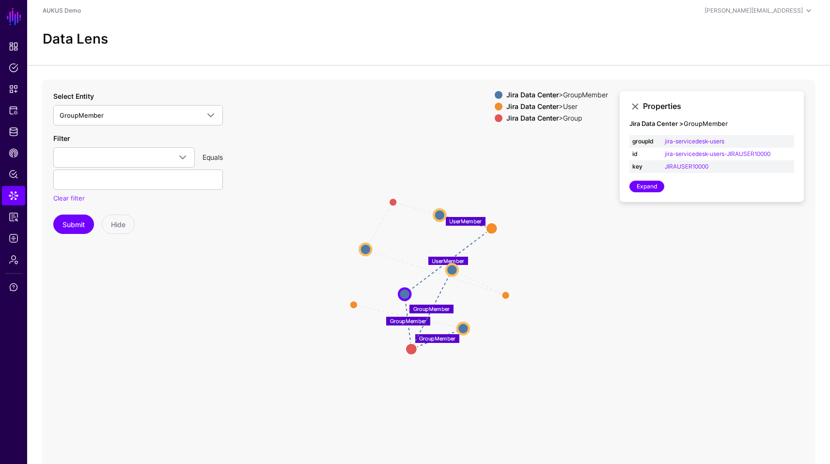
click at [619, 361] on icon "GroupMember UserMember UserMember GroupMember UserMember GroupMember UserMember…" at bounding box center [429, 273] width 774 height 388
click at [489, 226] on circle at bounding box center [493, 228] width 12 height 12
click at [489, 226] on circle at bounding box center [494, 227] width 12 height 12
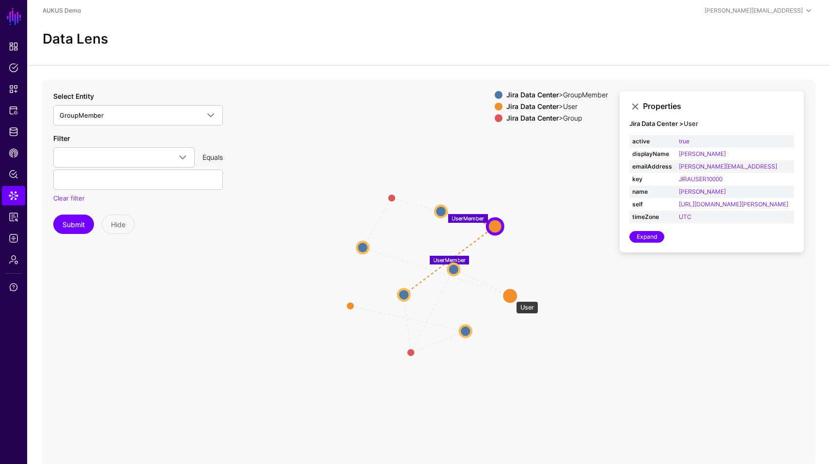
click at [511, 297] on circle at bounding box center [511, 296] width 16 height 16
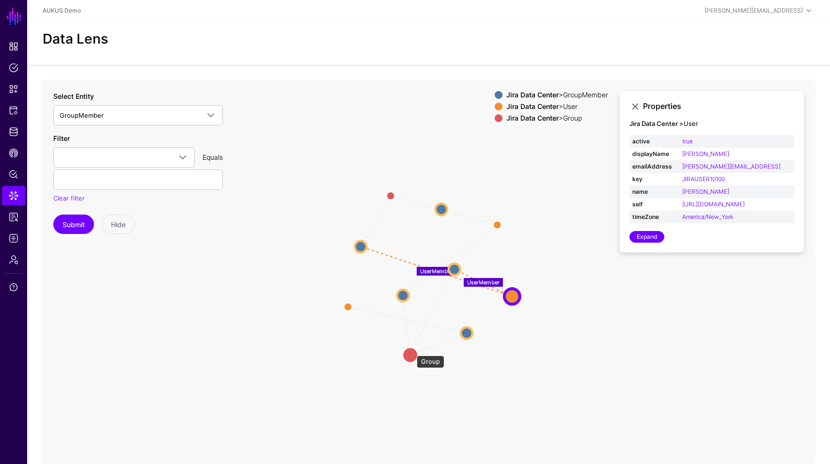
click at [408, 355] on circle at bounding box center [411, 355] width 16 height 16
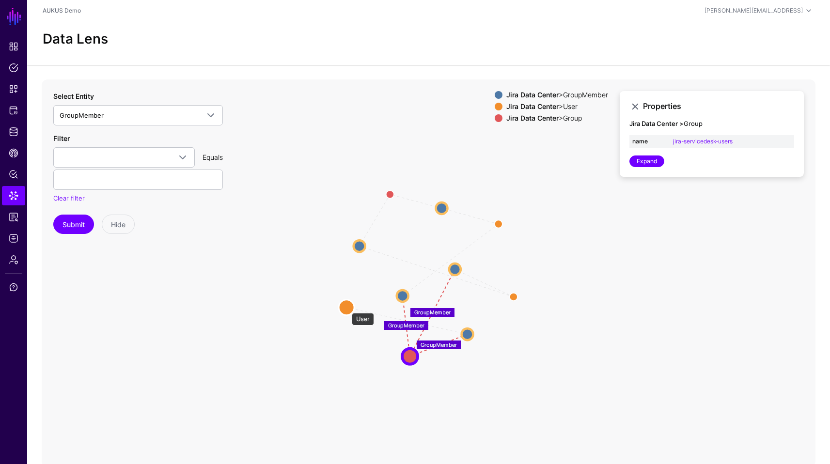
click at [347, 308] on circle at bounding box center [347, 308] width 16 height 16
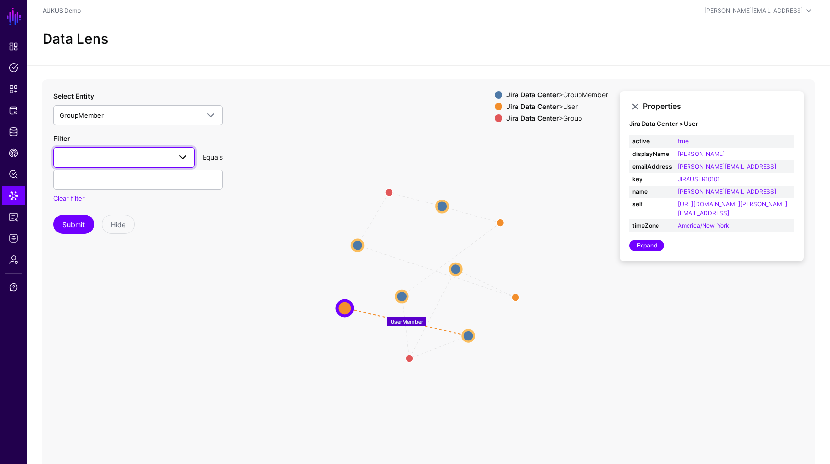
click at [147, 155] on span at bounding box center [124, 158] width 129 height 12
click at [129, 160] on span at bounding box center [124, 158] width 129 height 12
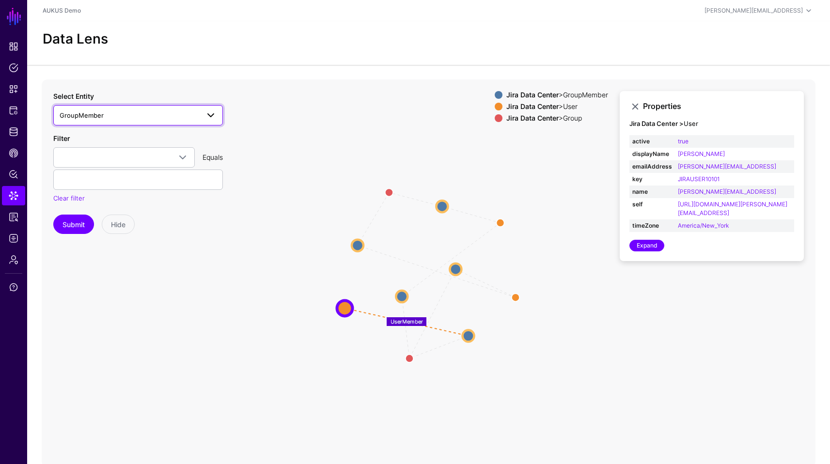
click at [149, 120] on span "GroupMember" at bounding box center [130, 115] width 140 height 11
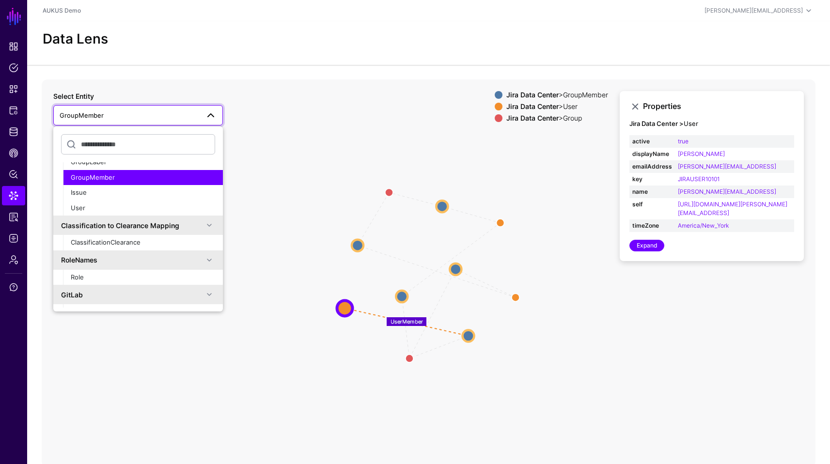
scroll to position [122, 0]
click at [16, 220] on span "Reports" at bounding box center [14, 217] width 10 height 10
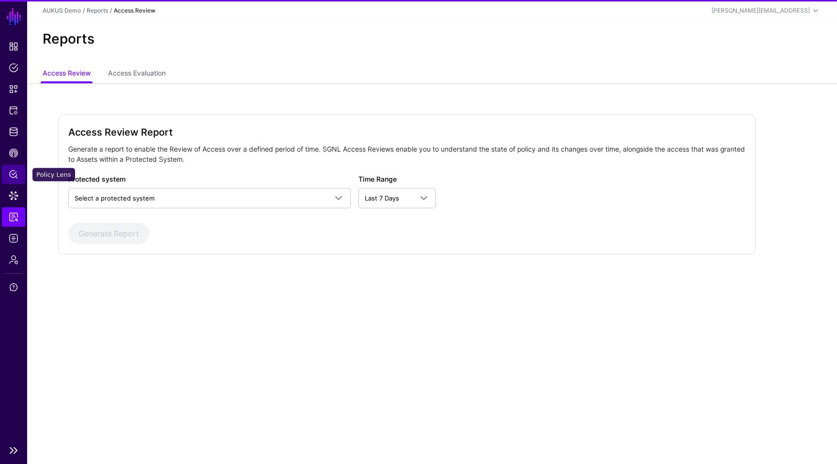
click at [16, 172] on span "Policy Lens" at bounding box center [14, 175] width 10 height 10
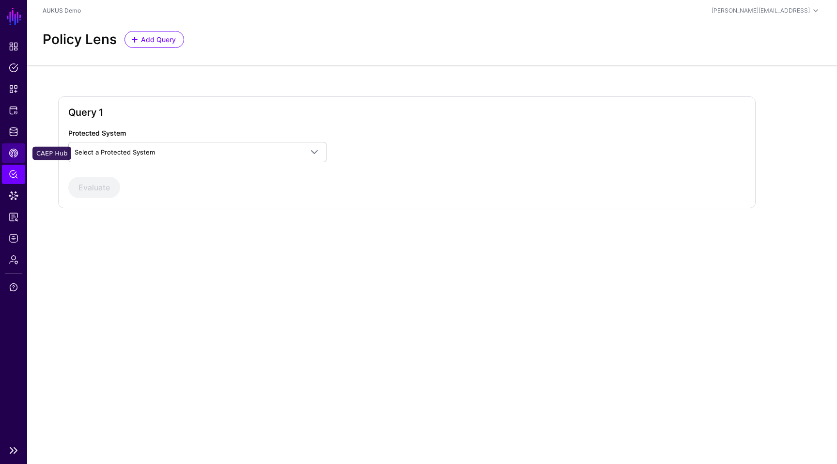
click at [10, 152] on span "CAEP Hub" at bounding box center [14, 153] width 10 height 10
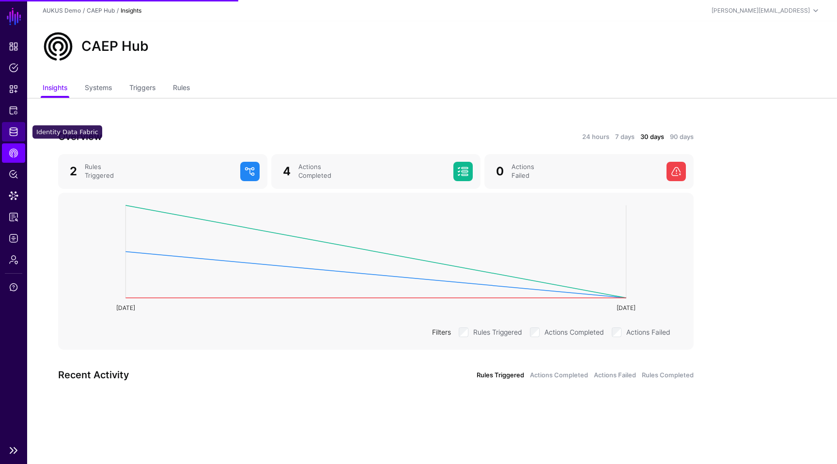
click at [11, 135] on span "Identity Data Fabric" at bounding box center [14, 132] width 10 height 10
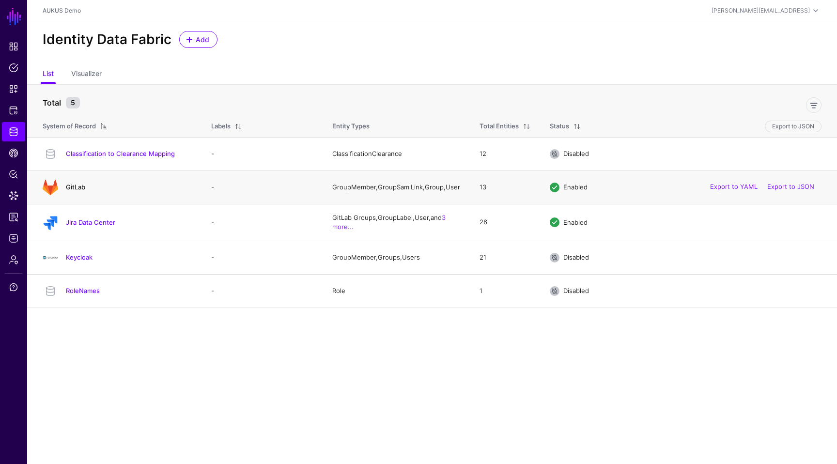
click at [77, 189] on link "GitLab" at bounding box center [75, 187] width 19 height 8
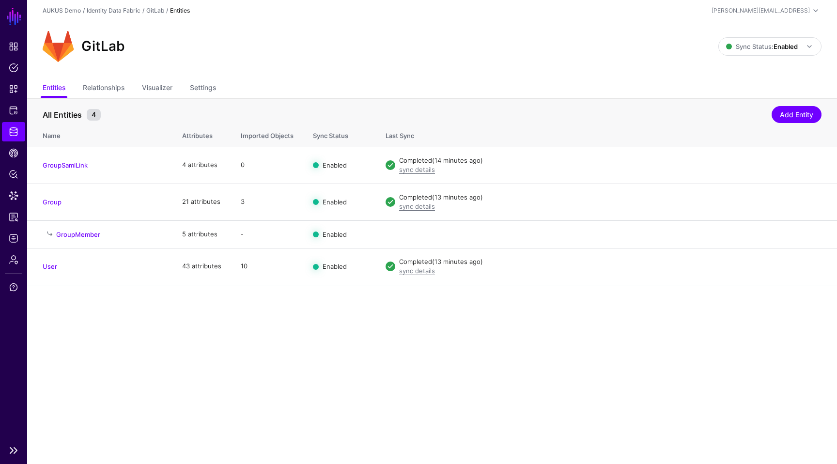
click at [24, 135] on link "Identity Data Fabric" at bounding box center [13, 131] width 23 height 19
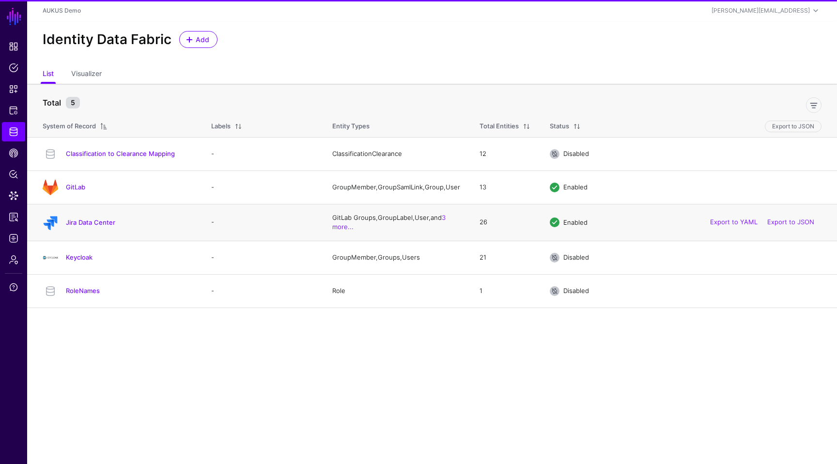
click at [79, 221] on div "Jira Data Center" at bounding box center [117, 223] width 157 height 16
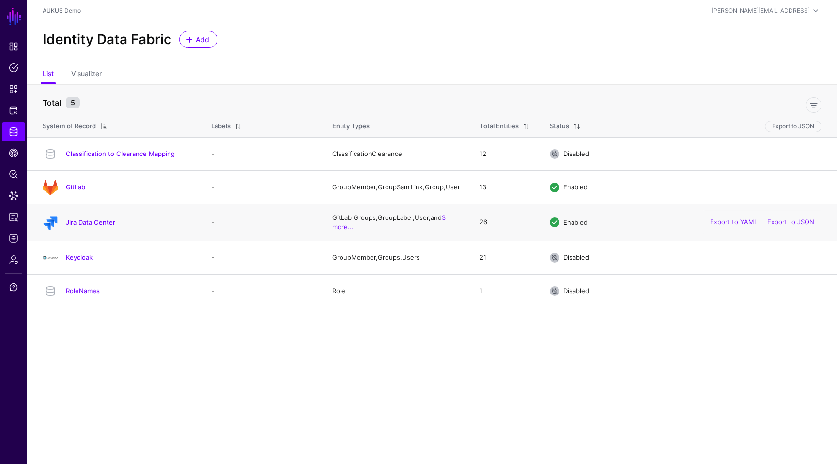
click at [79, 230] on div "Jira Data Center" at bounding box center [117, 223] width 157 height 16
click at [92, 225] on link "Jira Data Center" at bounding box center [90, 223] width 49 height 8
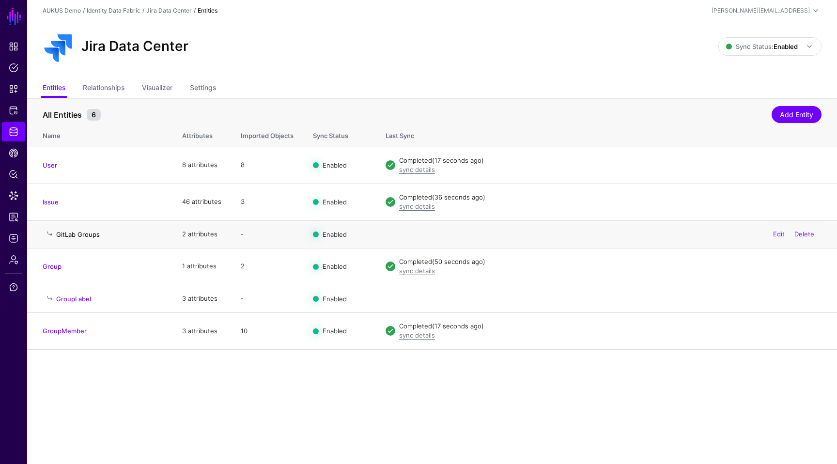
click at [77, 232] on link "GitLab Groups" at bounding box center [78, 235] width 44 height 8
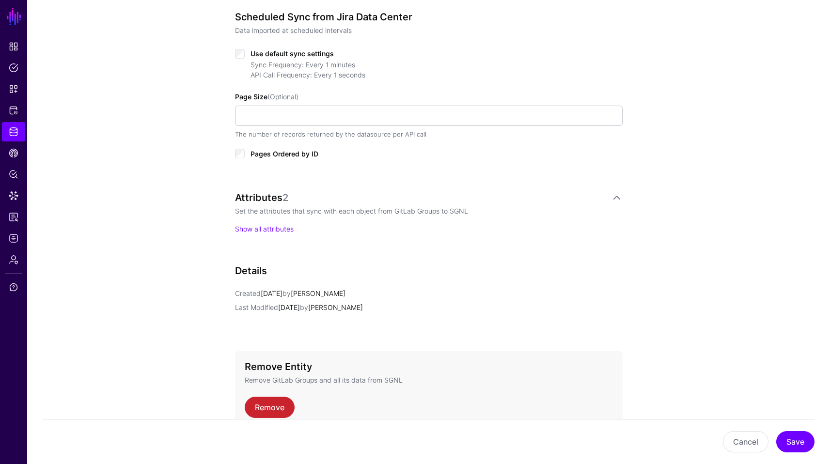
scroll to position [449, 0]
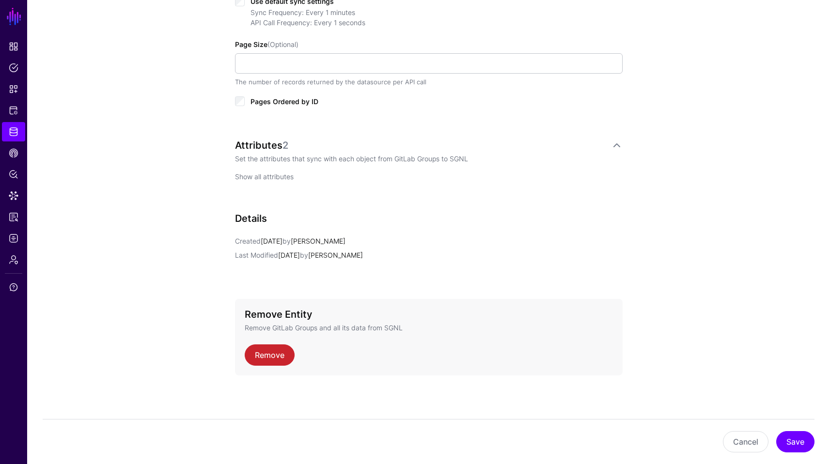
click at [277, 173] on link "Show all attributes" at bounding box center [264, 177] width 59 height 8
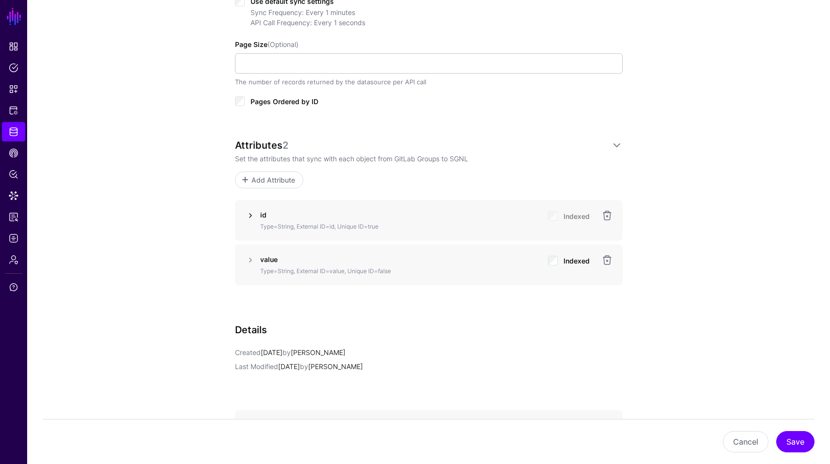
click at [247, 216] on link at bounding box center [251, 216] width 12 height 12
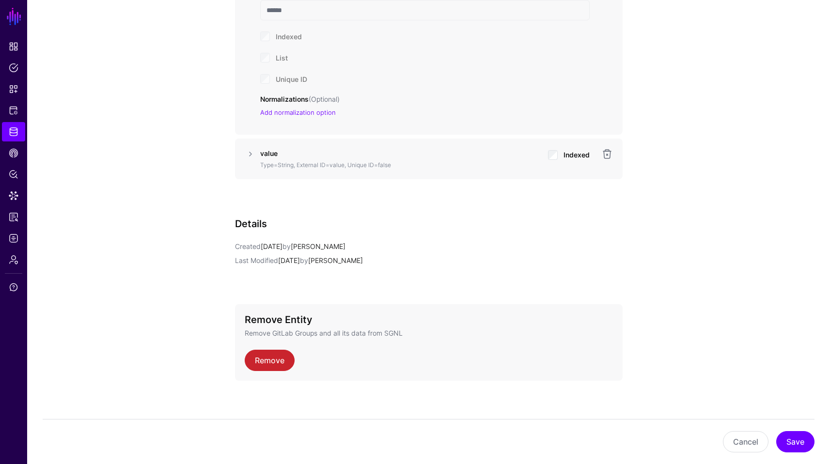
scroll to position [841, 0]
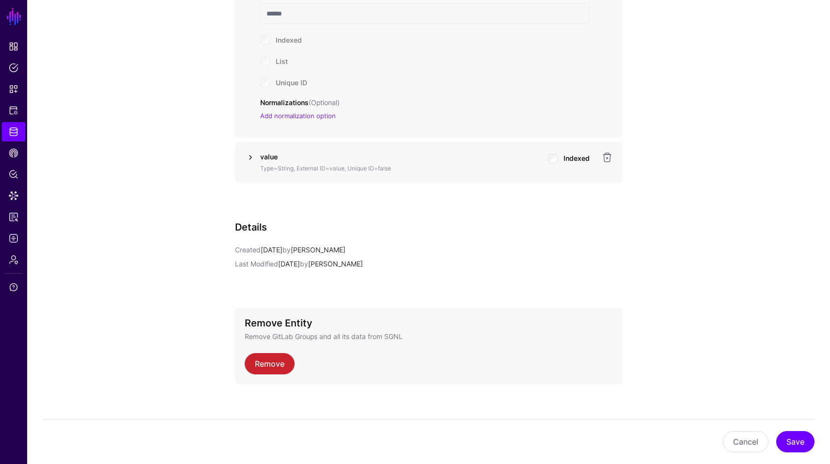
click at [253, 158] on link at bounding box center [251, 158] width 12 height 12
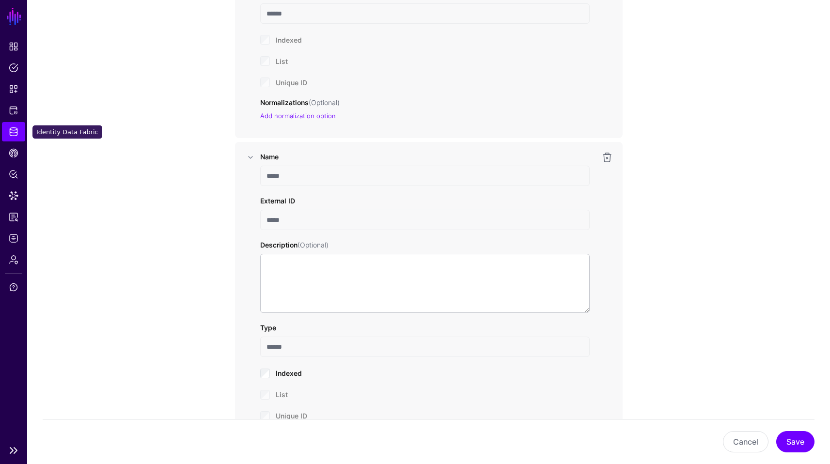
click at [8, 127] on link "Identity Data Fabric" at bounding box center [13, 131] width 23 height 19
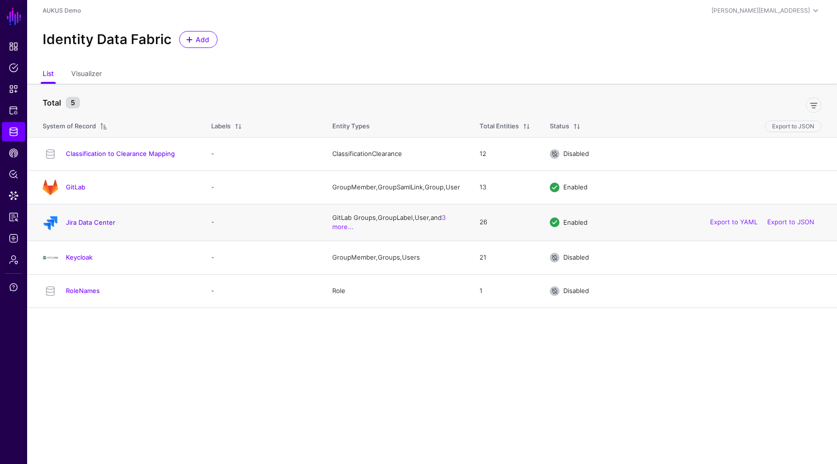
click at [72, 220] on div "Jira Data Center" at bounding box center [117, 223] width 157 height 16
click at [77, 225] on link "Jira Data Center" at bounding box center [90, 223] width 49 height 8
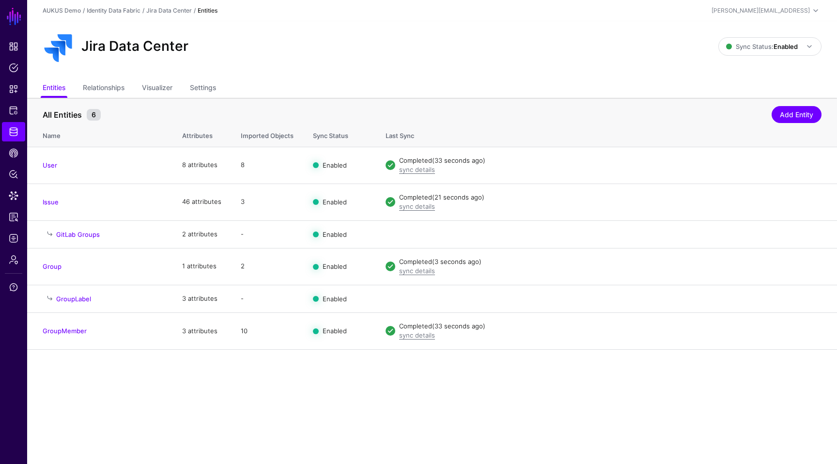
click at [294, 382] on main "SGNL Dashboard Policies Snippets Protected Systems Identity Data Fabric CAEP Hu…" at bounding box center [418, 232] width 837 height 464
